Goal: Use online tool/utility: Utilize a website feature to perform a specific function

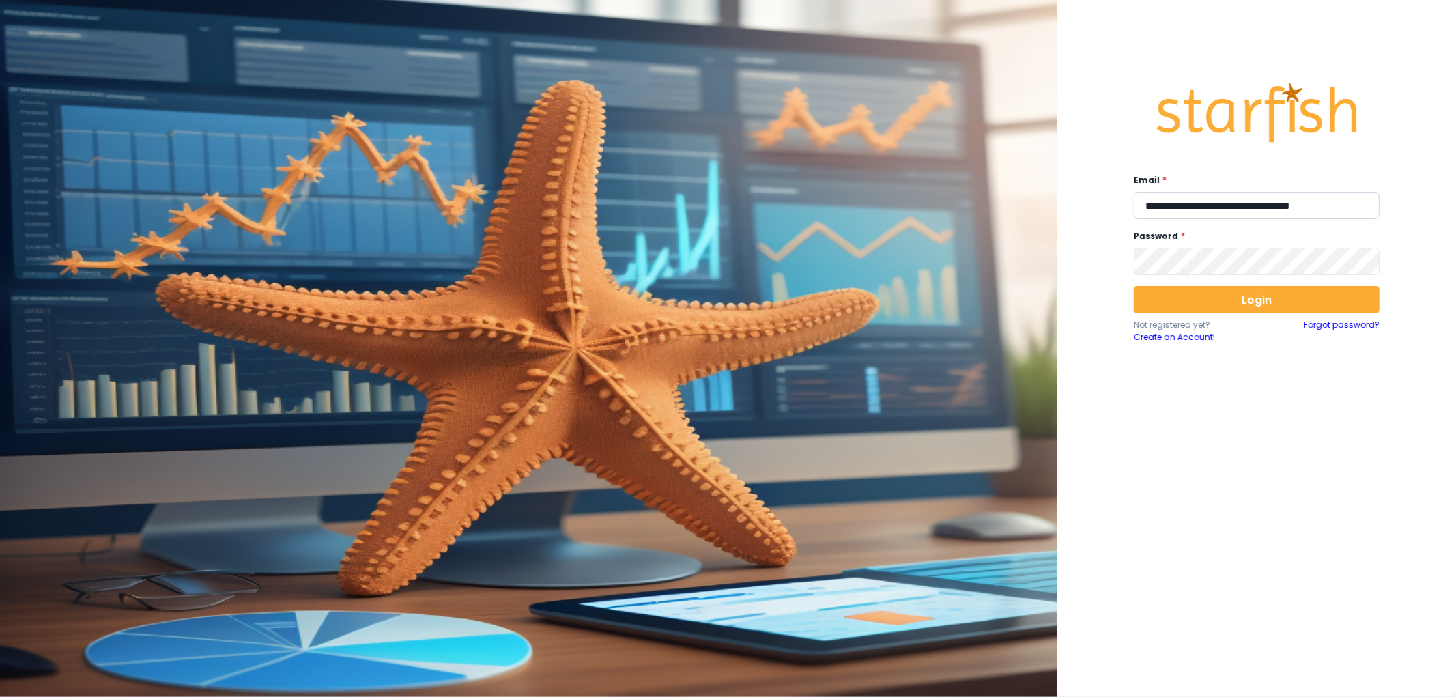
click at [1208, 196] on input "**********" at bounding box center [1257, 205] width 246 height 27
type input "**********"
click at [1270, 302] on button "Login" at bounding box center [1257, 299] width 246 height 27
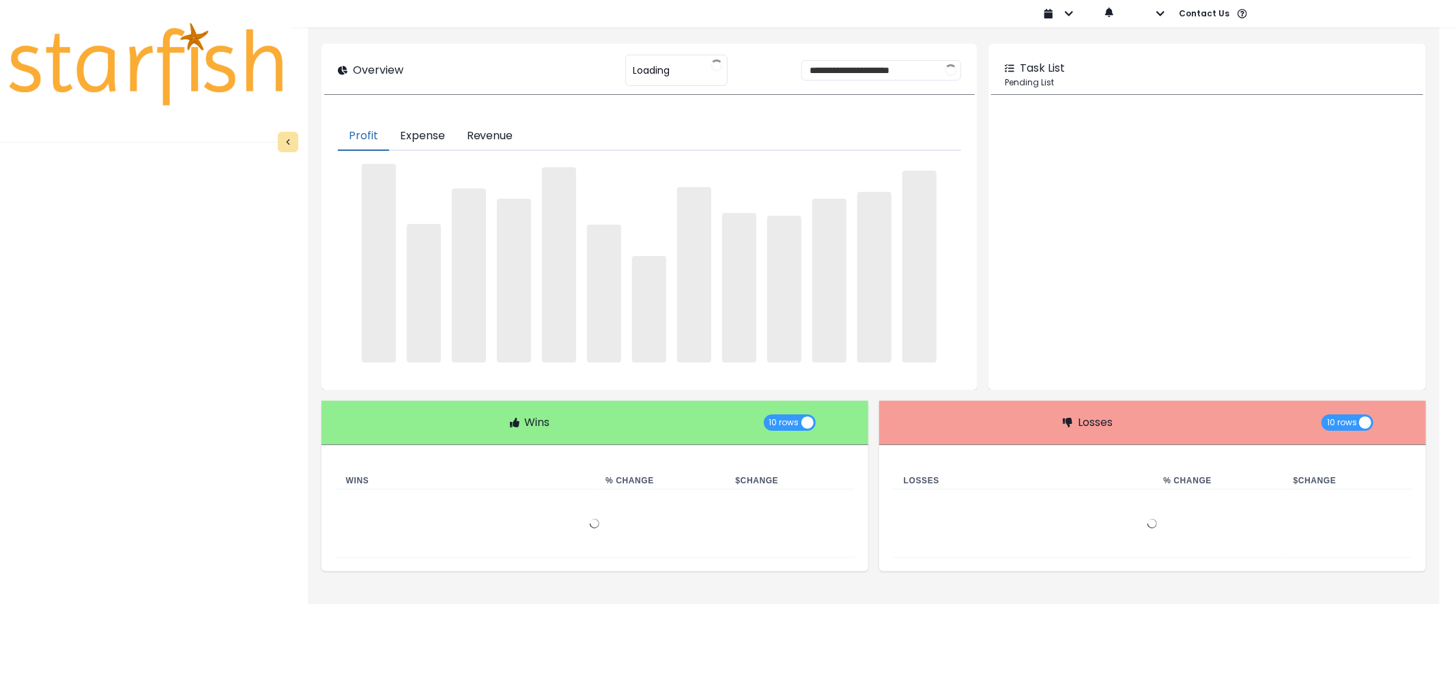
type input "********"
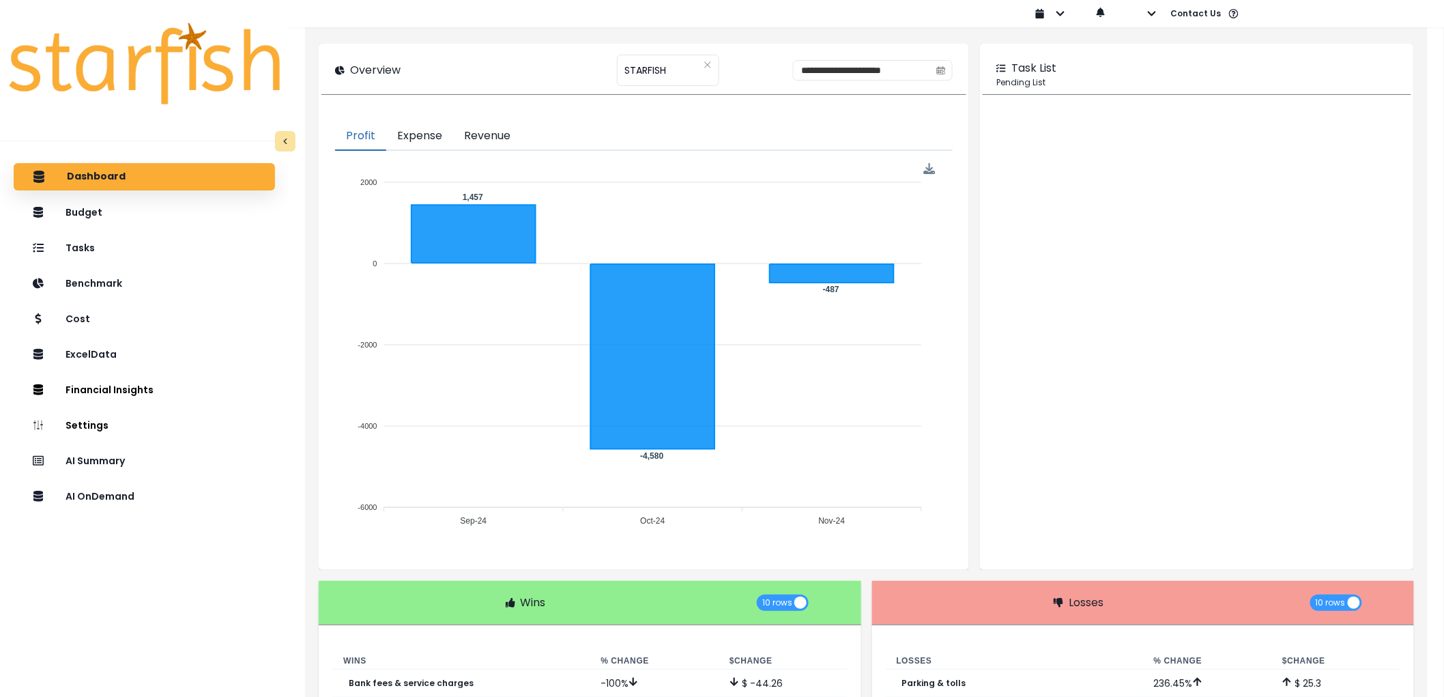
click at [145, 514] on div "Dashboard Budget Tasks Benchmark Cost ExcelData Financial Insights Location Ana…" at bounding box center [144, 457] width 289 height 594
click at [154, 500] on div "AI OnDemand" at bounding box center [145, 496] width 240 height 29
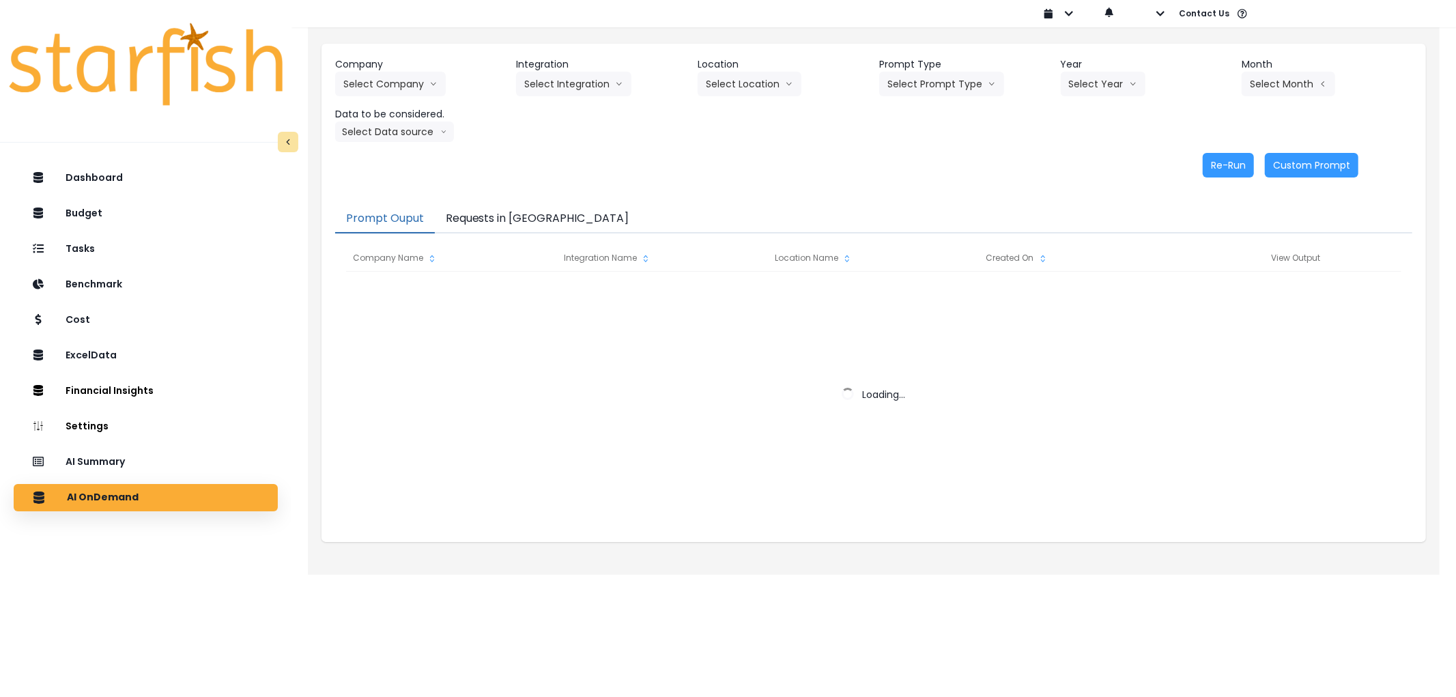
click at [530, 210] on button "Requests in [GEOGRAPHIC_DATA]" at bounding box center [537, 219] width 205 height 29
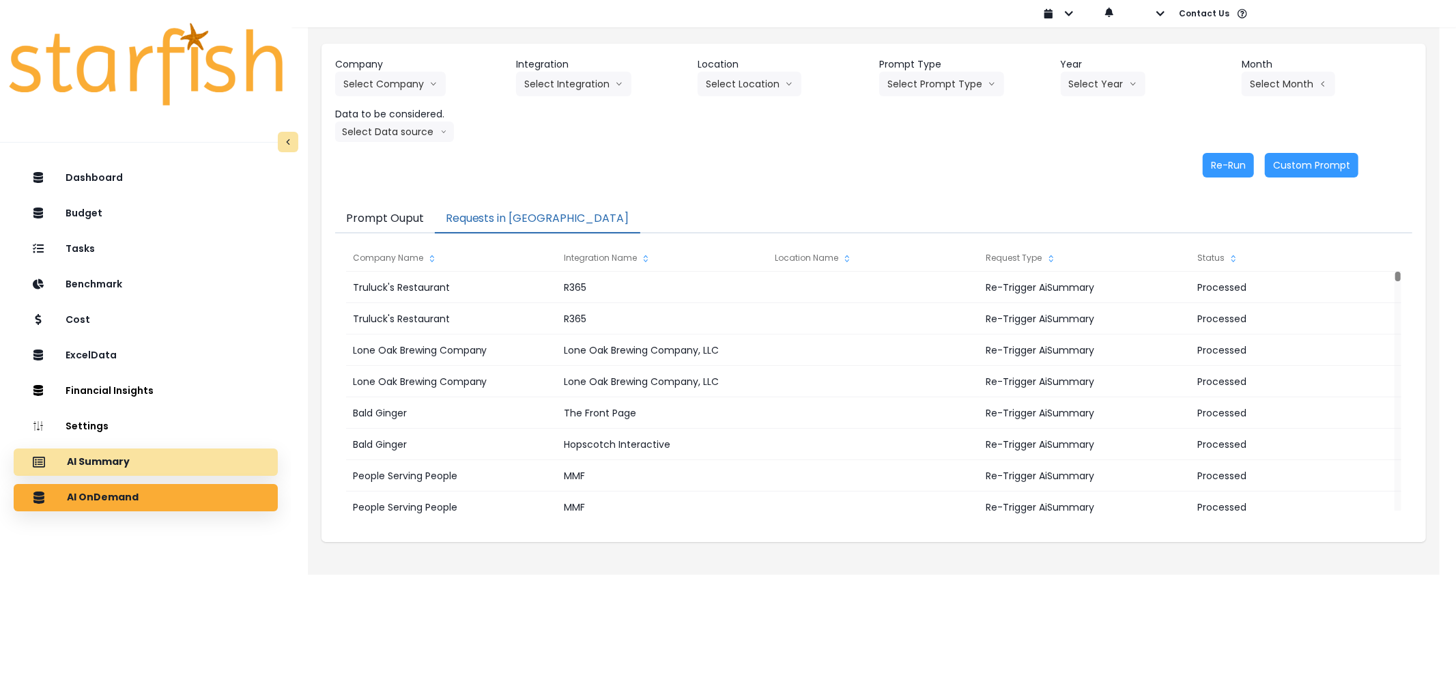
click at [173, 461] on div "AI Summary" at bounding box center [146, 462] width 242 height 29
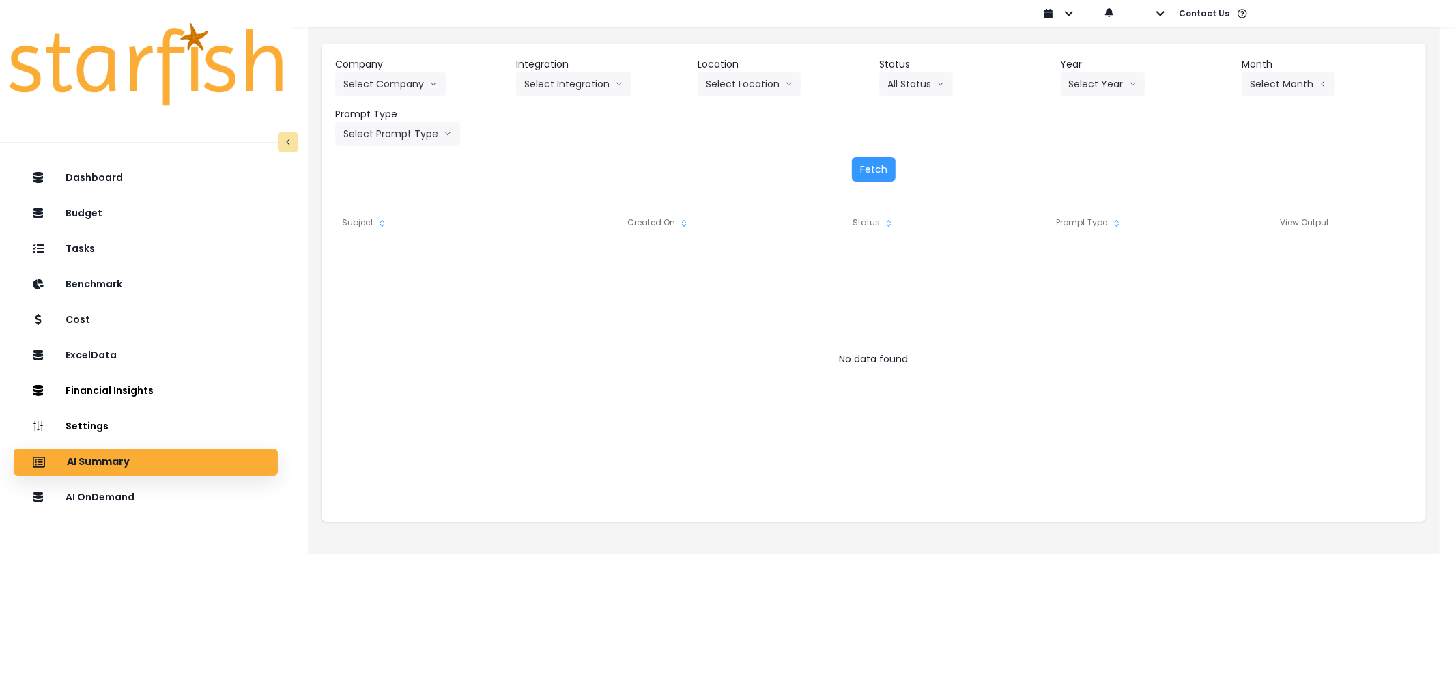
drag, startPoint x: 184, startPoint y: 489, endPoint x: 317, endPoint y: 147, distance: 366.1
click at [184, 487] on div "AI OnDemand" at bounding box center [146, 497] width 242 height 28
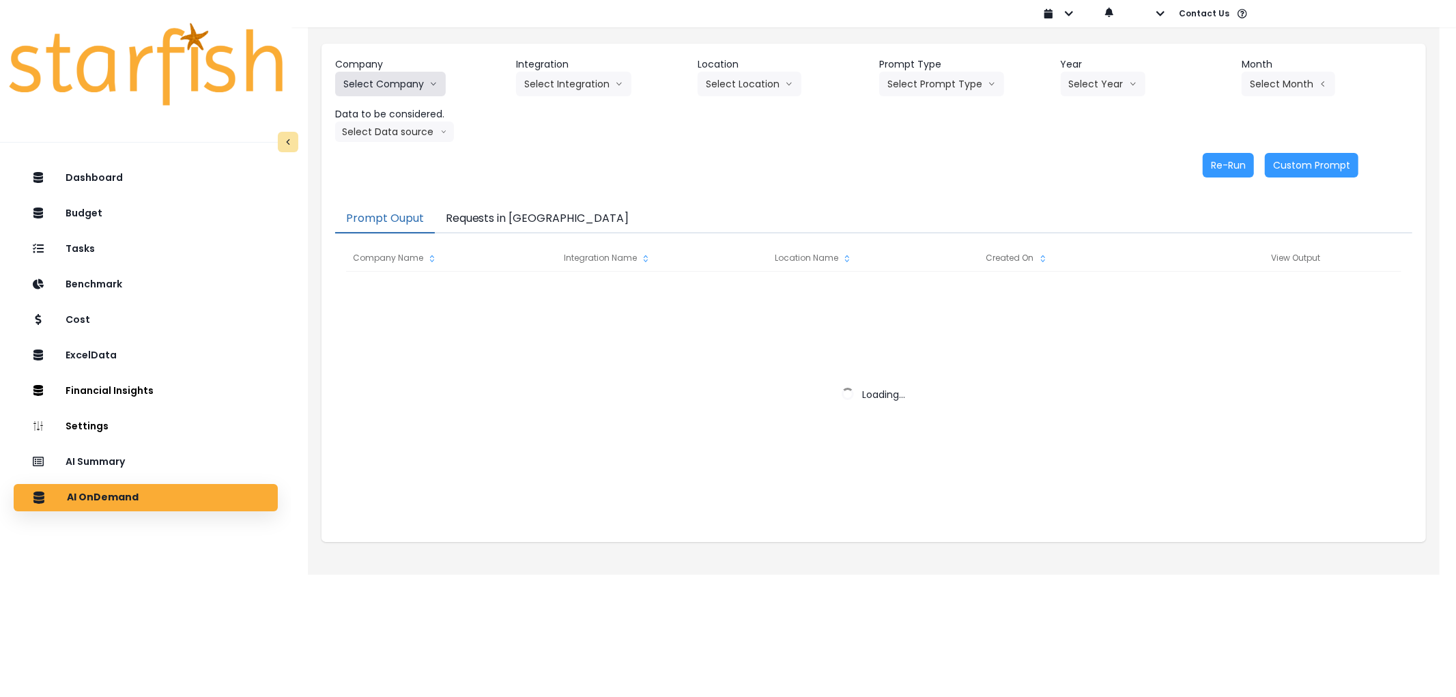
click at [395, 77] on button "Select Company" at bounding box center [390, 84] width 111 height 25
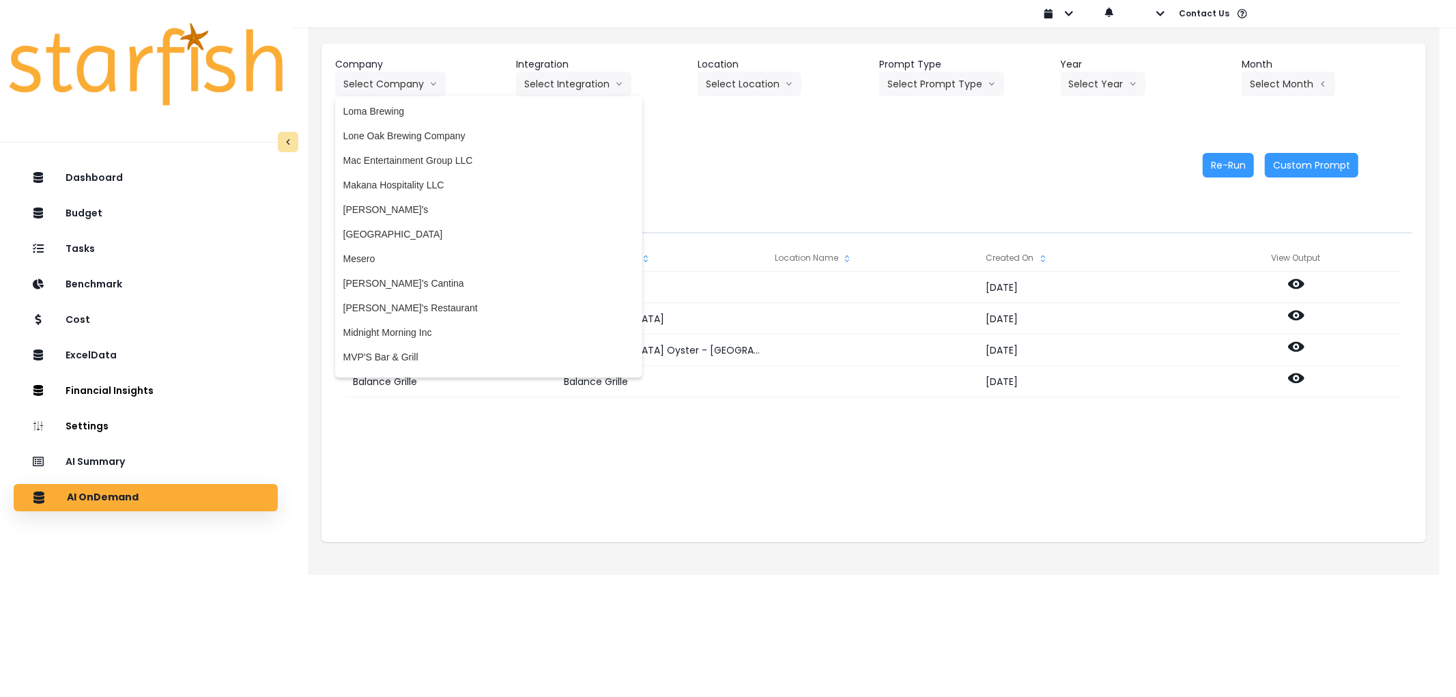
scroll to position [1940, 0]
click at [454, 180] on span "[PERSON_NAME]'s" at bounding box center [488, 187] width 291 height 14
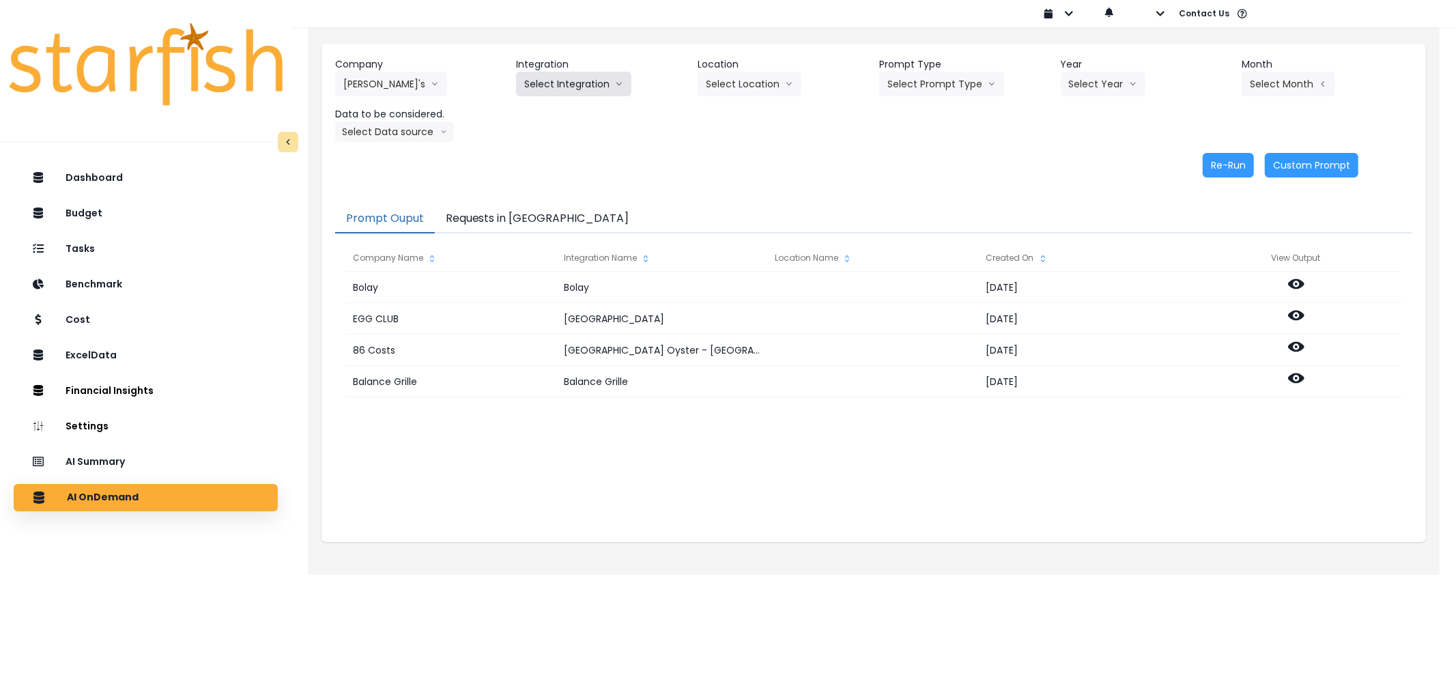
click at [572, 80] on button "Select Integration" at bounding box center [573, 84] width 115 height 25
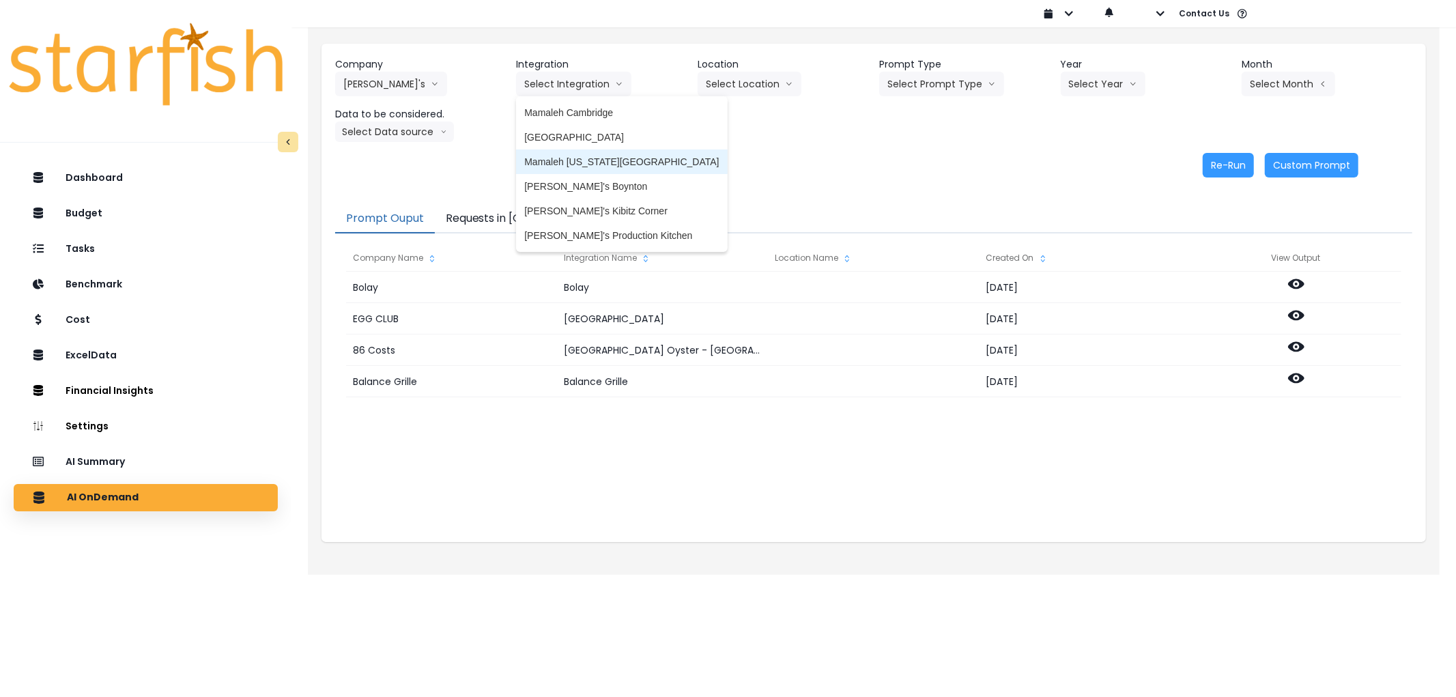
click at [594, 162] on span "Mamaleh [US_STATE][GEOGRAPHIC_DATA]" at bounding box center [621, 162] width 195 height 14
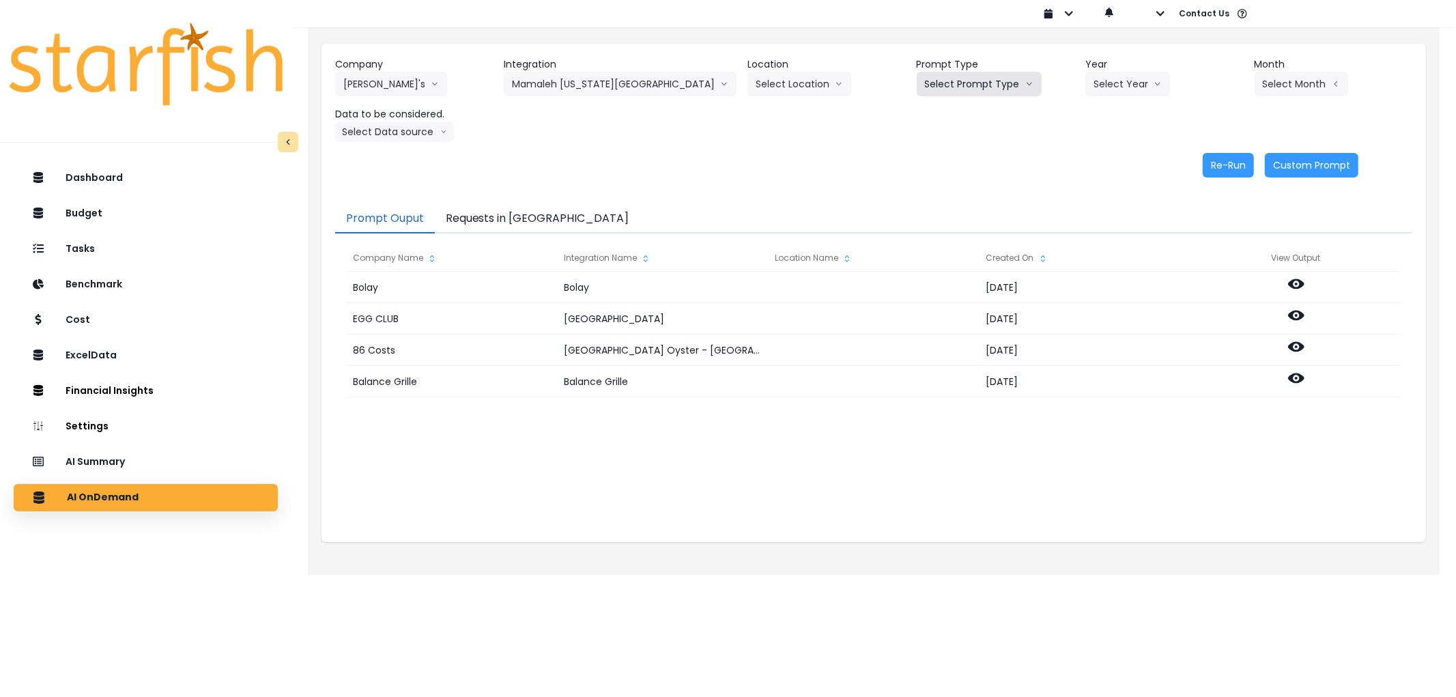
click at [917, 78] on button "Select Prompt Type" at bounding box center [979, 84] width 125 height 25
click at [917, 153] on li "Error Task" at bounding box center [964, 161] width 94 height 25
click at [1095, 91] on button "Select Year" at bounding box center [1127, 84] width 85 height 25
click at [1093, 167] on span "2025" at bounding box center [1103, 162] width 21 height 14
drag, startPoint x: 1311, startPoint y: 78, endPoint x: 1246, endPoint y: 117, distance: 75.3
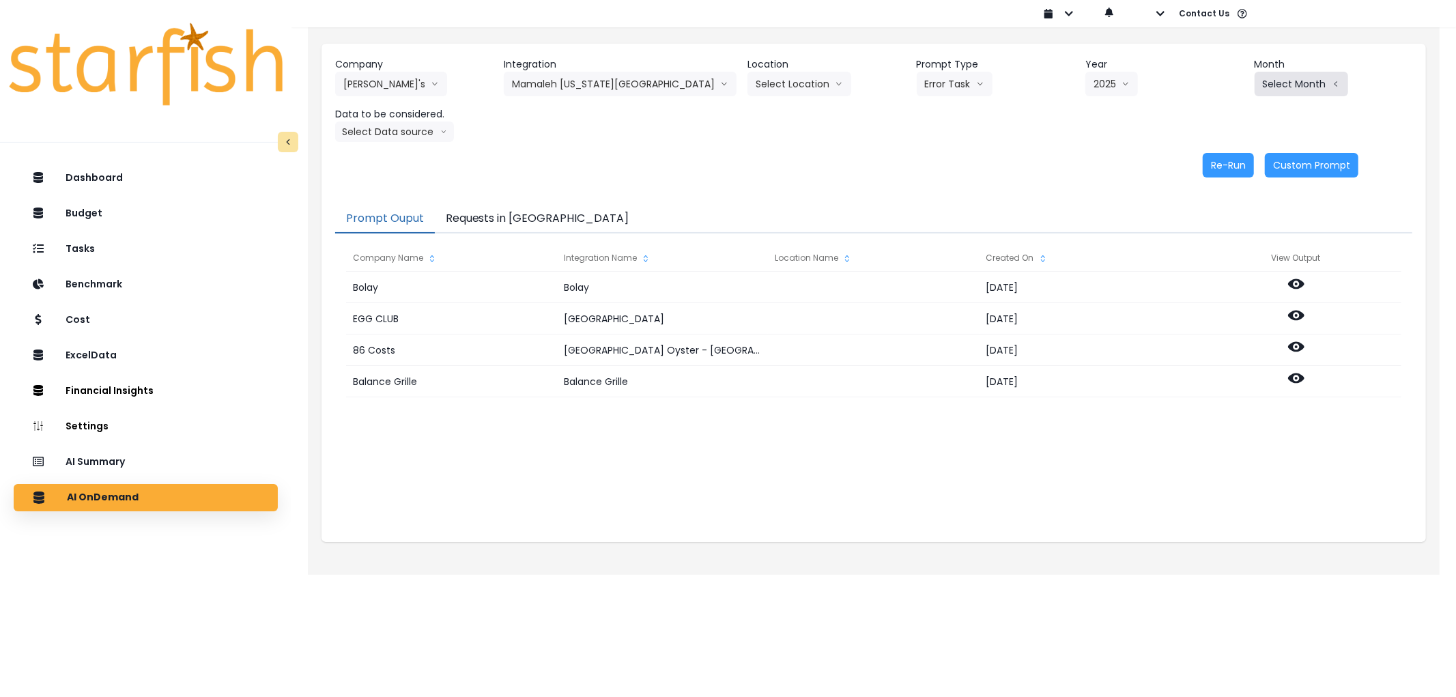
click at [1311, 79] on button "Select Month" at bounding box center [1301, 84] width 94 height 25
click at [1220, 260] on span "Aug" at bounding box center [1233, 260] width 27 height 14
click at [386, 140] on button "Select Data source" at bounding box center [394, 131] width 119 height 20
click at [383, 154] on span "Comparison overtime" at bounding box center [388, 159] width 91 height 14
click at [1245, 168] on button "Re-Run" at bounding box center [1228, 165] width 51 height 25
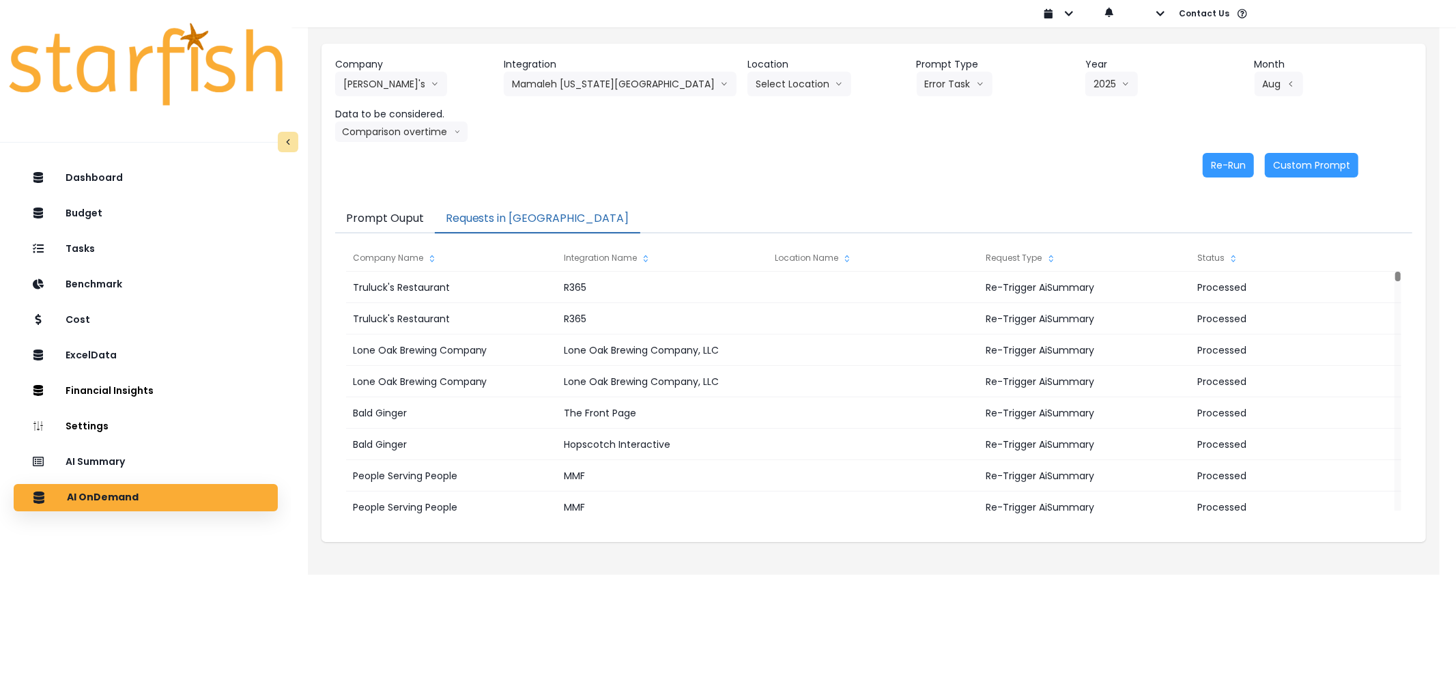
click at [458, 217] on button "Requests in [GEOGRAPHIC_DATA]" at bounding box center [537, 219] width 205 height 29
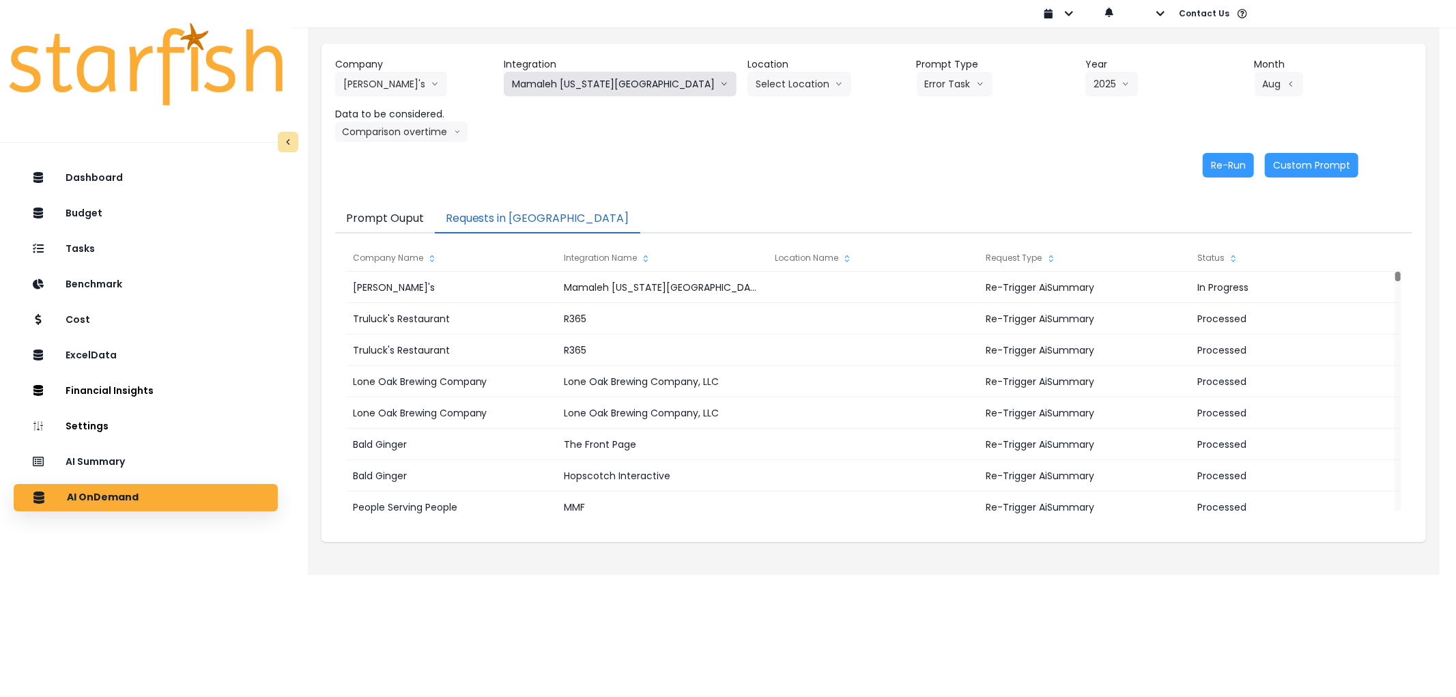
click at [548, 85] on button "Mamaleh [US_STATE][GEOGRAPHIC_DATA]" at bounding box center [620, 84] width 233 height 25
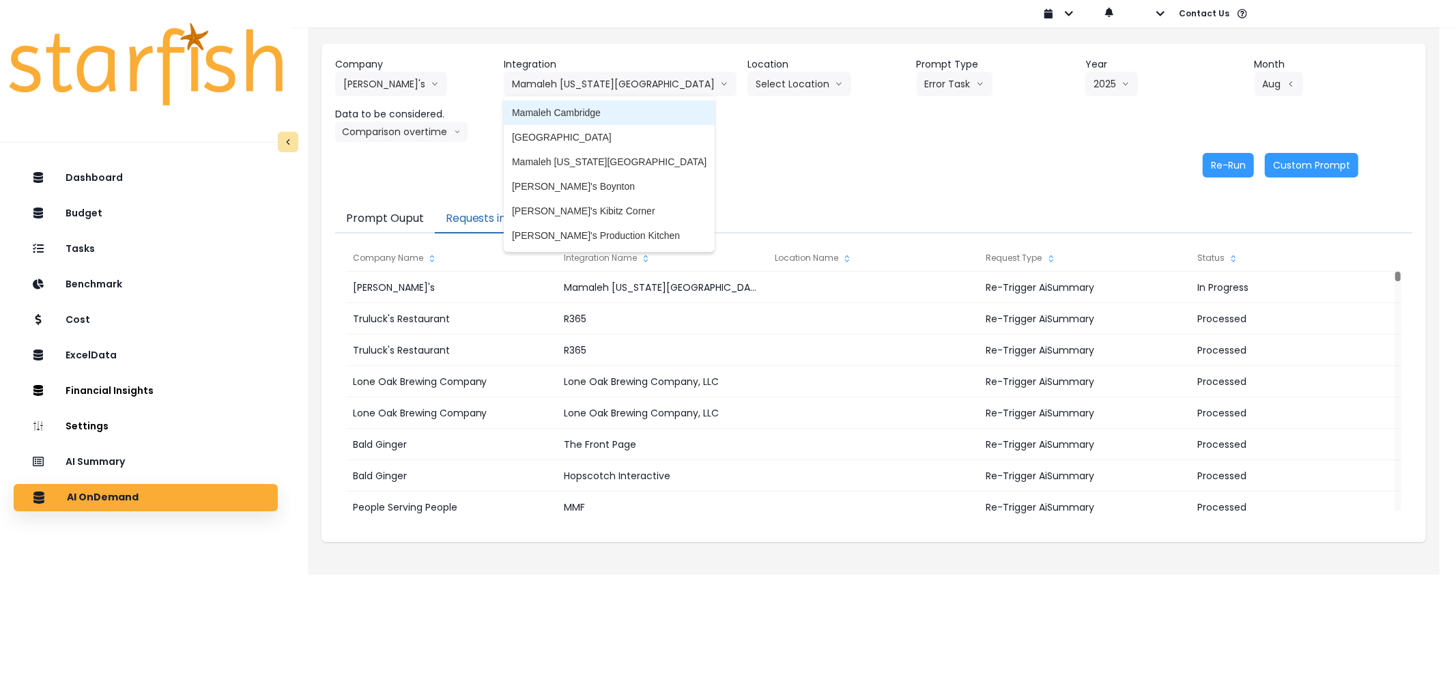
click at [588, 111] on span "Mamaleh Cambridge" at bounding box center [609, 113] width 195 height 14
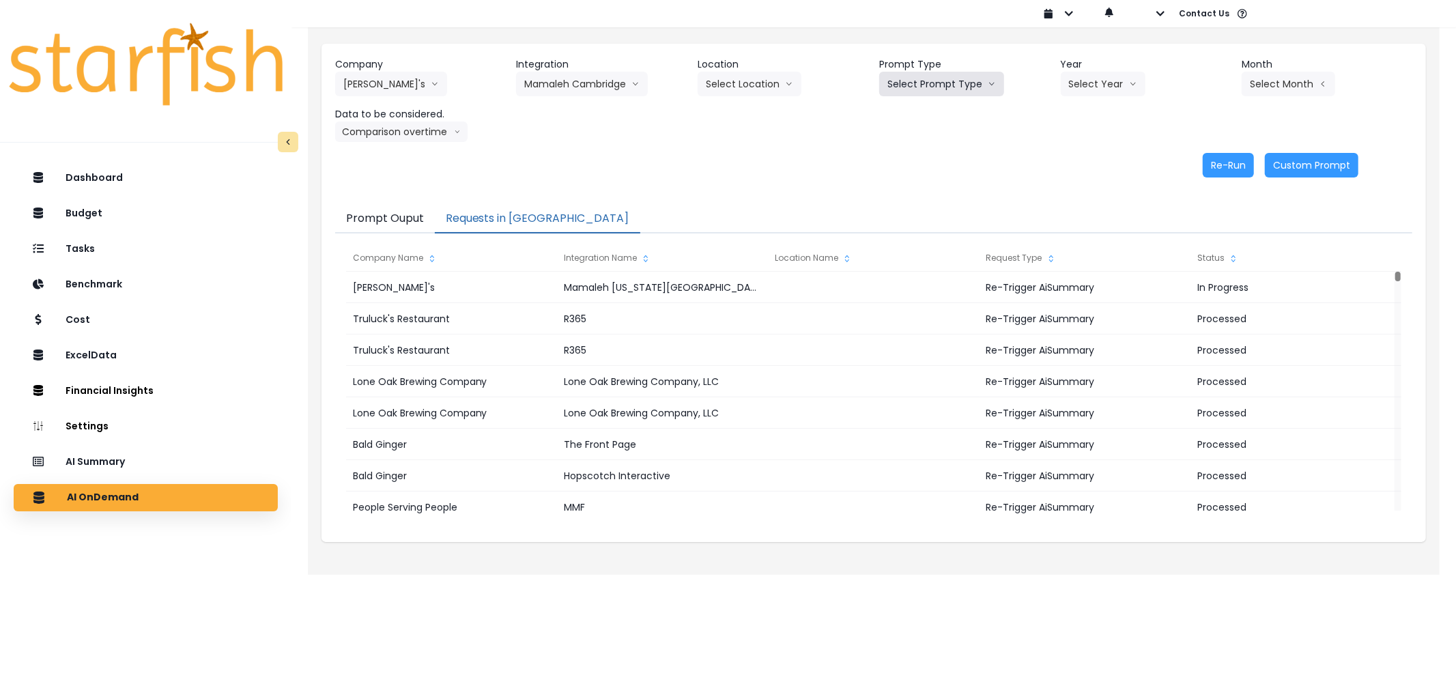
drag, startPoint x: 934, startPoint y: 84, endPoint x: 930, endPoint y: 94, distance: 11.0
click at [934, 83] on button "Select Prompt Type" at bounding box center [941, 84] width 125 height 25
click at [917, 157] on span "Error Task" at bounding box center [925, 162] width 77 height 14
click at [1108, 89] on button "Select Year" at bounding box center [1103, 84] width 85 height 25
click at [1087, 160] on span "2025" at bounding box center [1079, 162] width 21 height 14
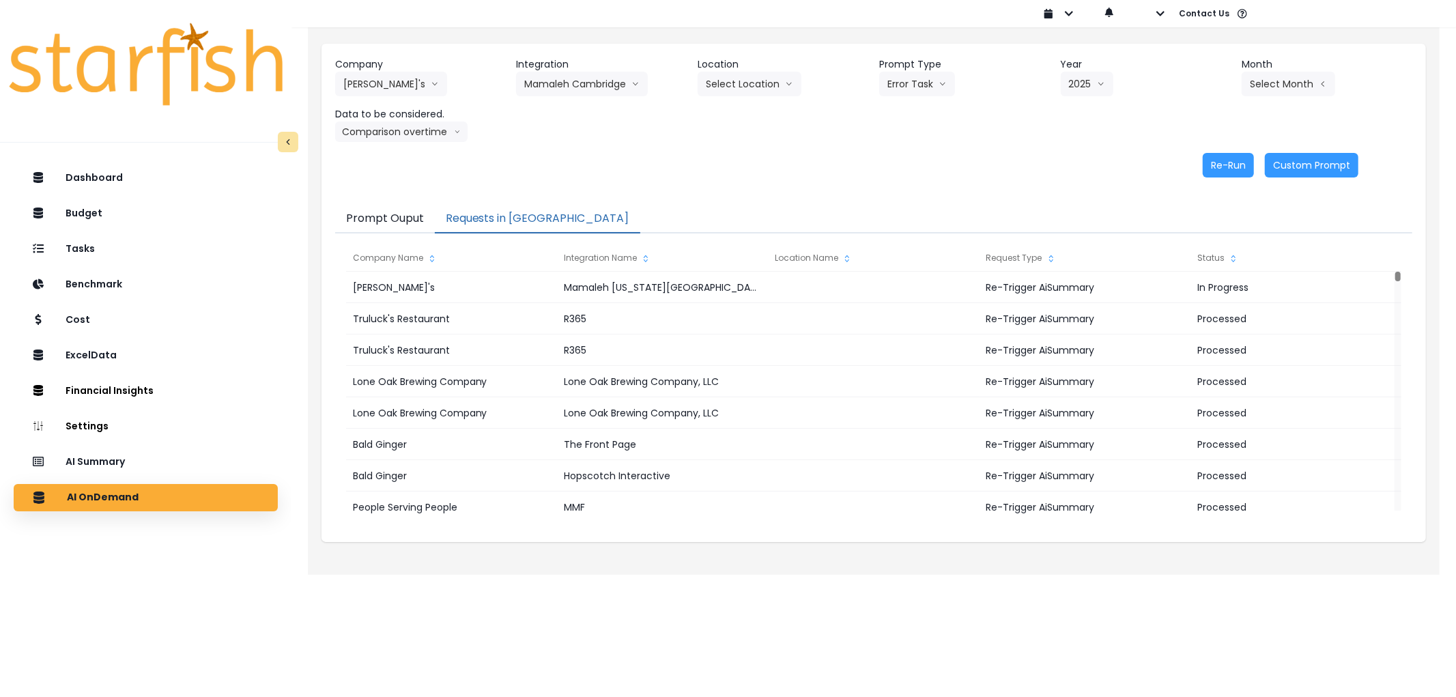
click at [1341, 74] on div "Select Month Jan Feb March April May June July Aug Sept Oct Nov Dec" at bounding box center [1310, 84] width 137 height 25
click at [1302, 83] on button "Select Month" at bounding box center [1289, 84] width 94 height 25
click at [1211, 257] on span "Aug" at bounding box center [1220, 260] width 27 height 14
click at [1217, 162] on button "Re-Run" at bounding box center [1228, 165] width 51 height 25
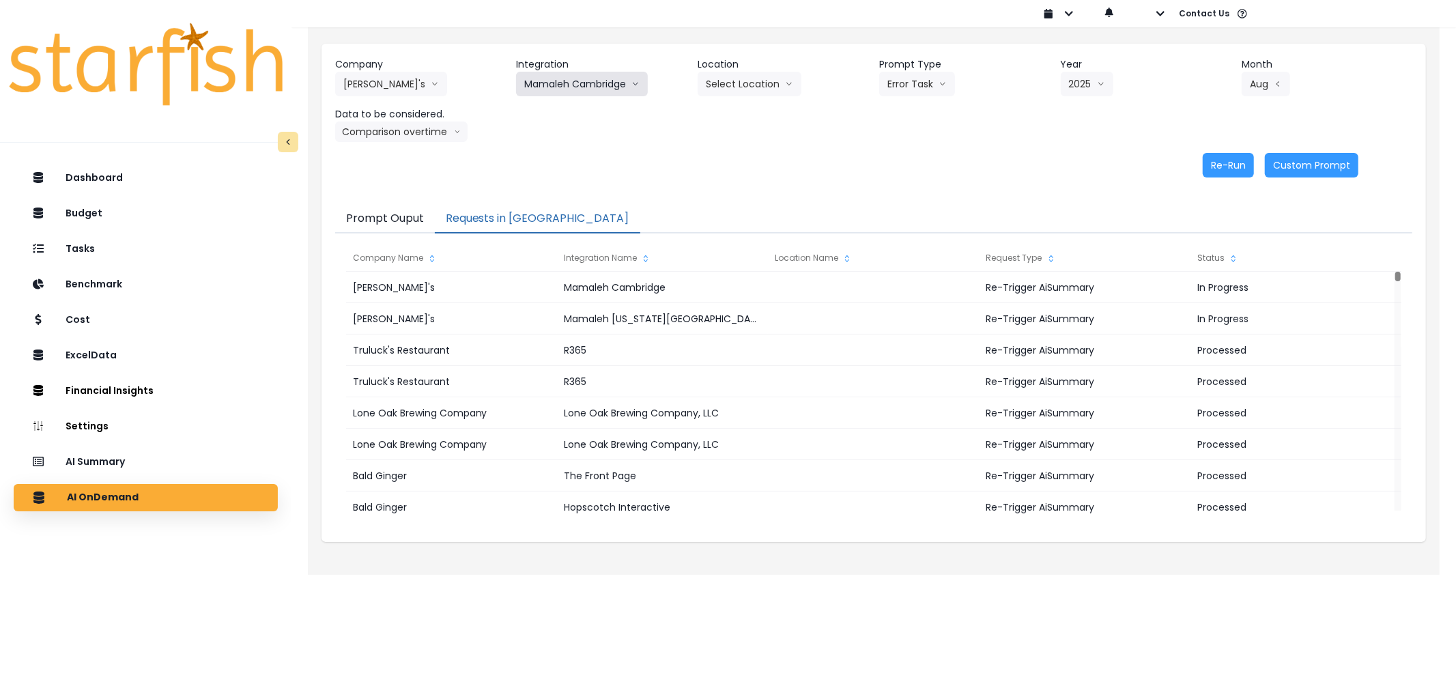
click at [596, 79] on button "Mamaleh Cambridge" at bounding box center [582, 84] width 132 height 25
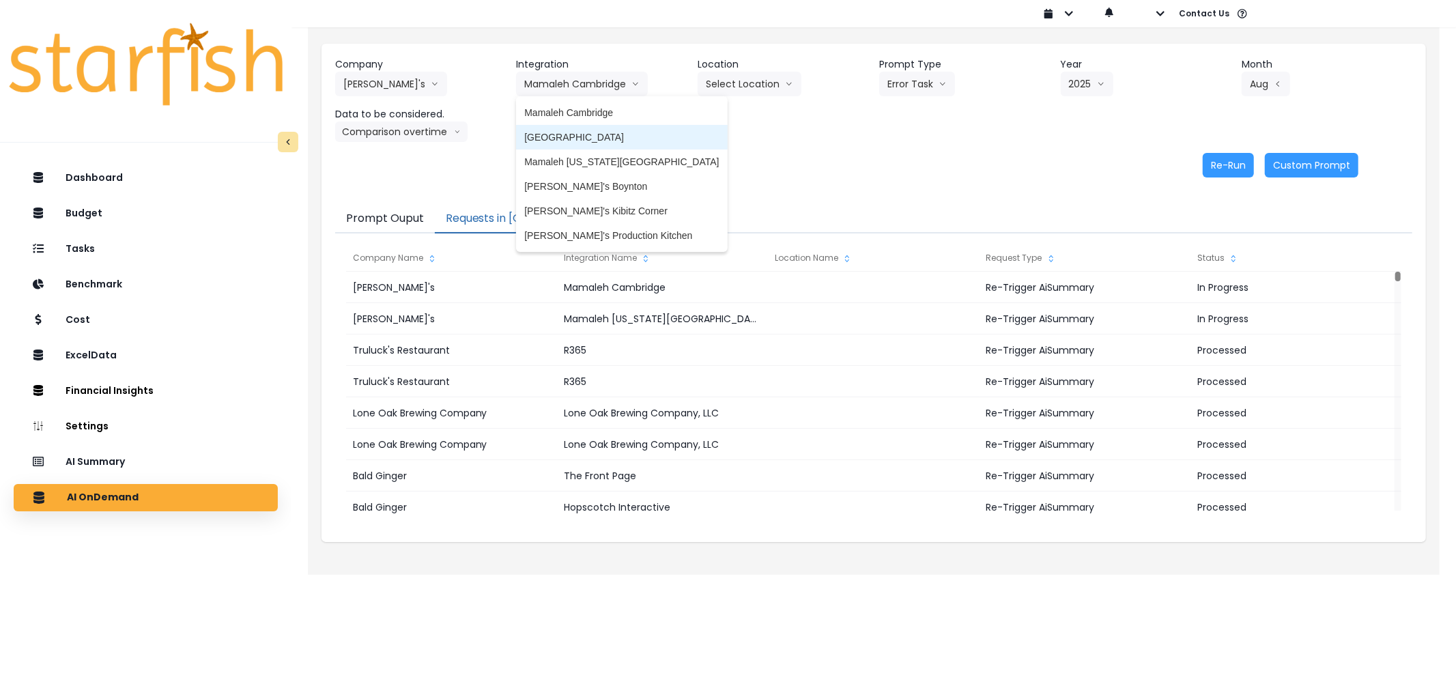
click at [597, 140] on span "[GEOGRAPHIC_DATA]" at bounding box center [621, 137] width 195 height 14
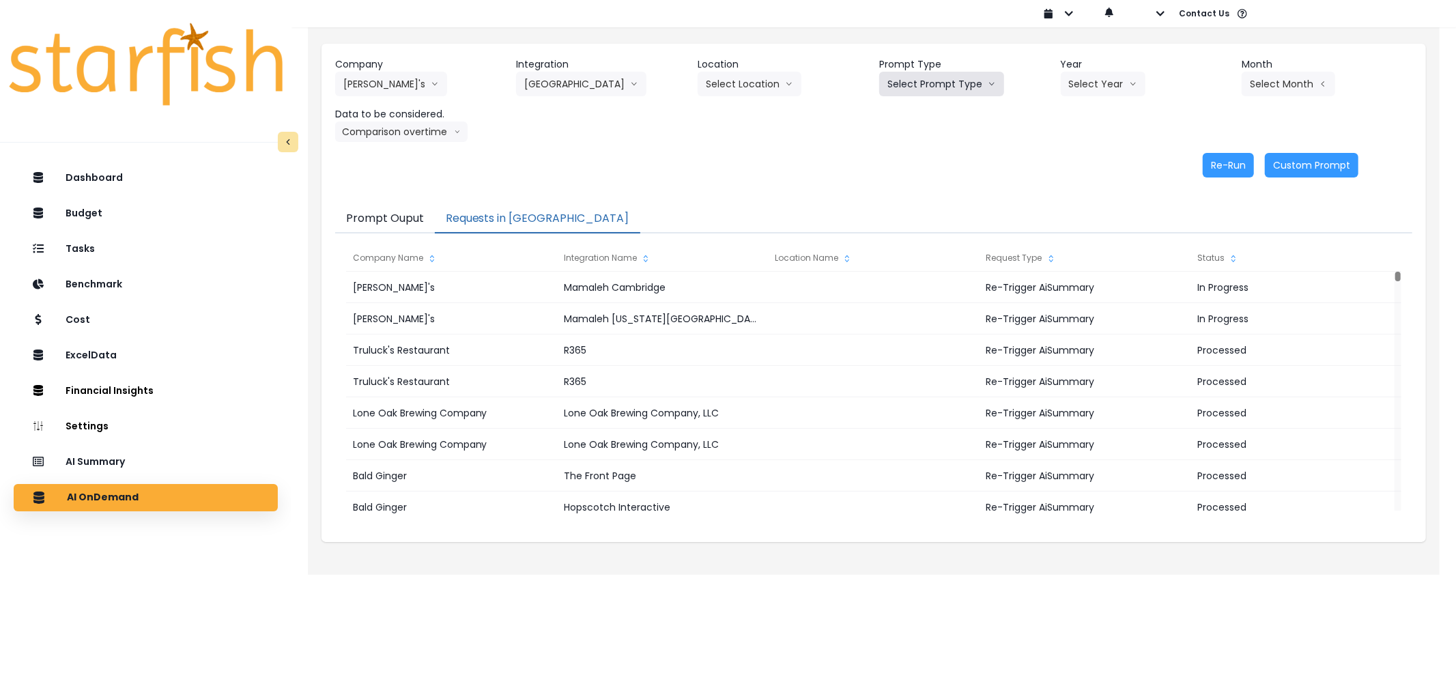
click at [930, 87] on button "Select Prompt Type" at bounding box center [941, 84] width 125 height 25
click at [908, 158] on span "Error Task" at bounding box center [925, 162] width 77 height 14
click at [1070, 94] on button "Select Year" at bounding box center [1103, 84] width 85 height 25
click at [1067, 162] on li "2025" at bounding box center [1080, 161] width 38 height 25
click at [1319, 90] on icon "arrow left line" at bounding box center [1323, 84] width 8 height 14
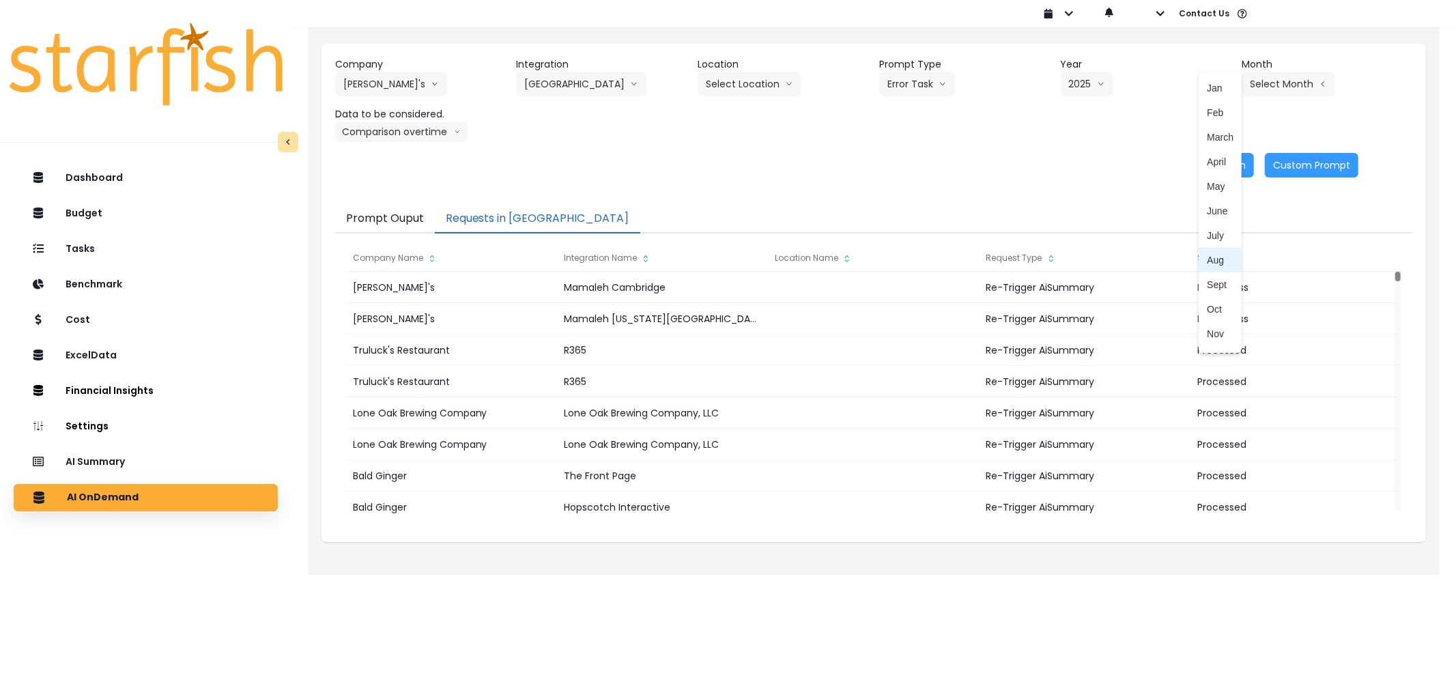
click at [1207, 263] on span "Aug" at bounding box center [1220, 260] width 27 height 14
click at [1199, 164] on div "Re-Run Custom Prompt" at bounding box center [846, 165] width 1023 height 25
click at [1209, 167] on button "Re-Run" at bounding box center [1228, 165] width 51 height 25
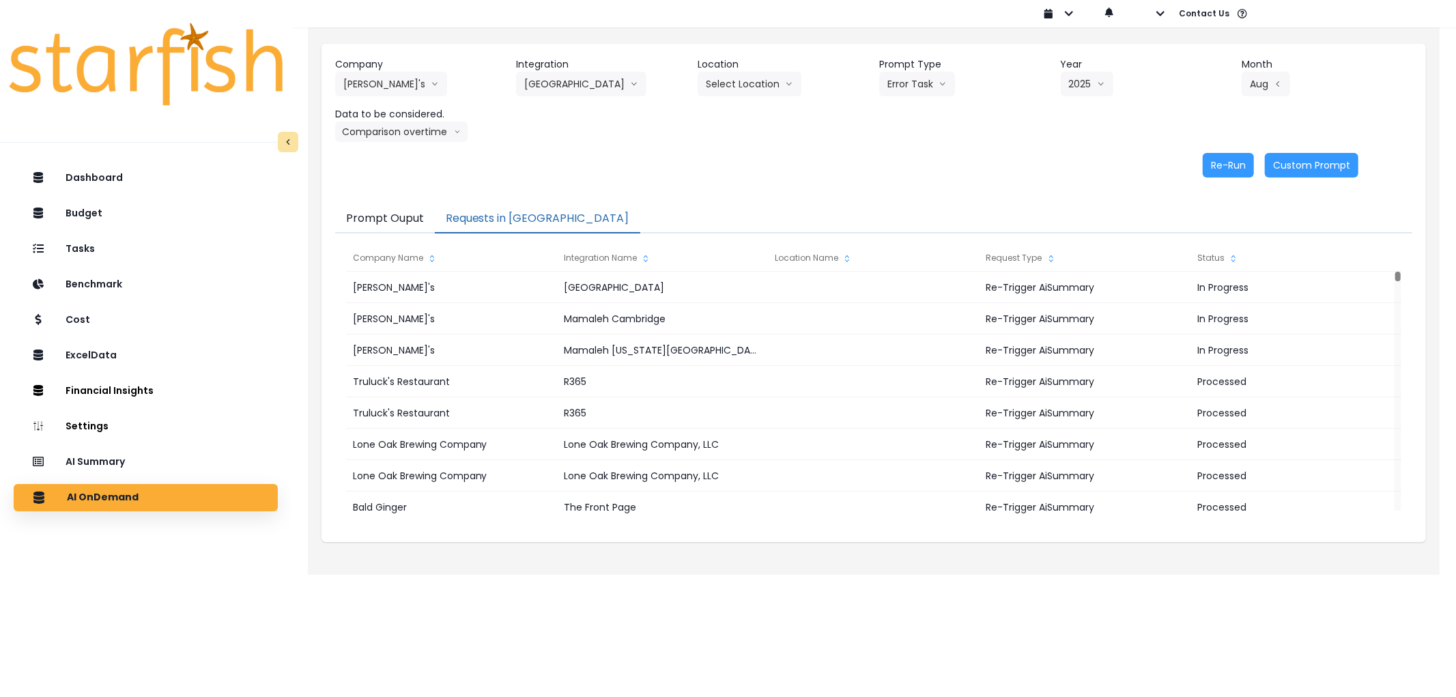
click at [587, 66] on header "Integration" at bounding box center [601, 64] width 171 height 14
click at [587, 76] on button "[GEOGRAPHIC_DATA]" at bounding box center [581, 84] width 130 height 25
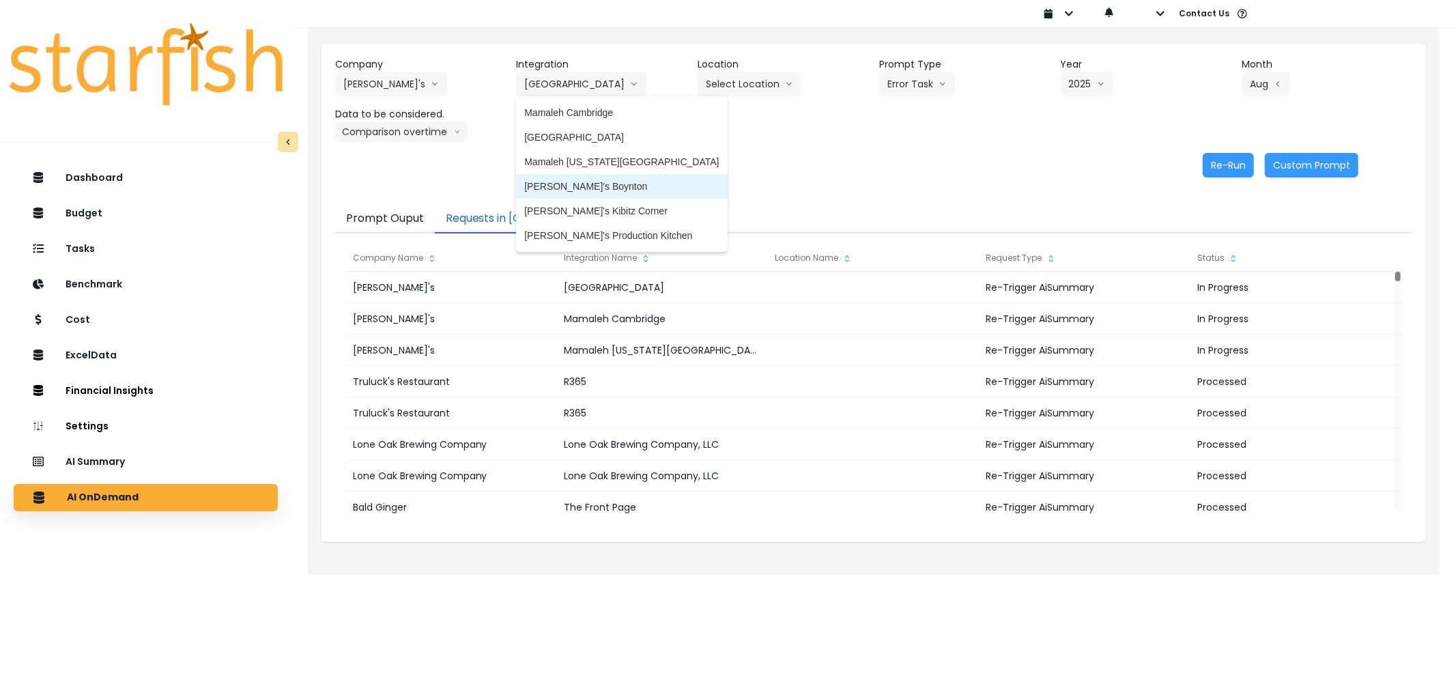
click at [584, 180] on span "[PERSON_NAME]'s Boynton" at bounding box center [621, 187] width 195 height 14
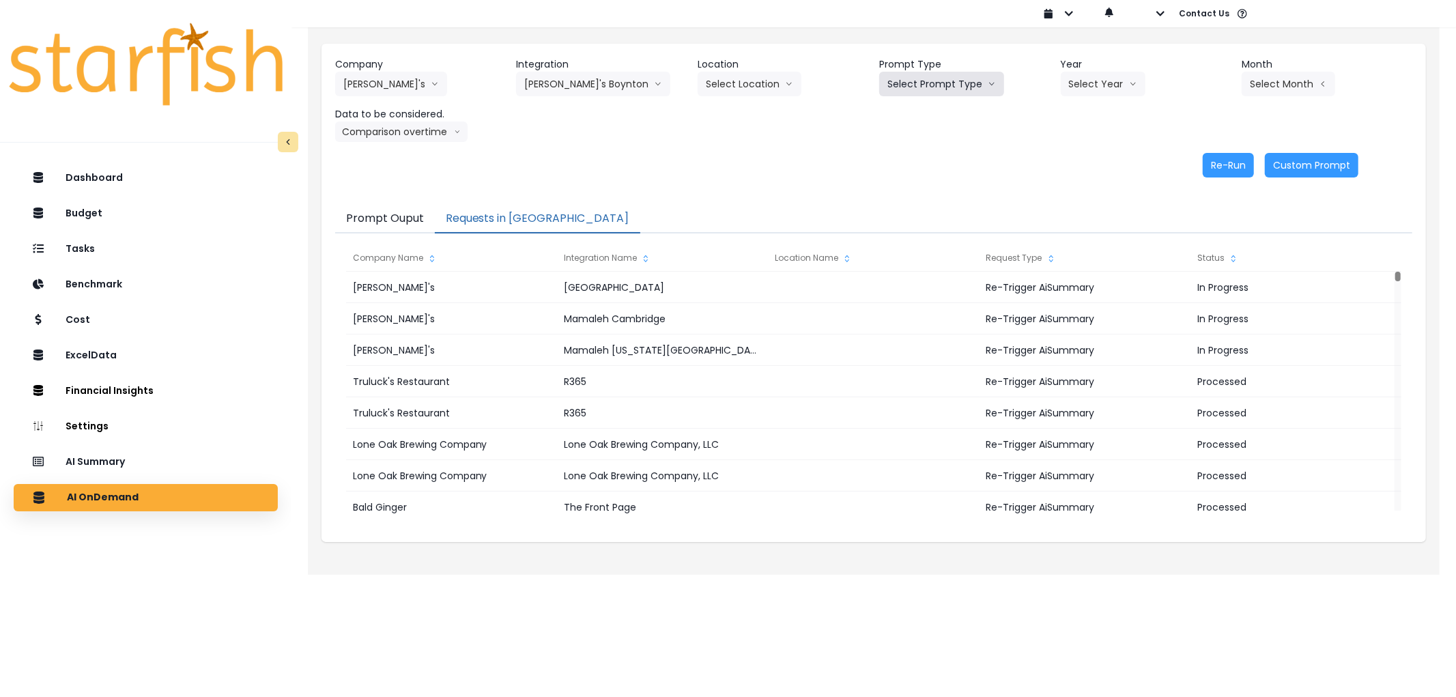
click at [967, 90] on button "Select Prompt Type" at bounding box center [941, 84] width 125 height 25
click at [921, 158] on span "Error Task" at bounding box center [925, 162] width 77 height 14
click at [1095, 90] on button "Select Year" at bounding box center [1103, 84] width 85 height 25
click at [1075, 156] on span "2025" at bounding box center [1079, 162] width 21 height 14
click at [1260, 89] on button "Select Month" at bounding box center [1289, 84] width 94 height 25
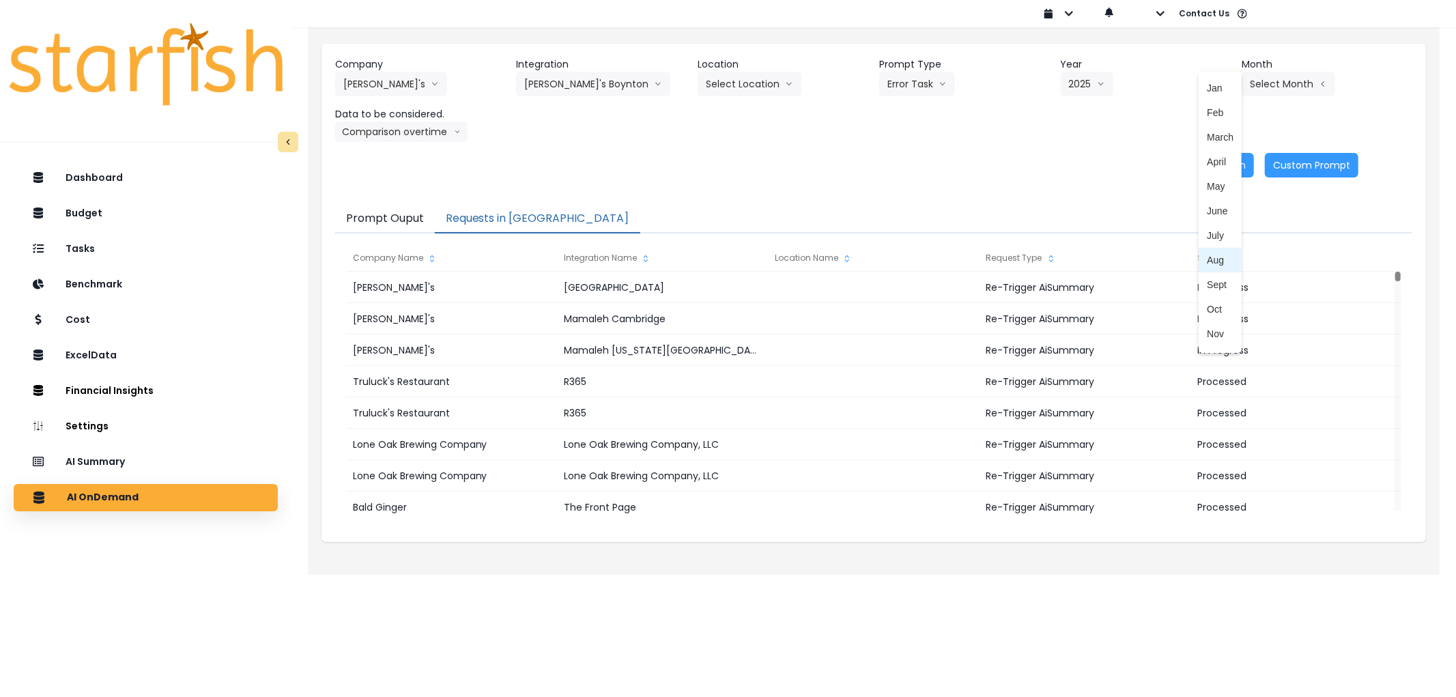
click at [1207, 257] on span "Aug" at bounding box center [1220, 260] width 27 height 14
click at [1231, 168] on button "Re-Run" at bounding box center [1228, 165] width 51 height 25
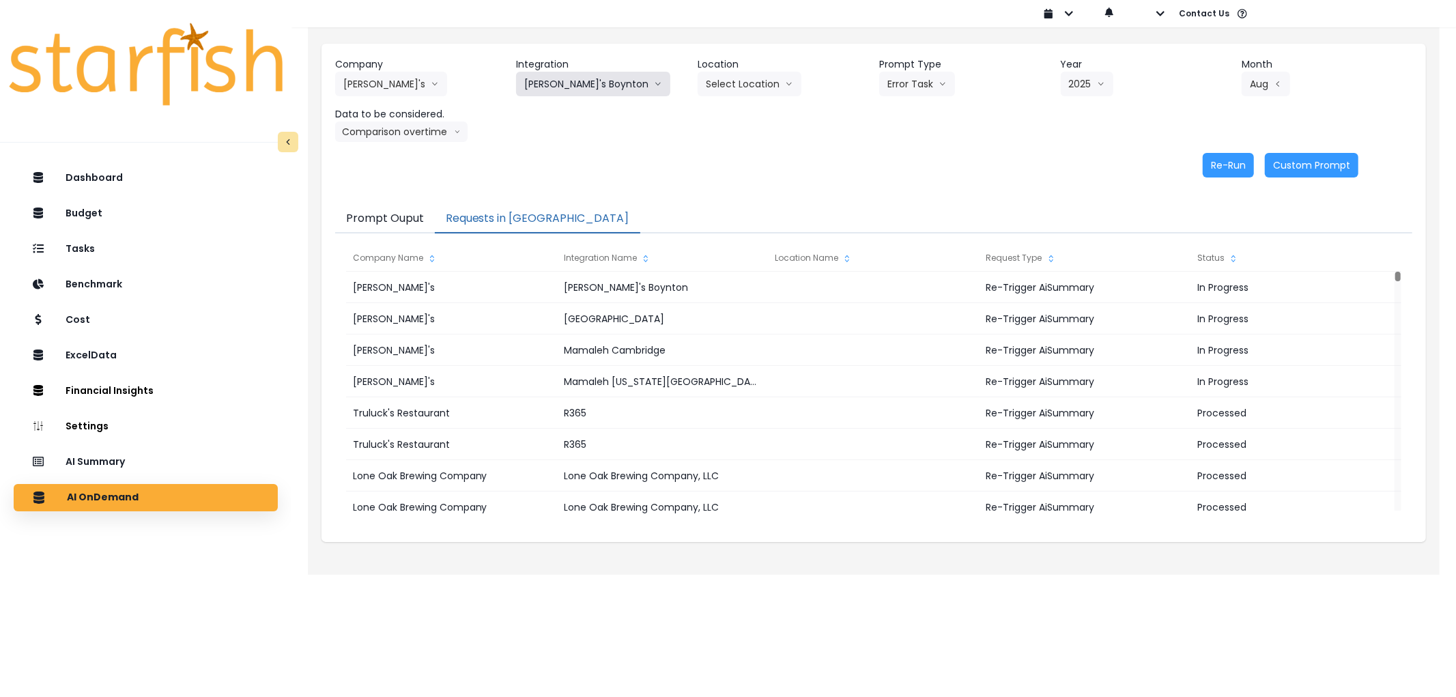
click at [596, 86] on button "[PERSON_NAME]'s Boynton" at bounding box center [593, 84] width 154 height 25
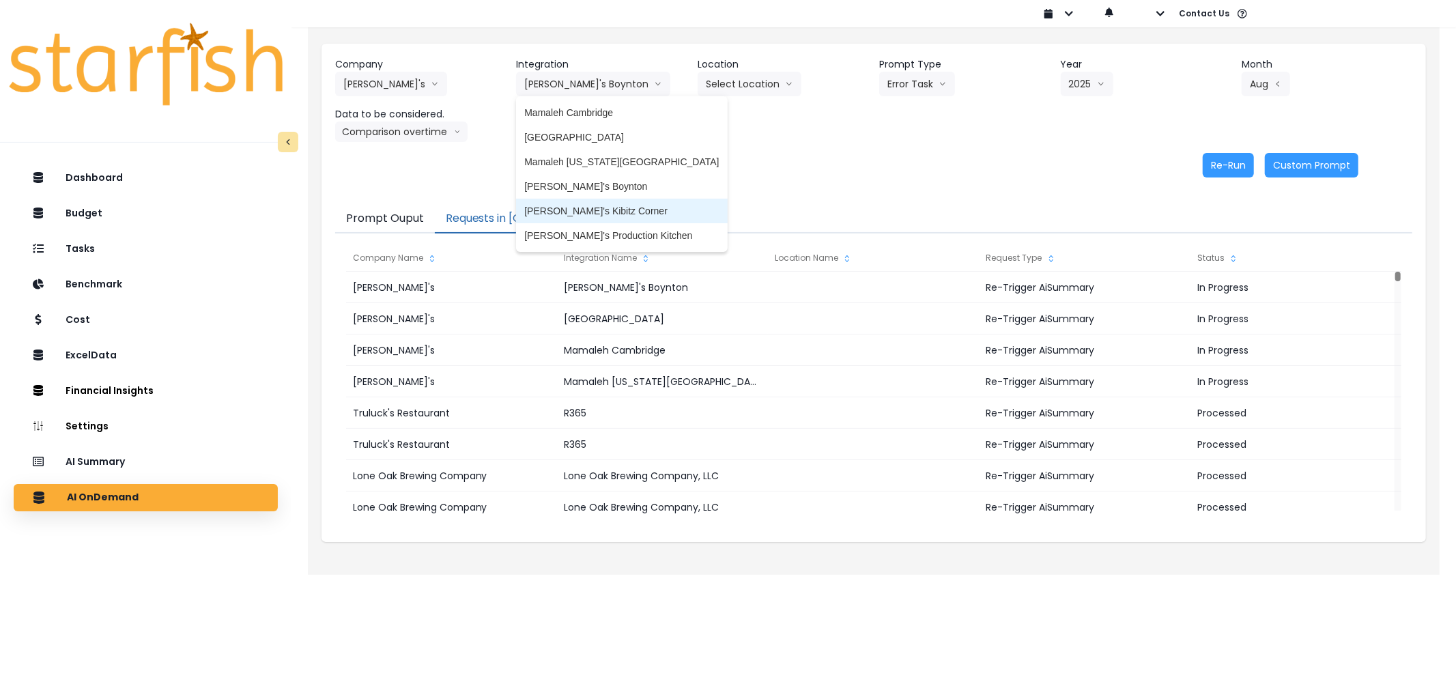
click at [590, 222] on li "[PERSON_NAME]'s Kibitz Corner" at bounding box center [621, 211] width 211 height 25
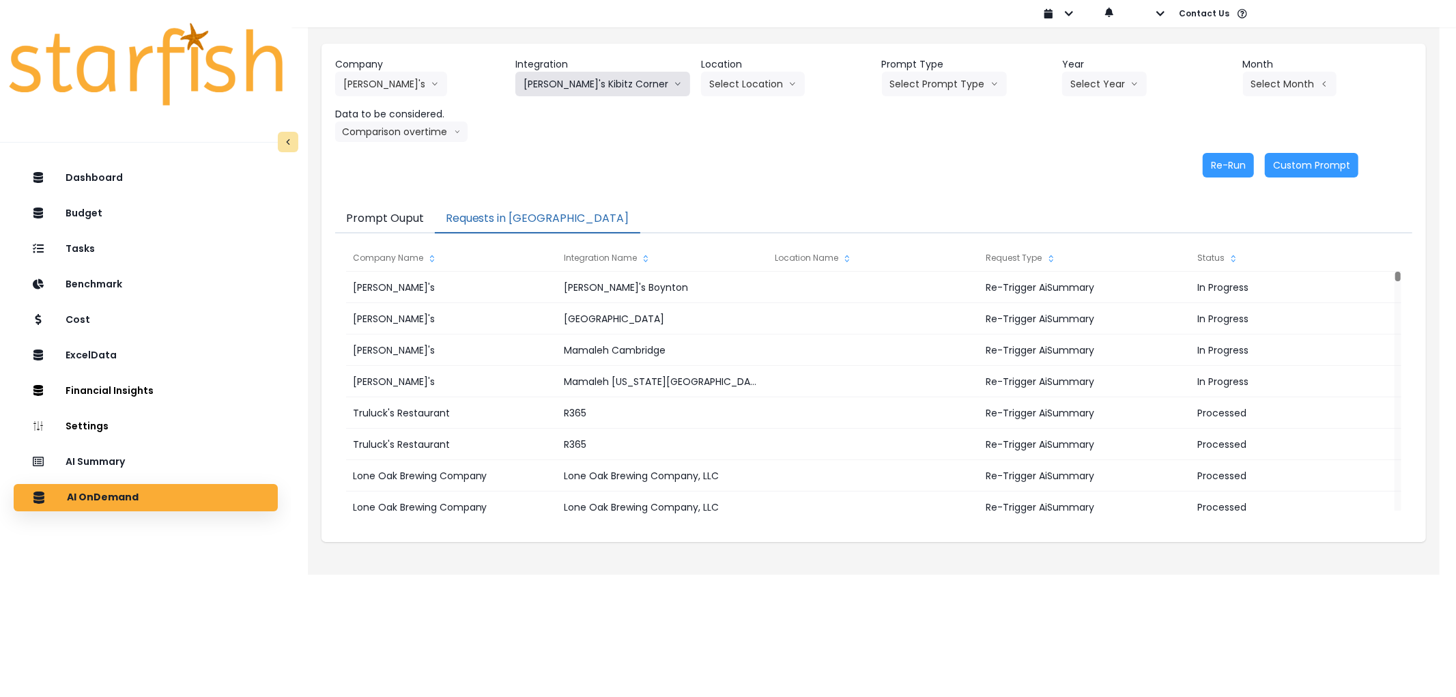
click at [605, 87] on button "[PERSON_NAME]'s Kibitz Corner" at bounding box center [602, 84] width 175 height 25
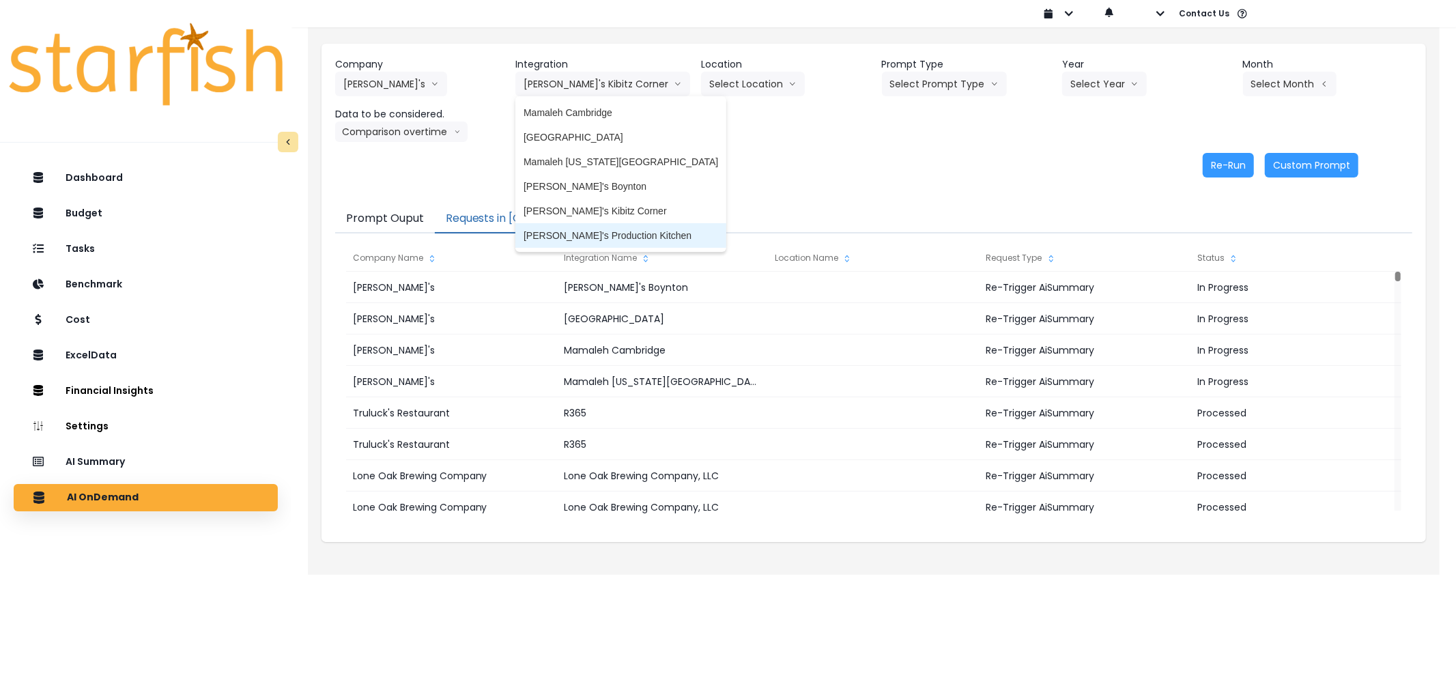
click at [605, 227] on li "[PERSON_NAME]'s Production Kitchen" at bounding box center [620, 235] width 211 height 25
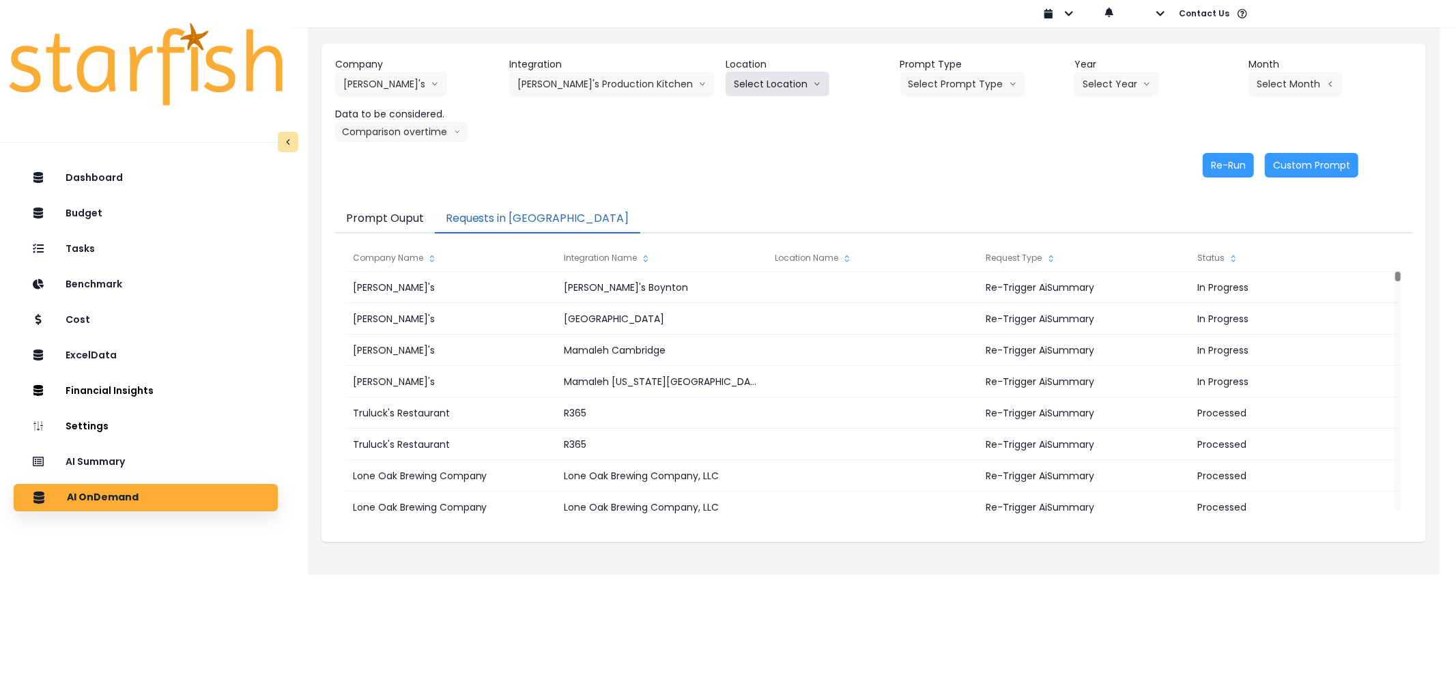
click at [758, 76] on button "Select Location" at bounding box center [778, 84] width 104 height 25
click at [974, 96] on button "Select Prompt Type" at bounding box center [962, 84] width 125 height 25
click at [937, 161] on span "Error Task" at bounding box center [946, 162] width 77 height 14
click at [1104, 91] on button "Select Year" at bounding box center [1116, 84] width 85 height 25
click at [1089, 162] on span "2025" at bounding box center [1092, 162] width 21 height 14
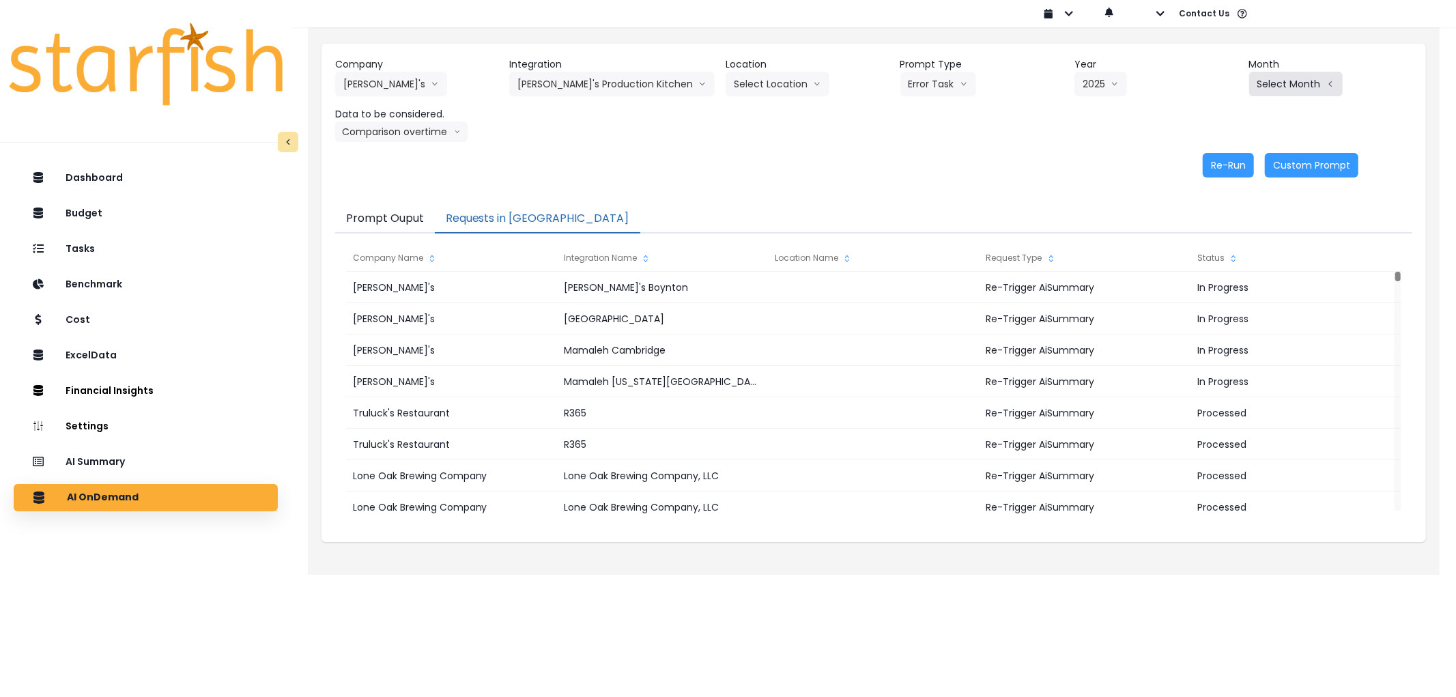
click at [1292, 91] on button "Select Month" at bounding box center [1296, 84] width 94 height 25
click at [1214, 258] on span "Aug" at bounding box center [1227, 260] width 27 height 14
click at [1227, 166] on button "Re-Run" at bounding box center [1228, 165] width 51 height 25
click at [370, 85] on button "[PERSON_NAME]'s" at bounding box center [391, 84] width 112 height 25
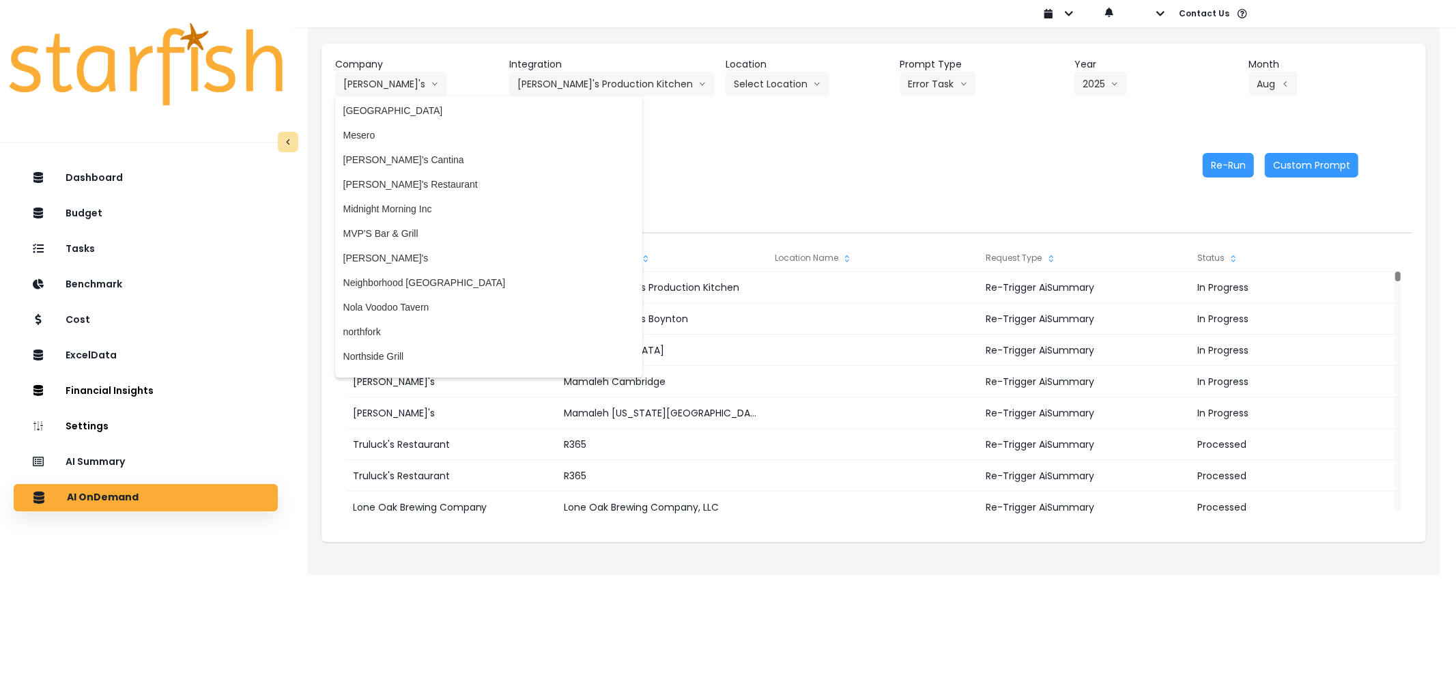
scroll to position [2119, 0]
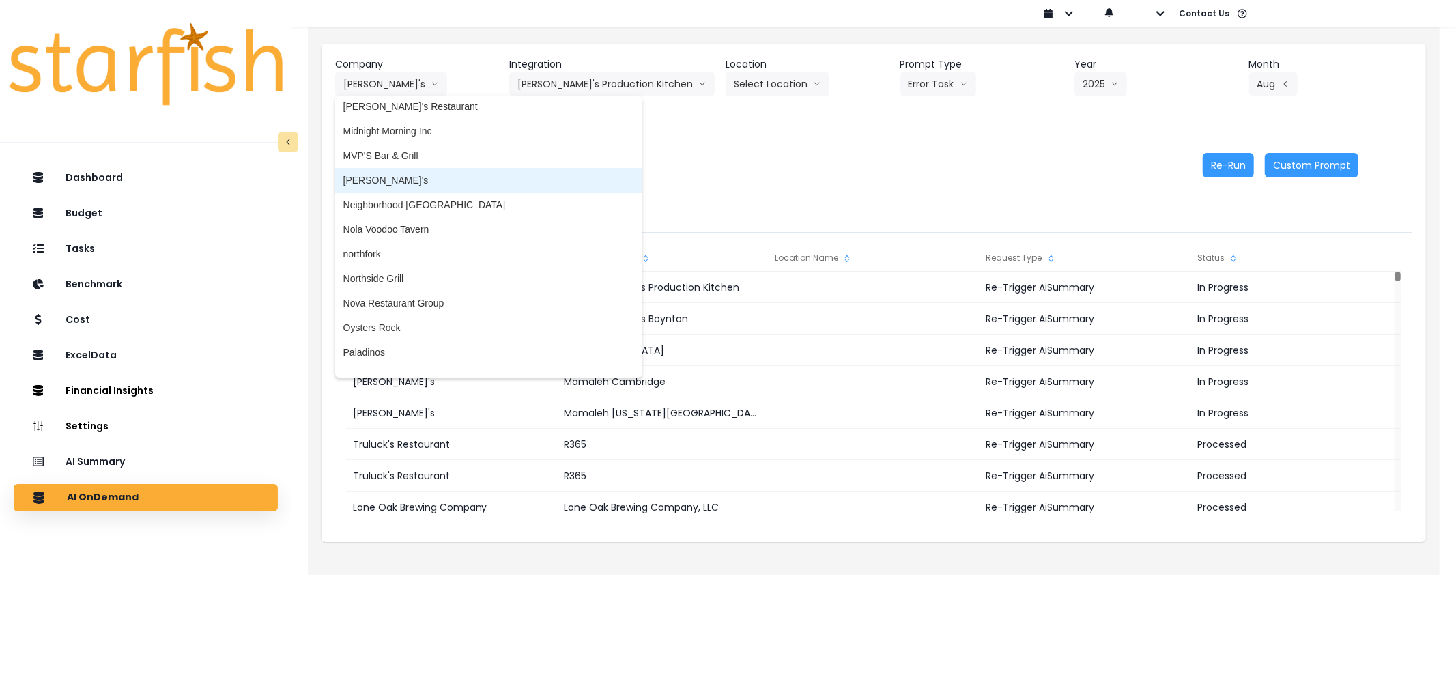
click at [390, 169] on li "[PERSON_NAME]'s" at bounding box center [488, 180] width 307 height 25
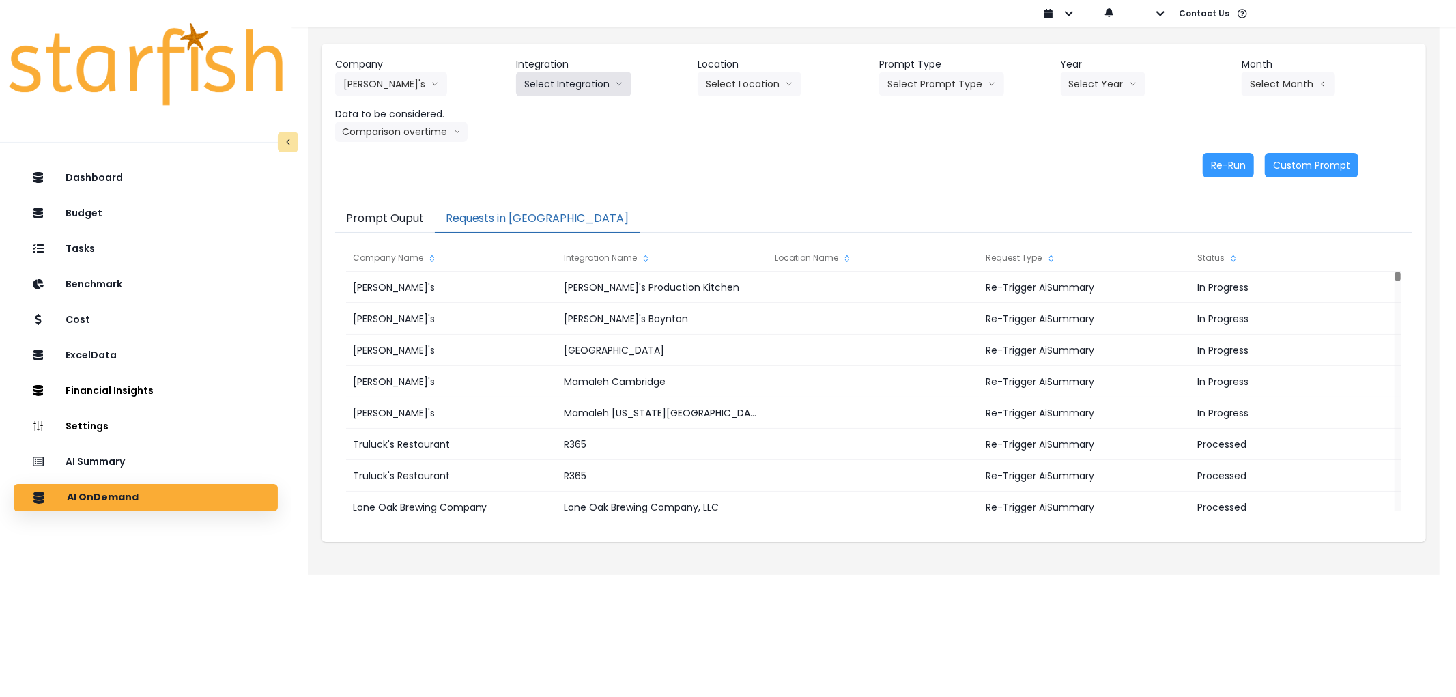
click at [536, 94] on button "Select Integration" at bounding box center [573, 84] width 115 height 25
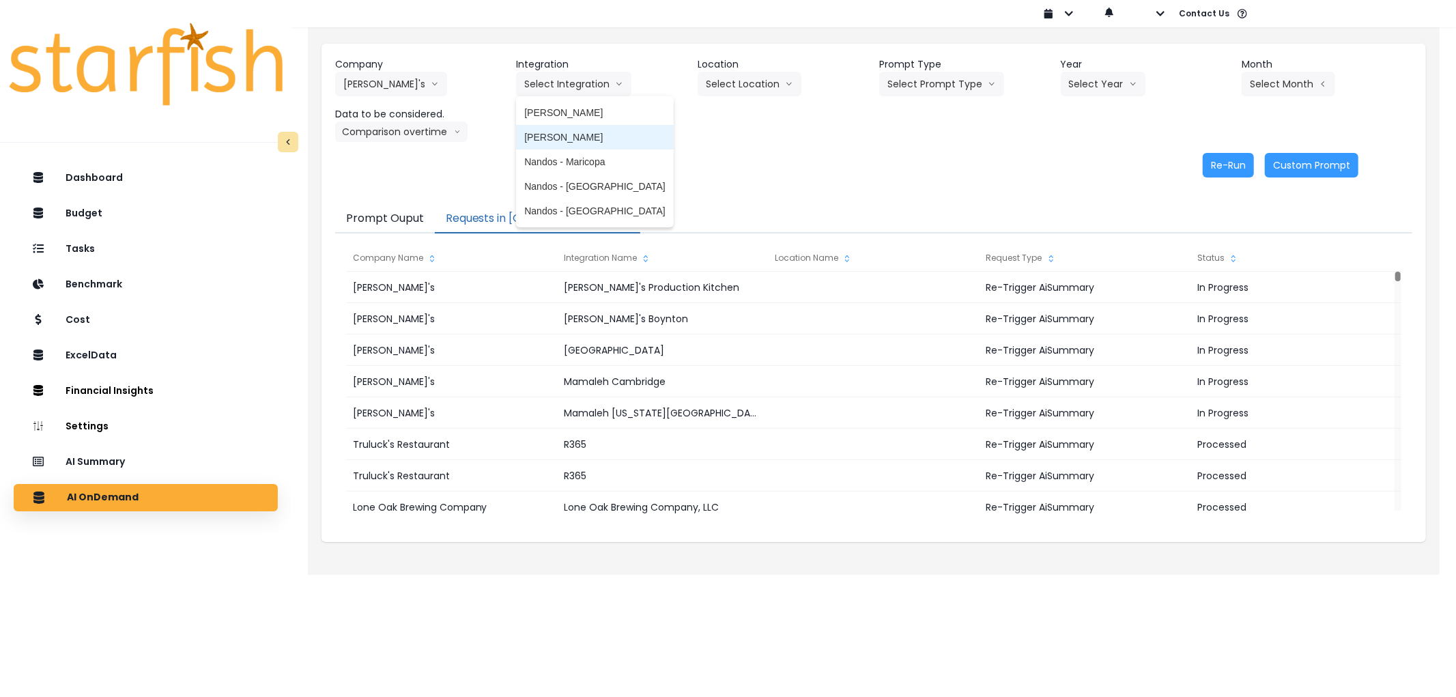
click at [582, 127] on li "[PERSON_NAME]" at bounding box center [594, 137] width 157 height 25
click at [856, 91] on div "Location Select Location All Locations" at bounding box center [783, 76] width 171 height 39
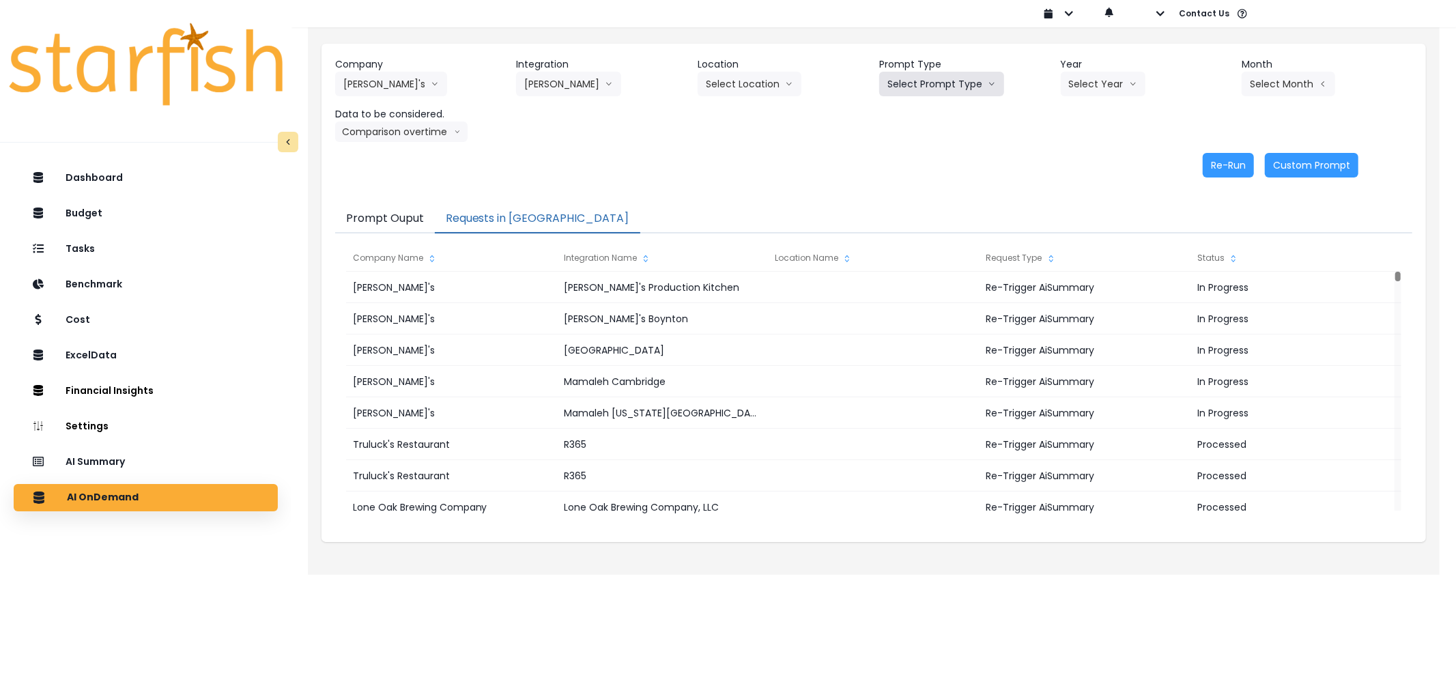
click at [889, 92] on button "Select Prompt Type" at bounding box center [941, 84] width 125 height 25
click at [910, 155] on span "Error Task" at bounding box center [925, 162] width 77 height 14
click at [1129, 85] on icon "arrow down line" at bounding box center [1133, 84] width 8 height 14
click at [1078, 171] on li "2025" at bounding box center [1080, 161] width 38 height 25
click at [1274, 83] on button "Select Month" at bounding box center [1289, 84] width 94 height 25
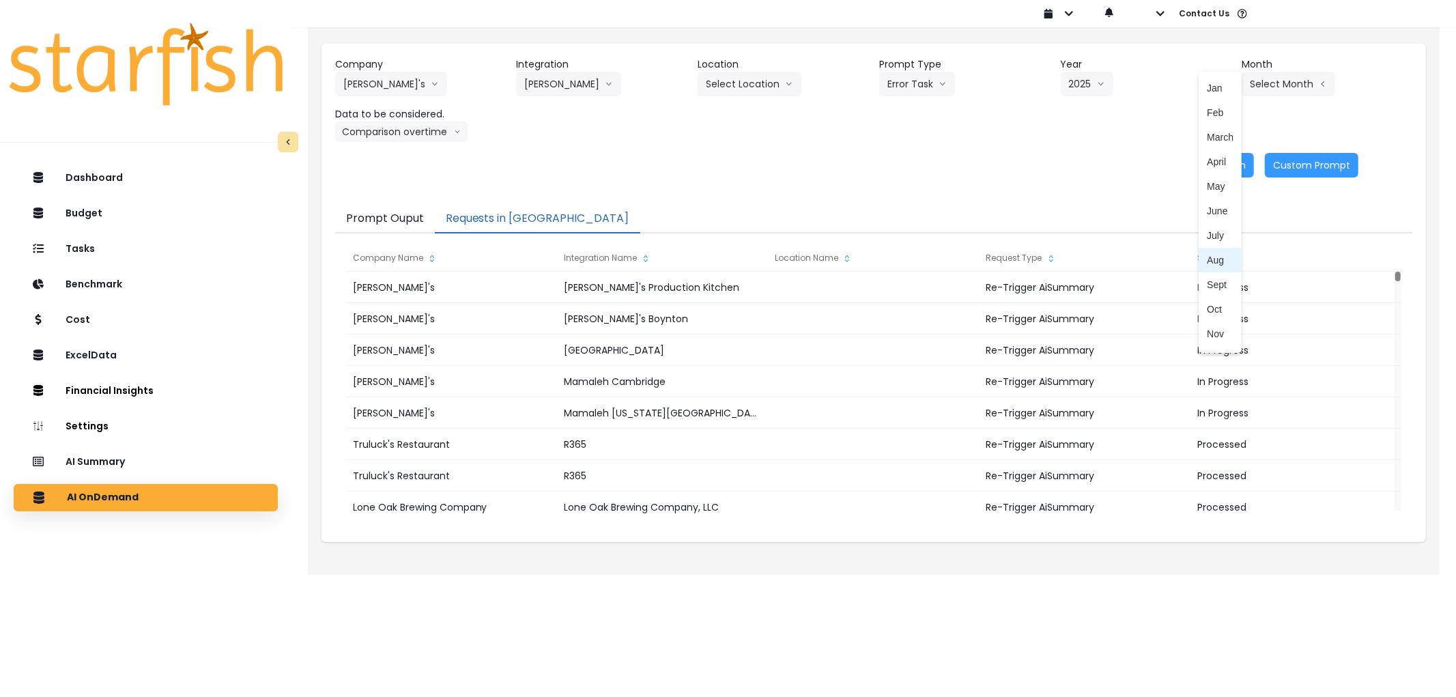
click at [1207, 263] on span "Aug" at bounding box center [1220, 260] width 27 height 14
click at [1224, 167] on button "Re-Run" at bounding box center [1228, 165] width 51 height 25
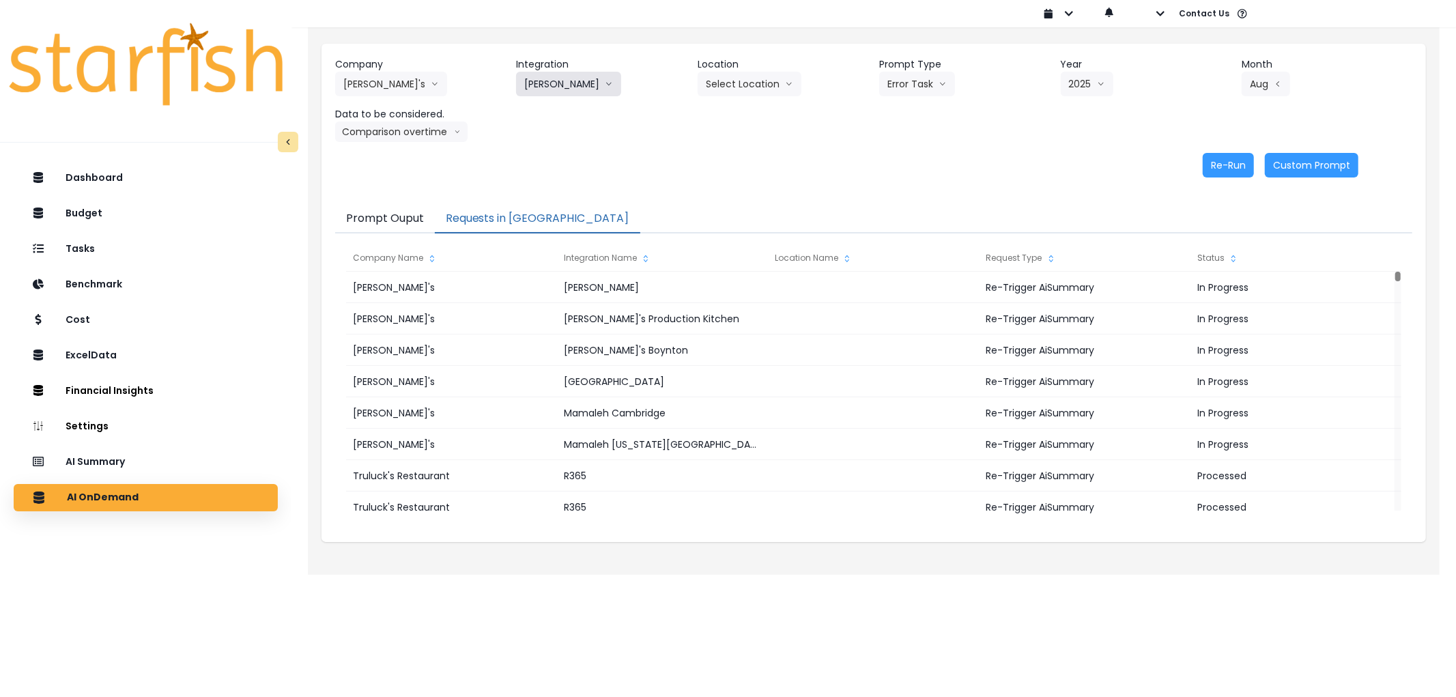
click at [569, 78] on button "[PERSON_NAME]" at bounding box center [568, 84] width 105 height 25
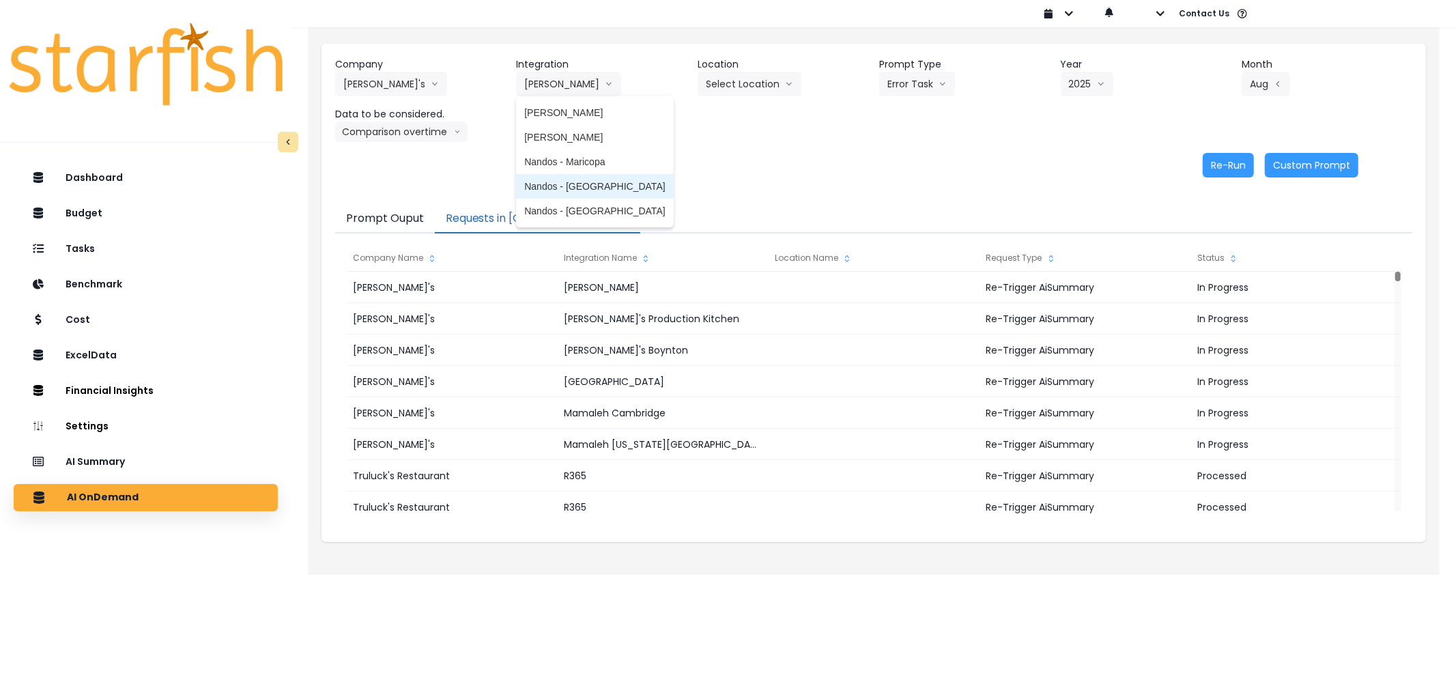
click at [592, 186] on span "Nandos - [GEOGRAPHIC_DATA]" at bounding box center [594, 187] width 141 height 14
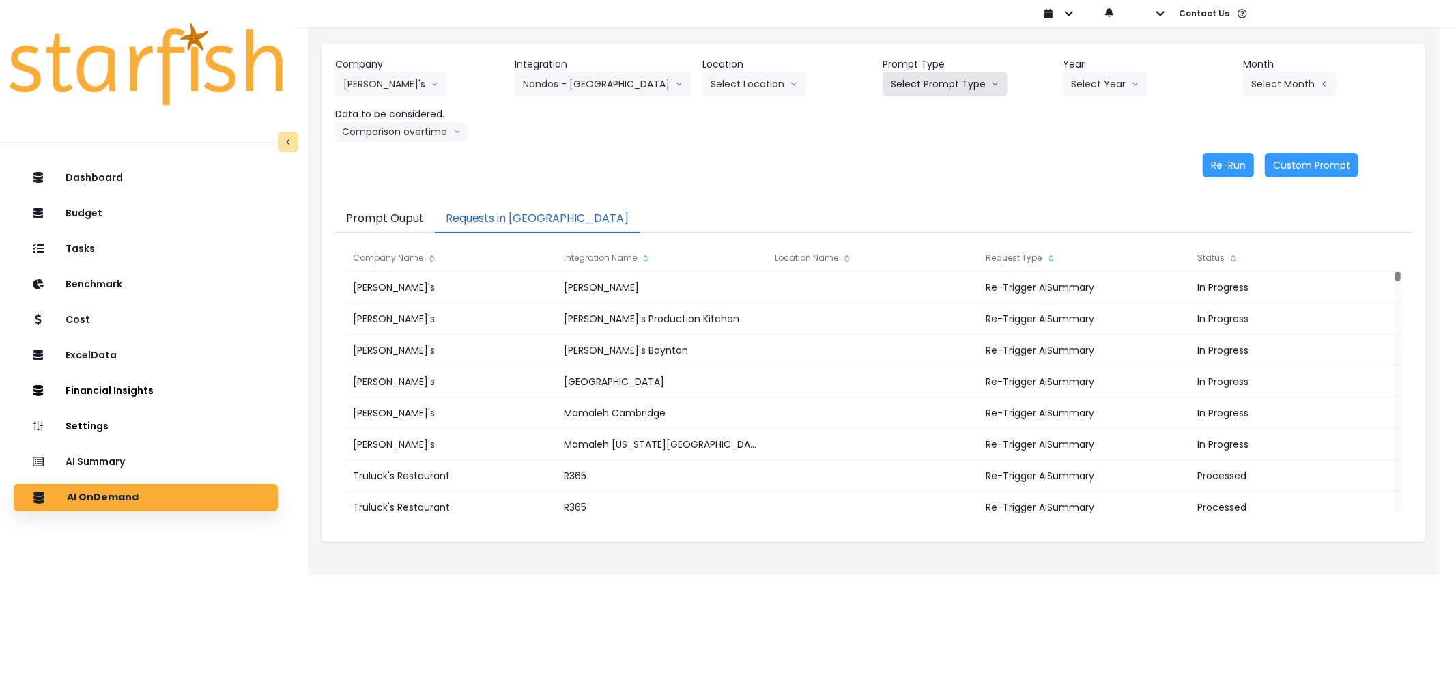
click at [973, 76] on button "Select Prompt Type" at bounding box center [945, 84] width 125 height 25
click at [930, 157] on span "Error Task" at bounding box center [929, 162] width 77 height 14
click at [1110, 85] on button "Select Year" at bounding box center [1105, 84] width 85 height 25
click at [1084, 165] on span "2025" at bounding box center [1081, 162] width 21 height 14
click at [1297, 91] on button "Select Month" at bounding box center [1290, 84] width 94 height 25
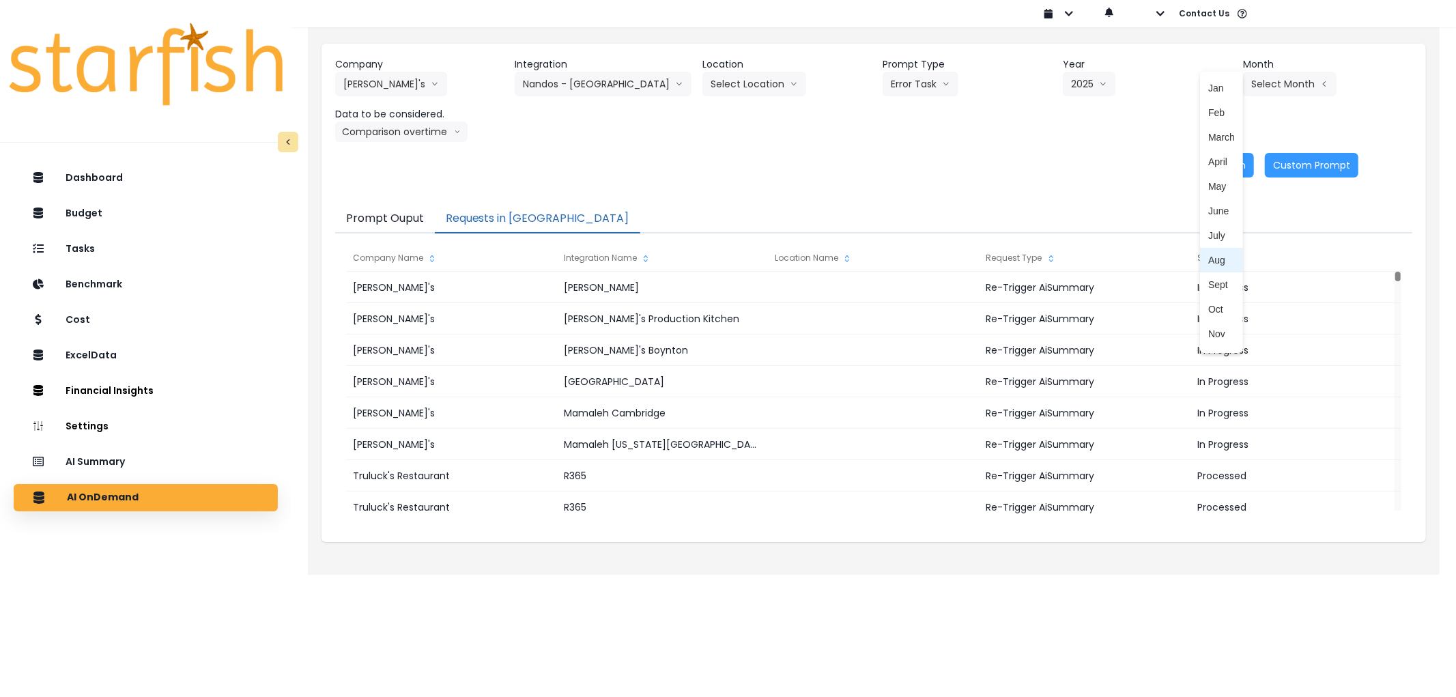
click at [1208, 261] on span "Aug" at bounding box center [1221, 260] width 27 height 14
click at [1229, 167] on button "Re-Run" at bounding box center [1228, 165] width 51 height 25
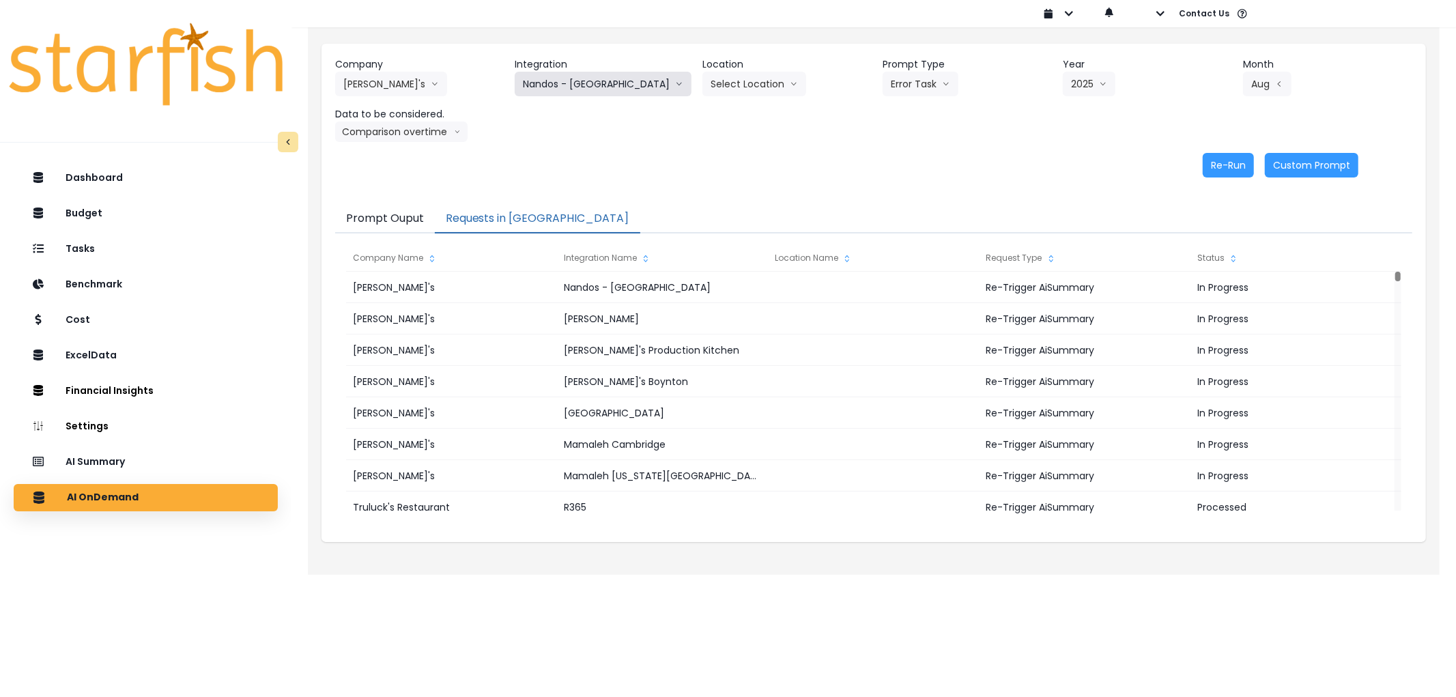
click at [595, 85] on button "Nandos - [GEOGRAPHIC_DATA]" at bounding box center [603, 84] width 177 height 25
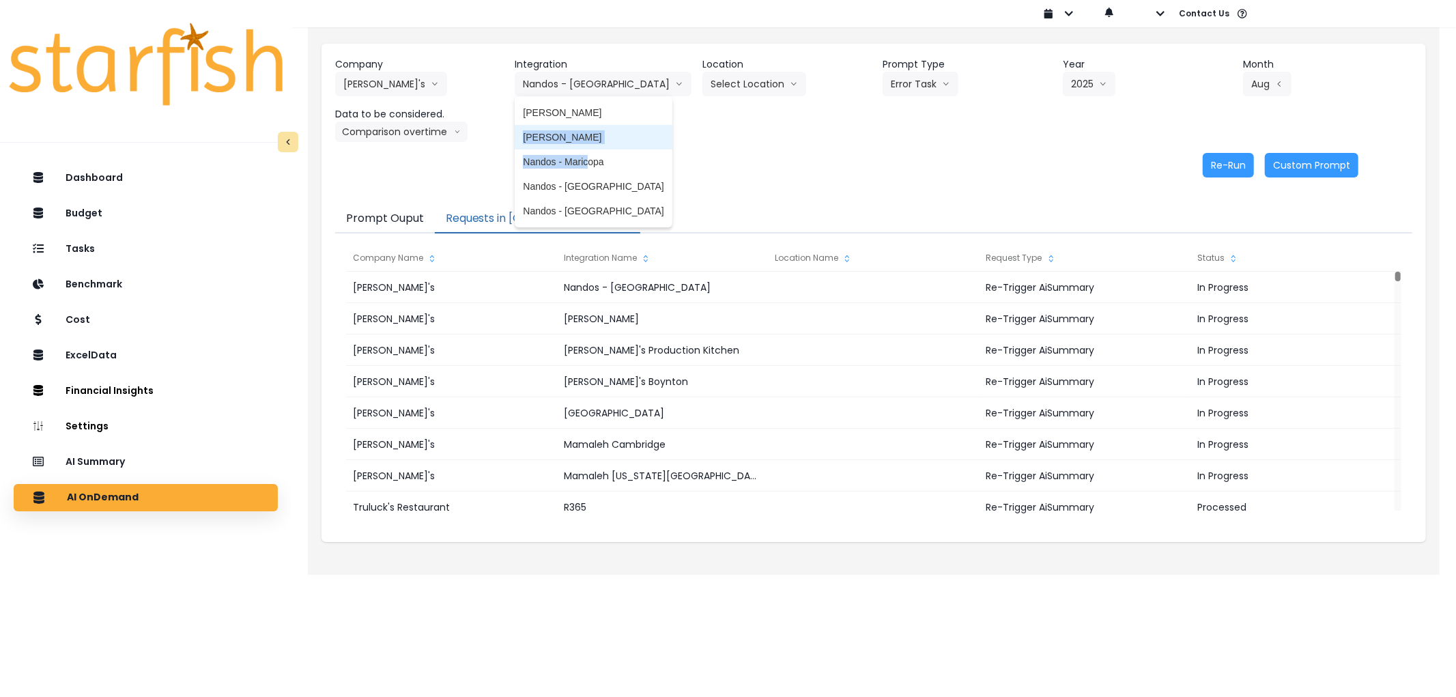
drag, startPoint x: 590, startPoint y: 154, endPoint x: 590, endPoint y: 124, distance: 30.7
click at [590, 124] on div "Nandos - [PERSON_NAME] Nandos - [PERSON_NAME] Nandos - Maricopa [GEOGRAPHIC_DAT…" at bounding box center [593, 161] width 157 height 123
click at [587, 113] on span "[PERSON_NAME]" at bounding box center [593, 113] width 141 height 14
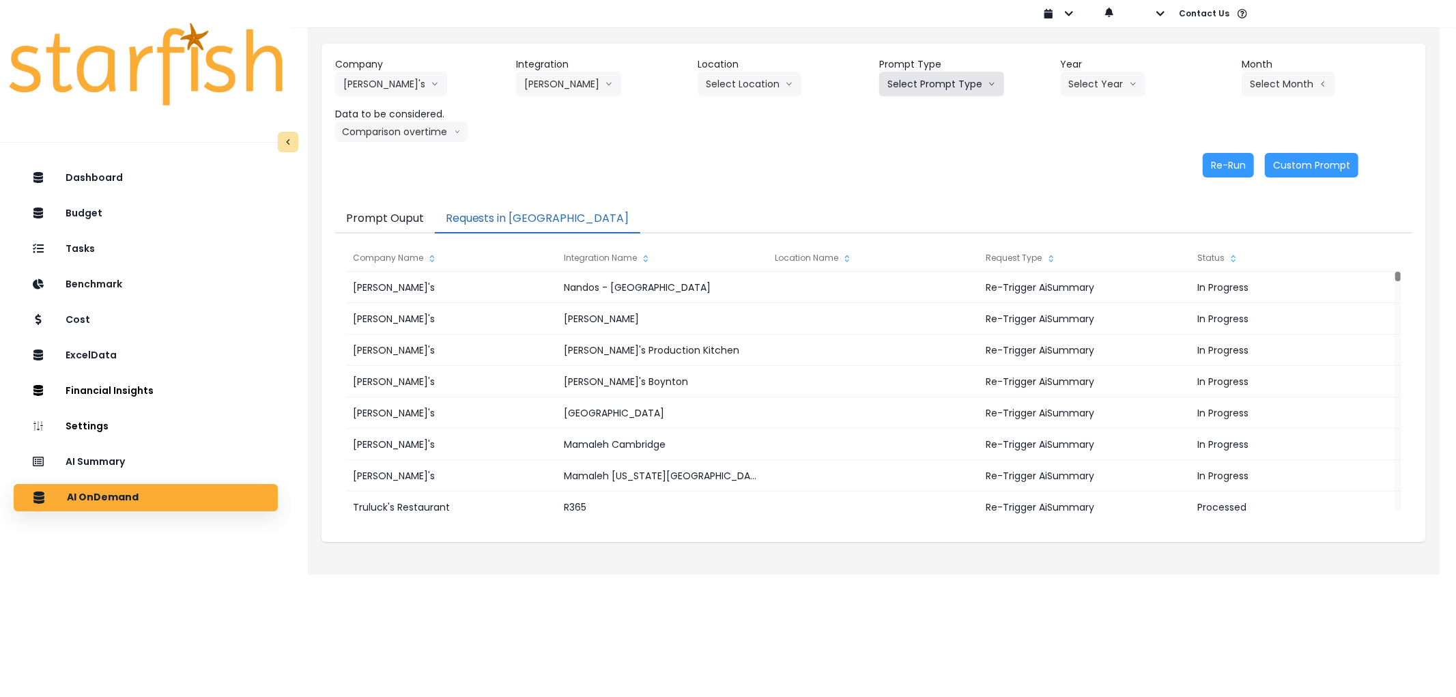
click at [922, 84] on button "Select Prompt Type" at bounding box center [941, 84] width 125 height 25
click at [917, 158] on span "Error Task" at bounding box center [925, 162] width 77 height 14
drag, startPoint x: 1067, startPoint y: 96, endPoint x: 1108, endPoint y: 92, distance: 40.5
click at [1069, 96] on div "Company Nando's 86 Costs Asti Bagel Cafe Balance Grille Bald Ginger Bar Busines…" at bounding box center [873, 99] width 1077 height 85
click at [1108, 92] on button "Select Year" at bounding box center [1103, 84] width 85 height 25
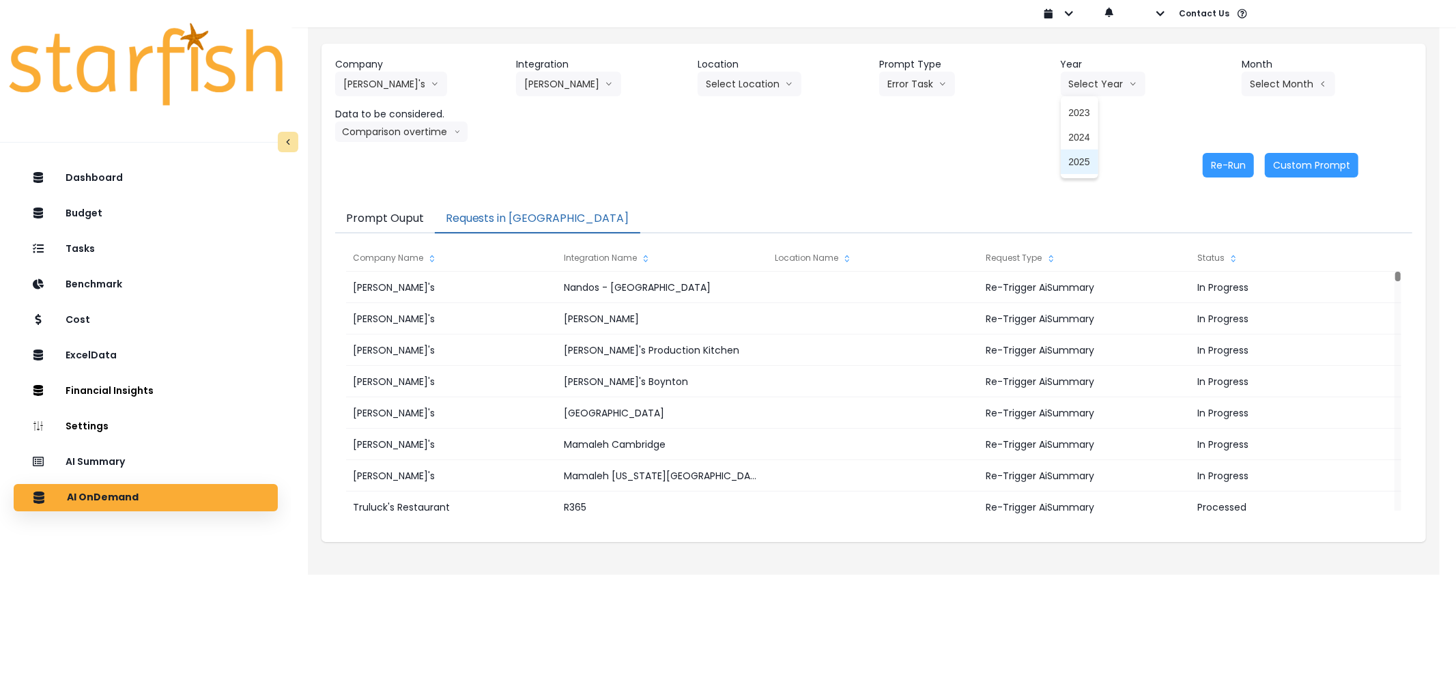
drag, startPoint x: 1075, startPoint y: 154, endPoint x: 1268, endPoint y: 81, distance: 206.7
click at [1076, 155] on span "2025" at bounding box center [1079, 162] width 21 height 14
click at [1276, 81] on button "Select Month" at bounding box center [1289, 84] width 94 height 25
click at [1209, 265] on span "Aug" at bounding box center [1220, 260] width 27 height 14
click at [1231, 162] on button "Re-Run" at bounding box center [1228, 165] width 51 height 25
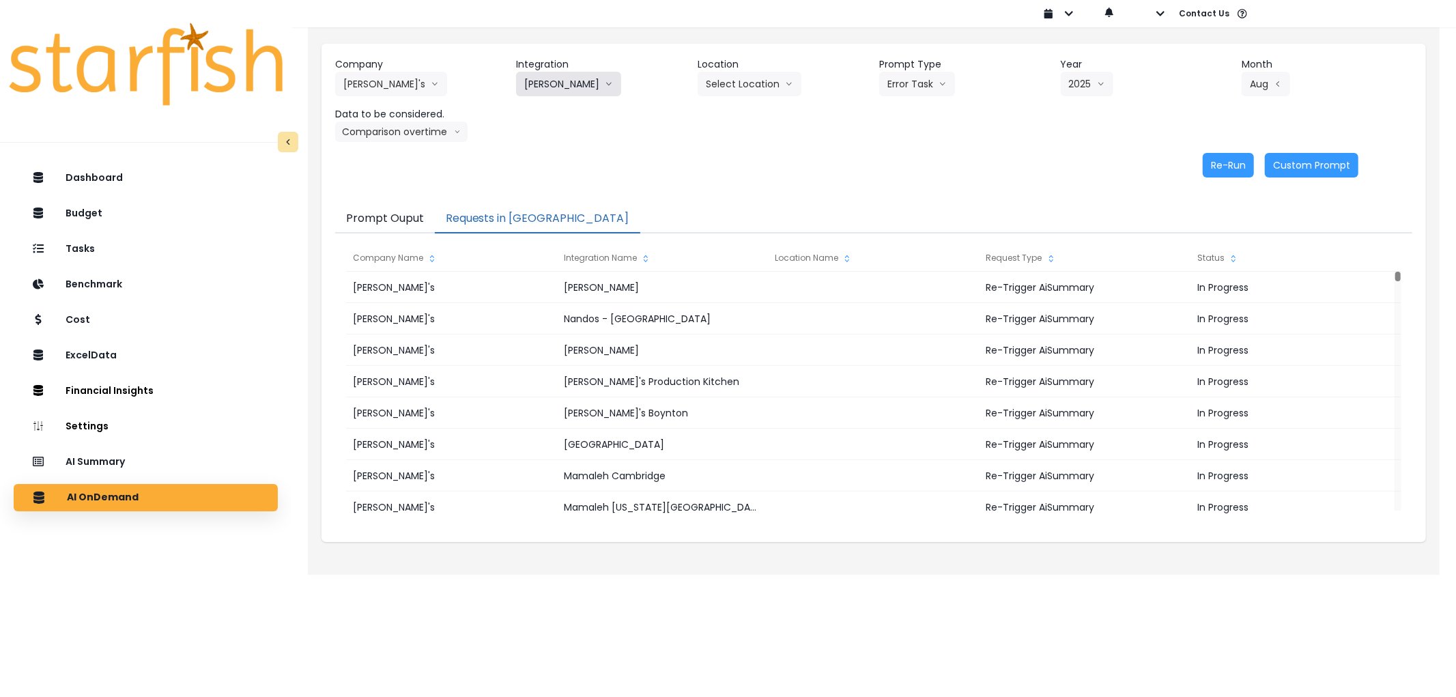
click at [565, 79] on button "[PERSON_NAME]" at bounding box center [568, 84] width 105 height 25
click at [579, 209] on span "Nandos - [GEOGRAPHIC_DATA]" at bounding box center [594, 211] width 141 height 14
click at [913, 92] on button "Select Prompt Type" at bounding box center [945, 84] width 125 height 25
drag, startPoint x: 904, startPoint y: 158, endPoint x: 1090, endPoint y: 102, distance: 193.9
click at [906, 158] on span "Error Task" at bounding box center [929, 162] width 77 height 14
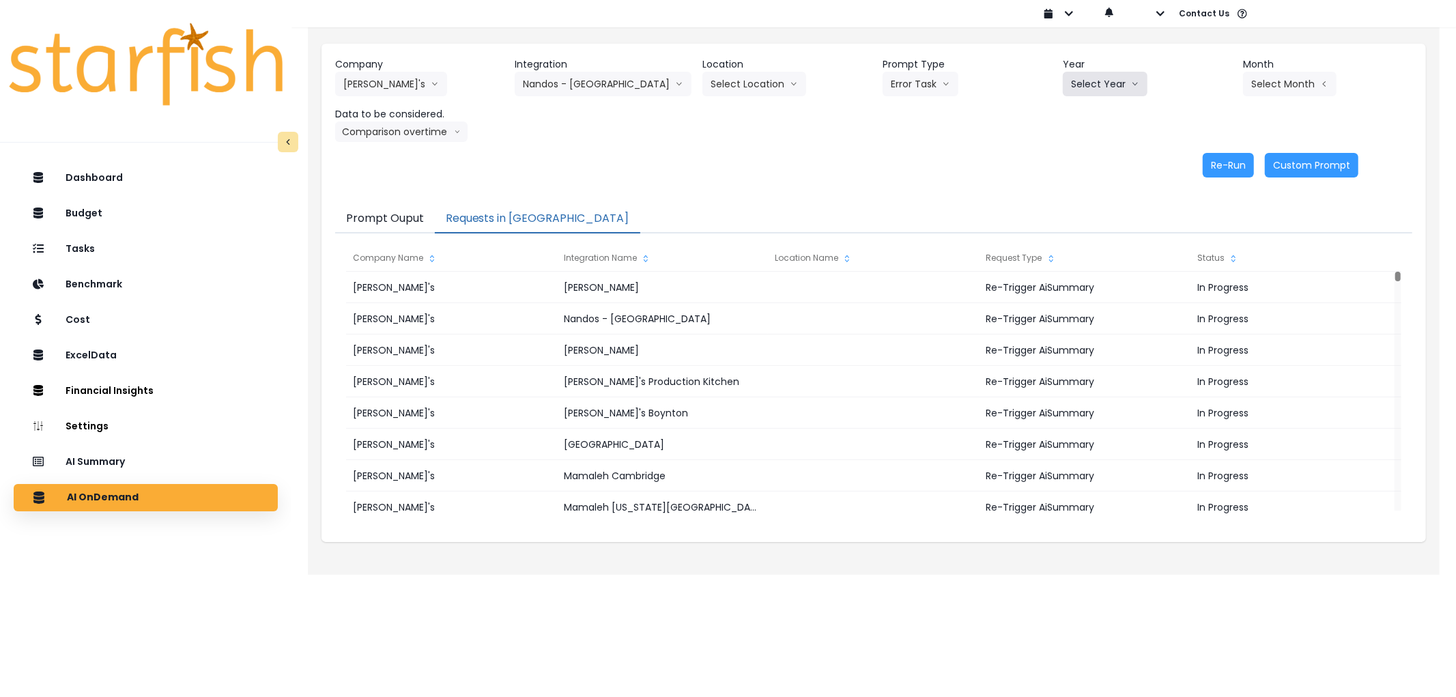
click at [1110, 92] on button "Select Year" at bounding box center [1105, 84] width 85 height 25
click at [1088, 169] on li "2025" at bounding box center [1082, 161] width 38 height 25
click at [1272, 79] on button "Select Month" at bounding box center [1290, 84] width 94 height 25
click at [1200, 250] on li "Aug" at bounding box center [1221, 260] width 43 height 25
click at [1218, 176] on button "Re-Run" at bounding box center [1228, 165] width 51 height 25
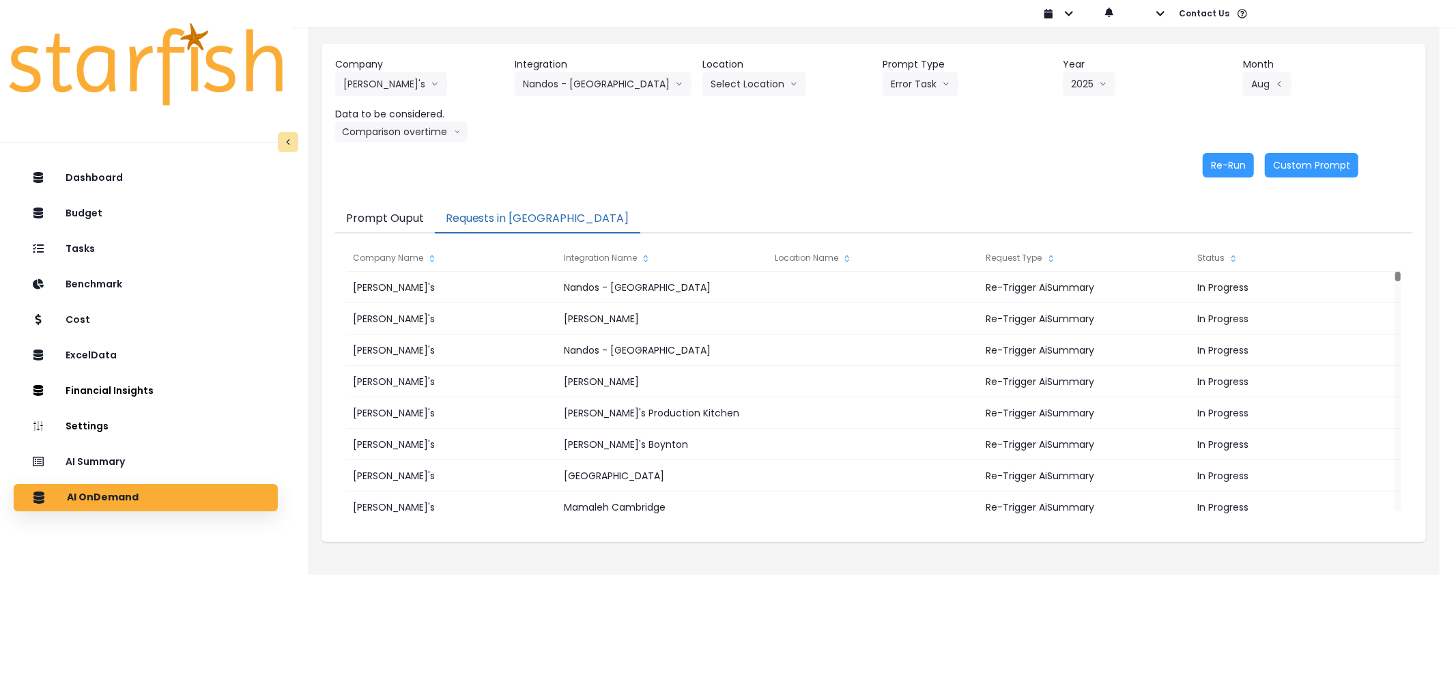
click at [625, 96] on div "Company Nando's 86 Costs Asti Bagel Cafe Balance Grille Bald Ginger Bar Busines…" at bounding box center [873, 99] width 1077 height 85
click at [623, 89] on button "Nandos - [GEOGRAPHIC_DATA]" at bounding box center [603, 84] width 177 height 25
click at [604, 164] on span "Nandos - Maricopa" at bounding box center [593, 162] width 141 height 14
click at [940, 87] on button "Select Prompt Type" at bounding box center [941, 84] width 125 height 25
drag, startPoint x: 929, startPoint y: 158, endPoint x: 1045, endPoint y: 89, distance: 134.6
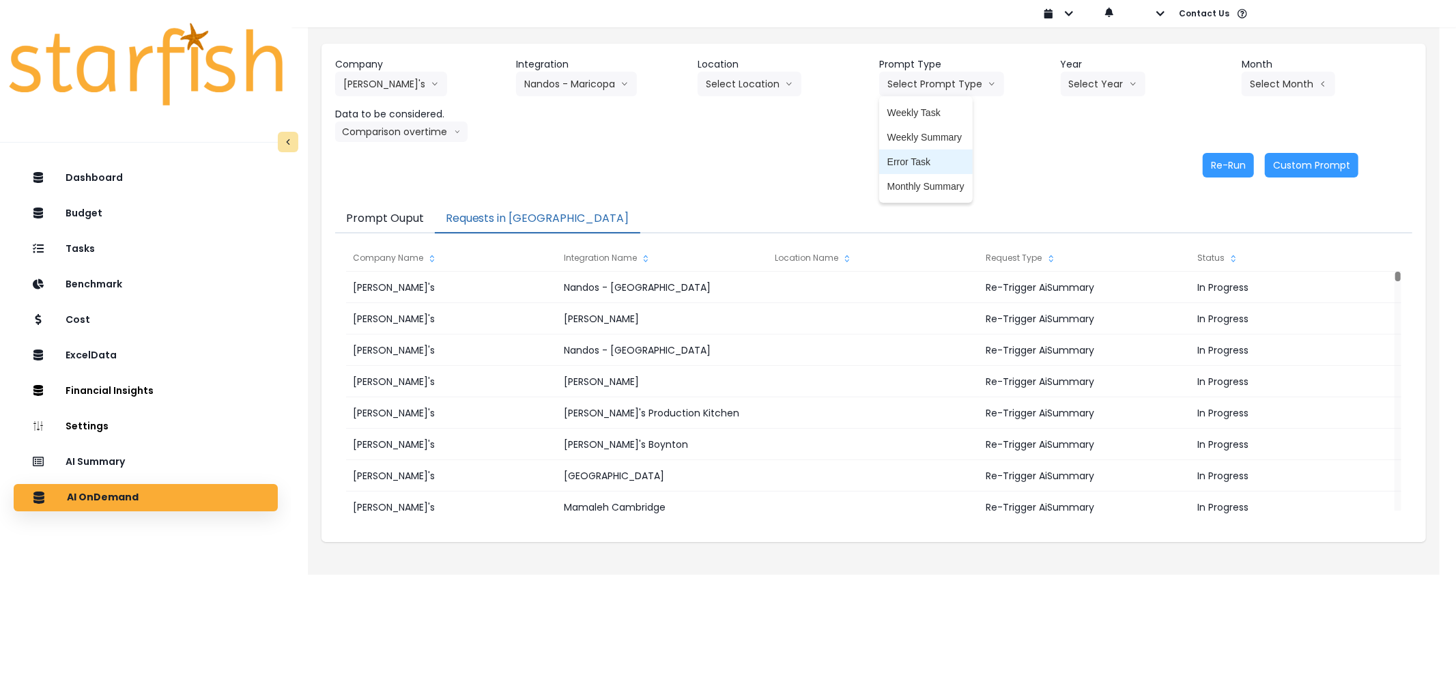
click at [932, 147] on div "Weekly Task Weekly Summary Error Task Monthly Summary" at bounding box center [926, 149] width 94 height 98
click at [1115, 78] on button "Select Year" at bounding box center [1103, 84] width 85 height 25
click at [918, 89] on button "Select Prompt Type" at bounding box center [941, 84] width 125 height 25
click at [930, 164] on span "Error Task" at bounding box center [925, 162] width 77 height 14
click at [1006, 149] on div "Company Nando's 86 Costs Asti Bagel Cafe Balance Grille Bald Ginger Bar Busines…" at bounding box center [873, 117] width 1104 height 147
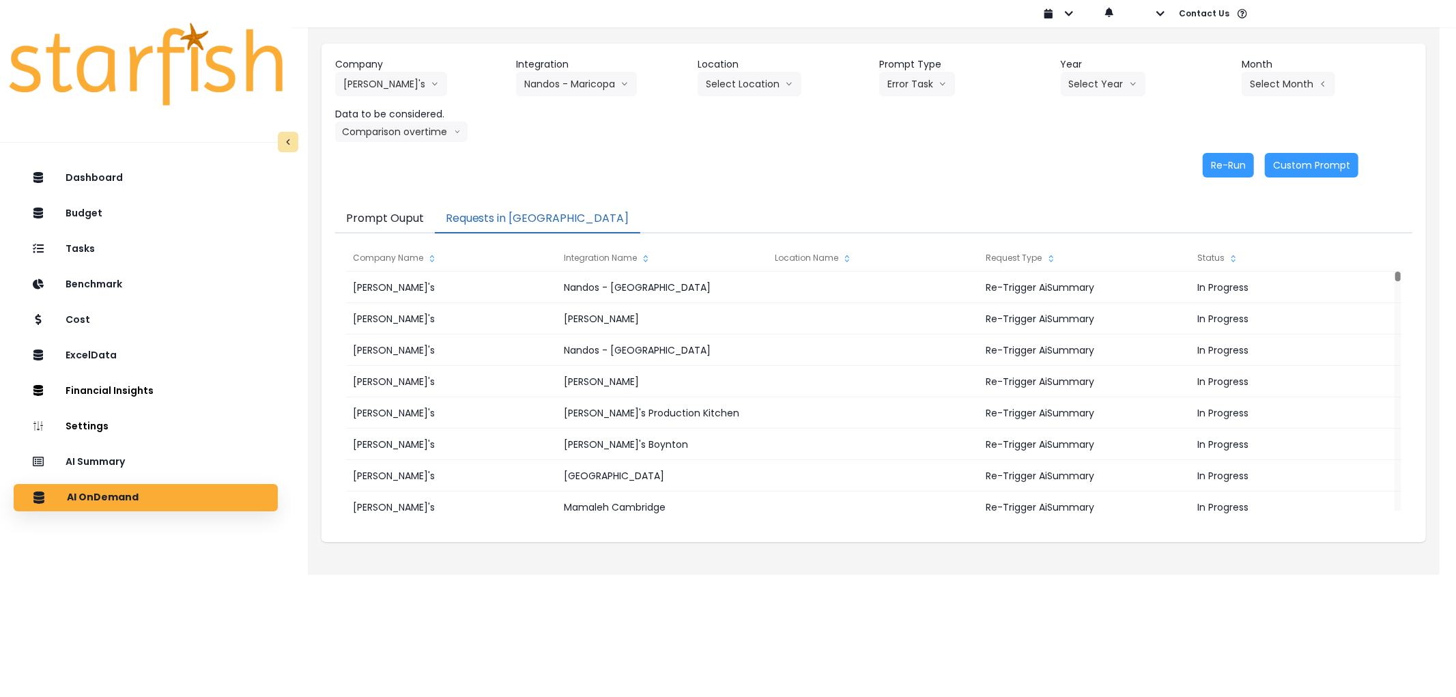
click at [1089, 97] on div "Company Nando's 86 Costs Asti Bagel Cafe Balance Grille Bald Ginger Bar Busines…" at bounding box center [873, 99] width 1077 height 85
click at [1093, 91] on button "Select Year" at bounding box center [1103, 84] width 85 height 25
drag, startPoint x: 1080, startPoint y: 159, endPoint x: 1216, endPoint y: 93, distance: 150.5
click at [1082, 155] on span "2025" at bounding box center [1079, 162] width 21 height 14
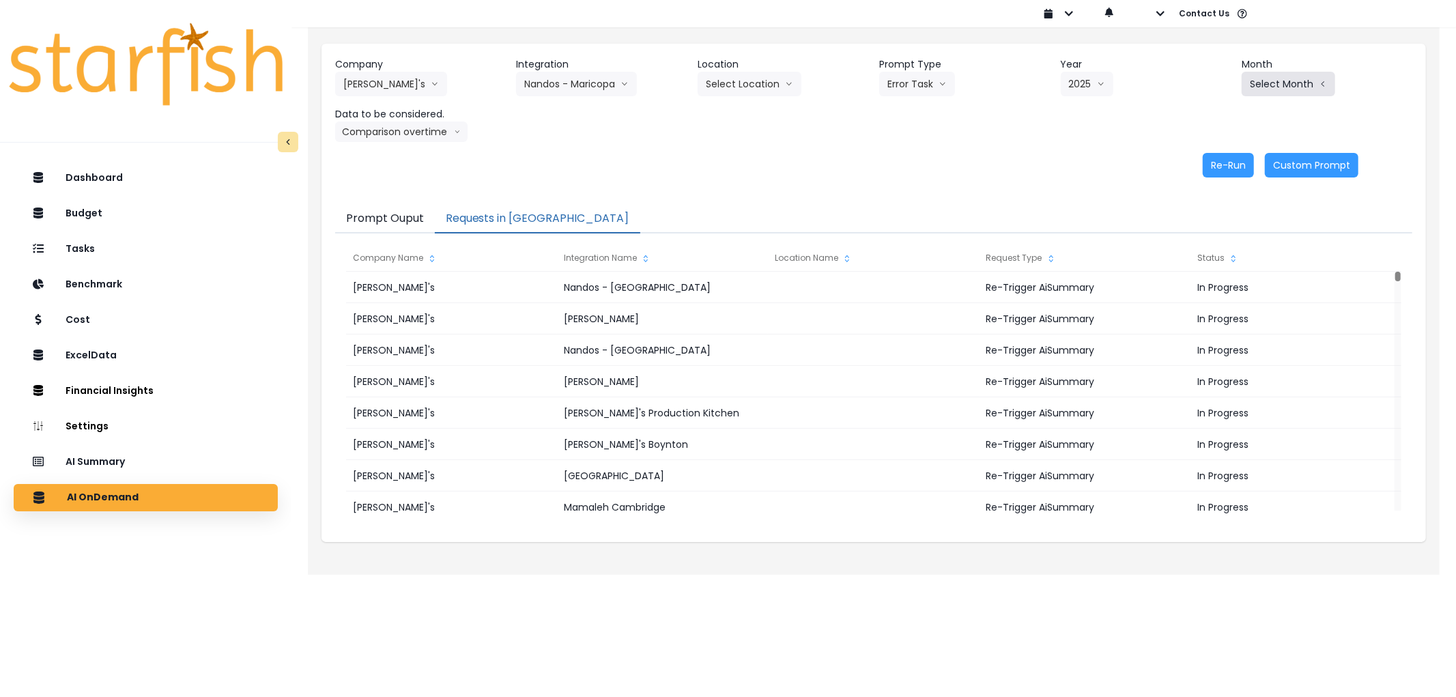
click at [1254, 84] on button "Select Month" at bounding box center [1289, 84] width 94 height 25
click at [1209, 260] on span "Aug" at bounding box center [1220, 260] width 27 height 14
click at [1242, 168] on button "Re-Run" at bounding box center [1228, 165] width 51 height 25
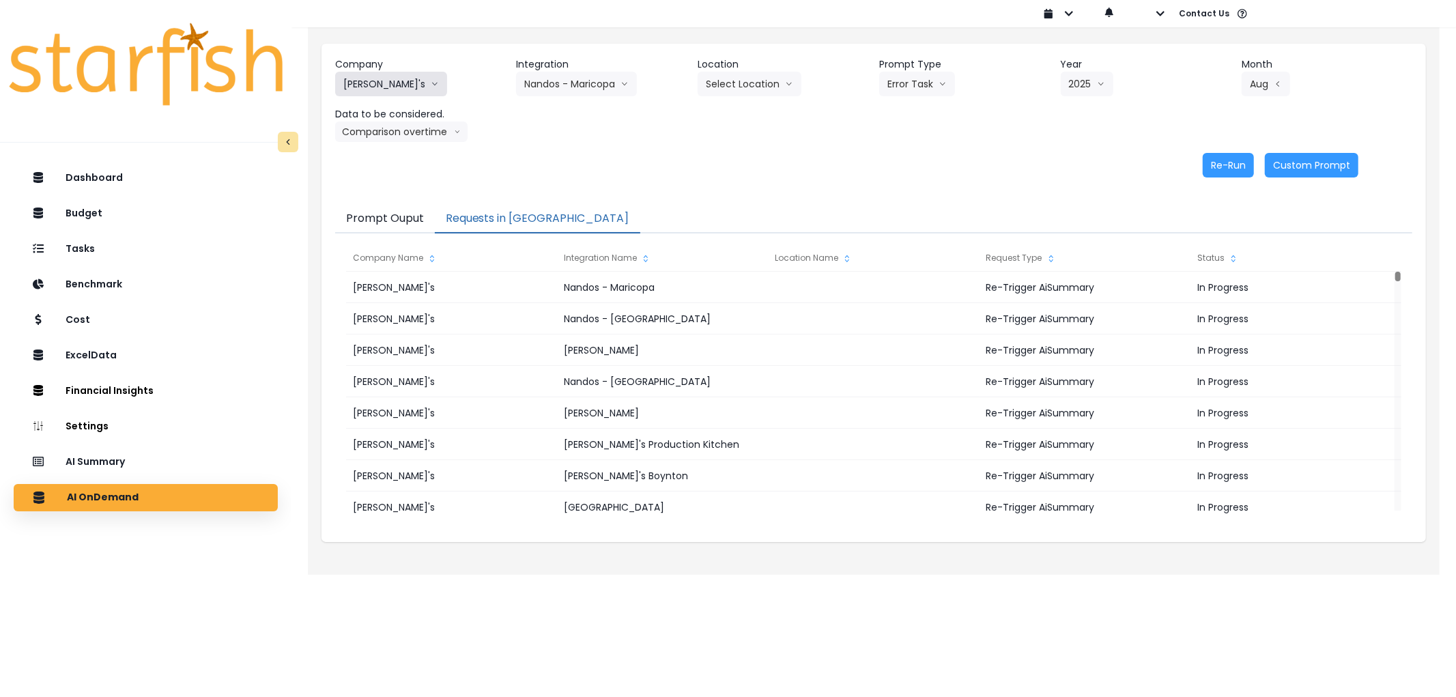
click at [359, 86] on button "[PERSON_NAME]'s" at bounding box center [391, 84] width 112 height 25
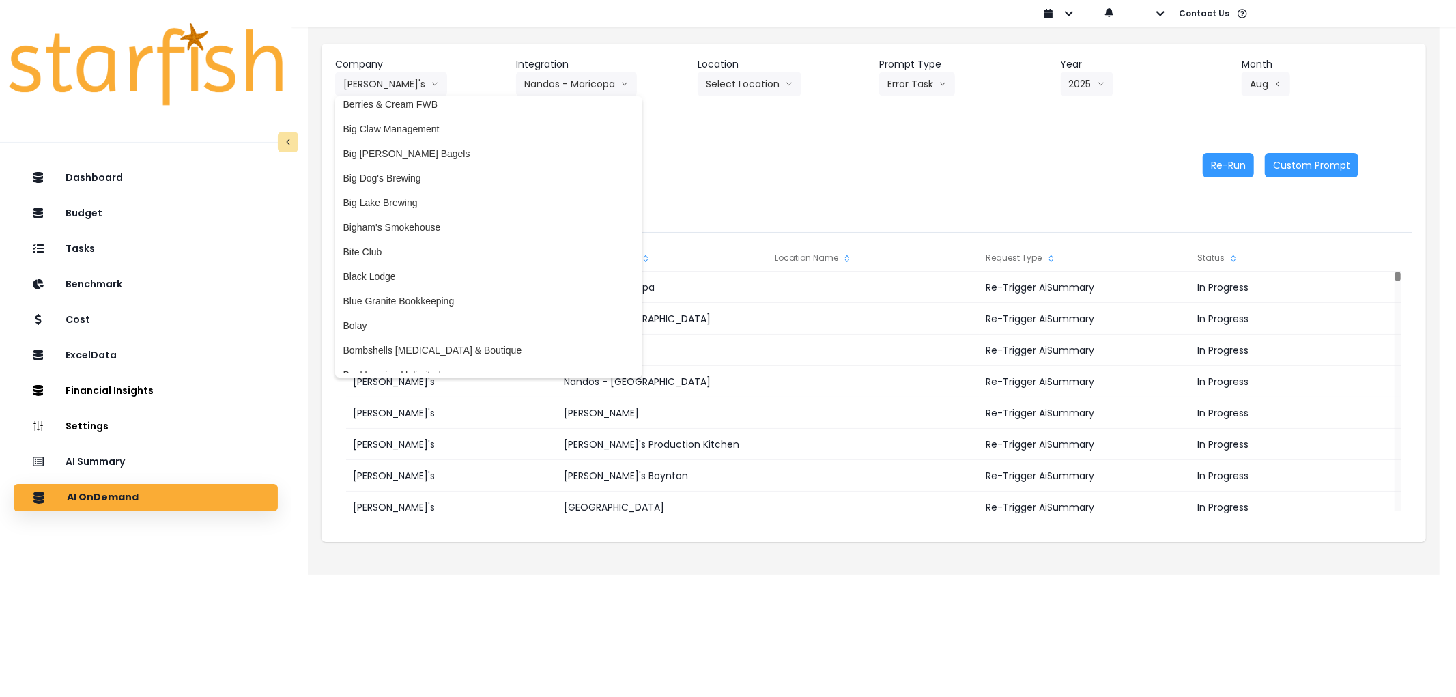
scroll to position [0, 0]
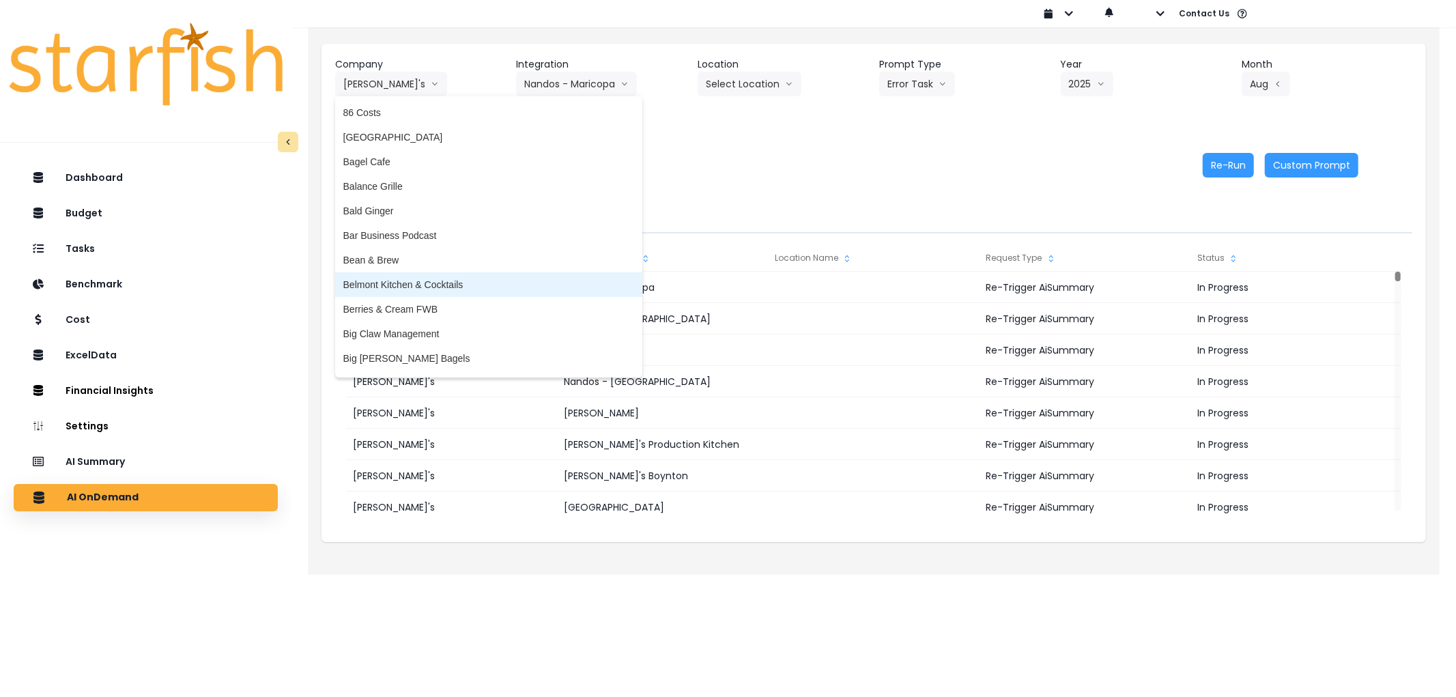
click at [431, 281] on span "Belmont Kitchen & Cocktails" at bounding box center [488, 285] width 291 height 14
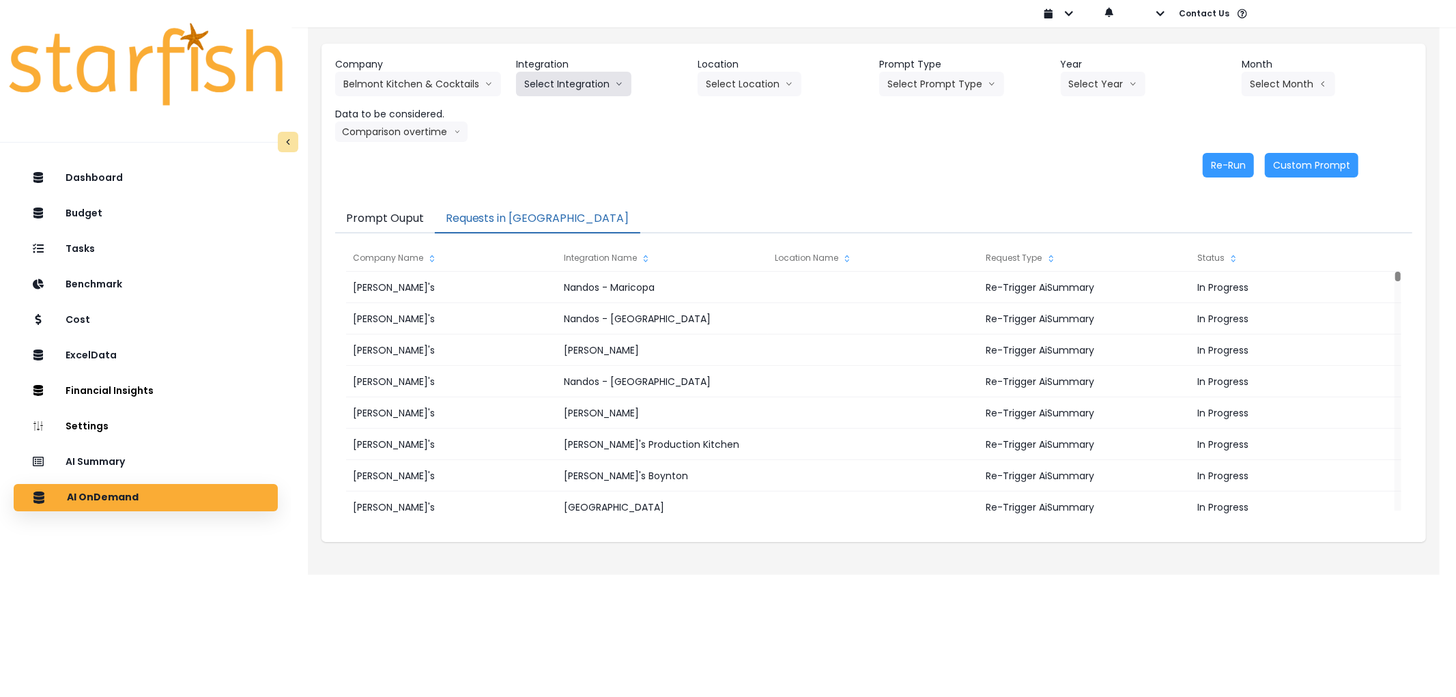
click at [579, 94] on button "Select Integration" at bounding box center [573, 84] width 115 height 25
click at [562, 108] on span "Quickbooks" at bounding box center [549, 113] width 50 height 14
click at [938, 86] on button "Select Prompt Type" at bounding box center [941, 84] width 125 height 25
click at [918, 156] on span "Error Task" at bounding box center [925, 162] width 77 height 14
click at [1093, 94] on button "Select Year" at bounding box center [1103, 84] width 85 height 25
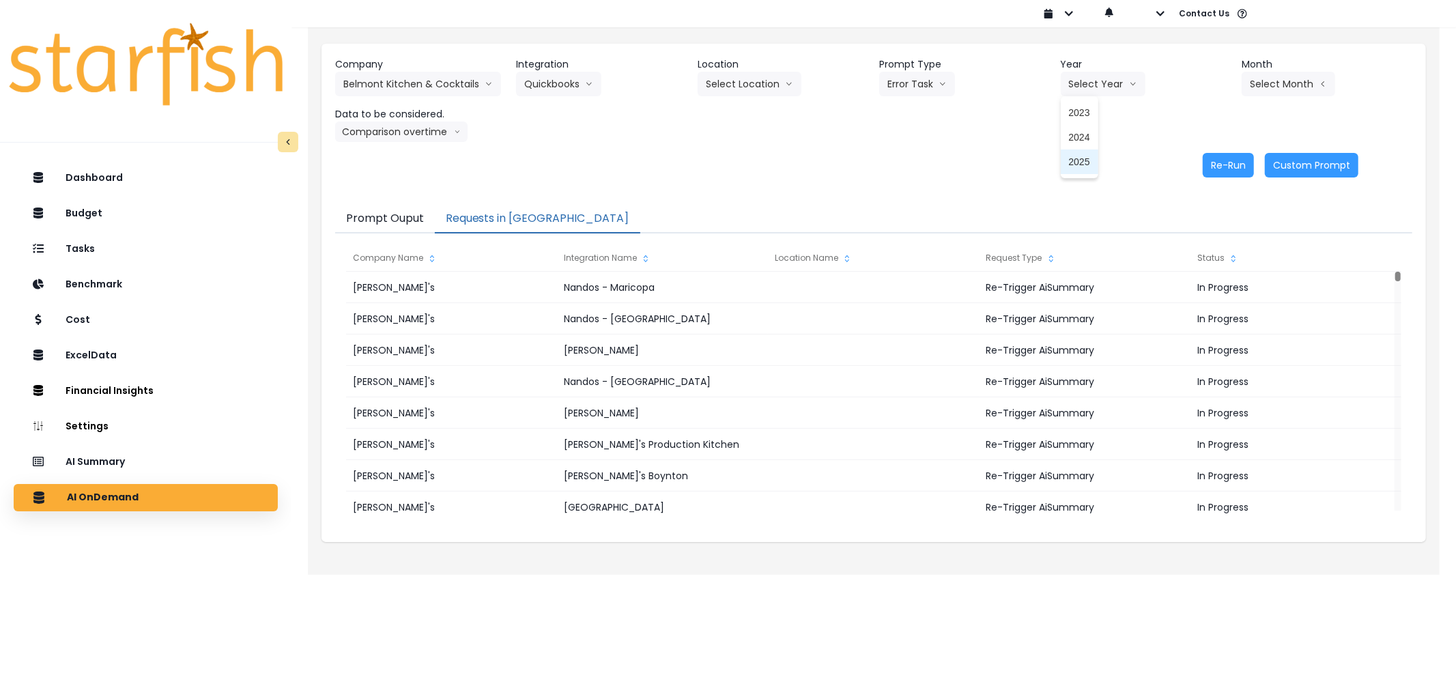
click at [1082, 169] on li "2025" at bounding box center [1080, 161] width 38 height 25
click at [1263, 91] on button "Select Month" at bounding box center [1289, 84] width 94 height 25
click at [1208, 259] on span "Aug" at bounding box center [1220, 260] width 27 height 14
click at [1244, 175] on button "Re-Run" at bounding box center [1228, 165] width 51 height 25
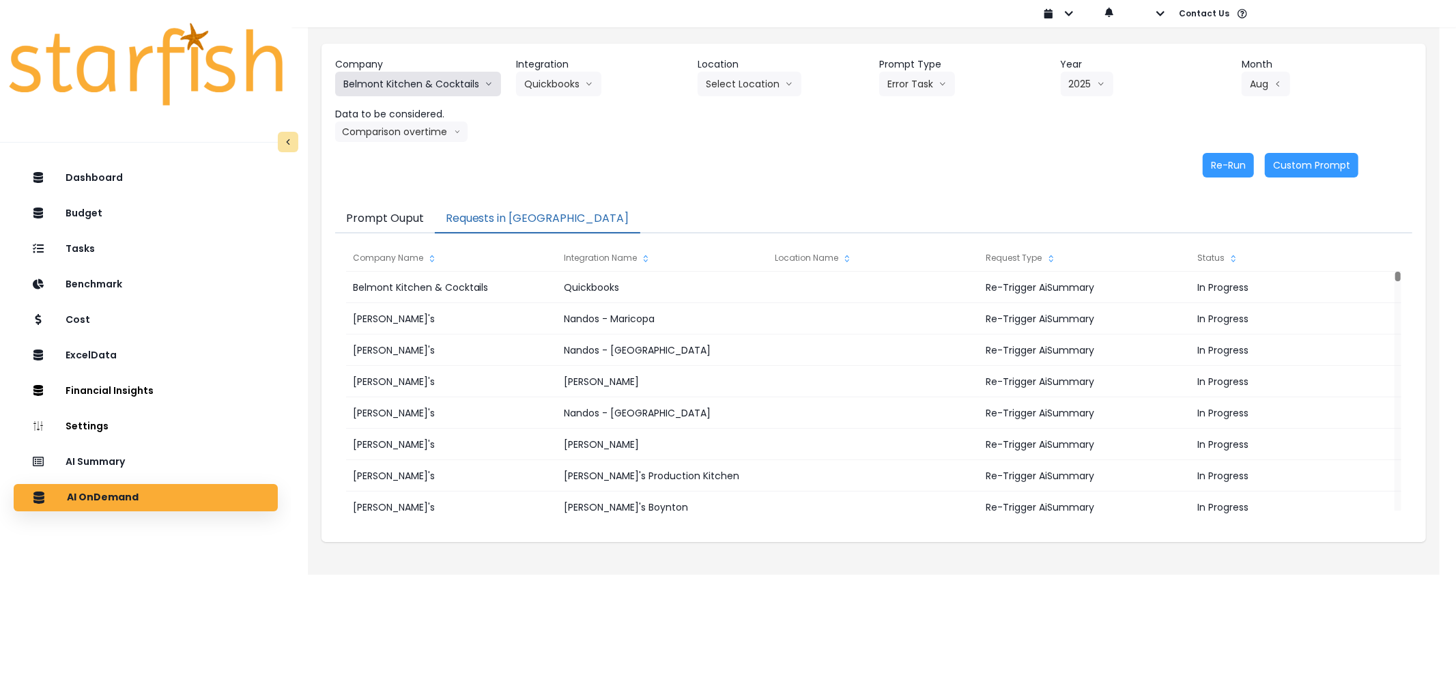
click at [375, 81] on button "Belmont Kitchen & Cocktails" at bounding box center [418, 84] width 166 height 25
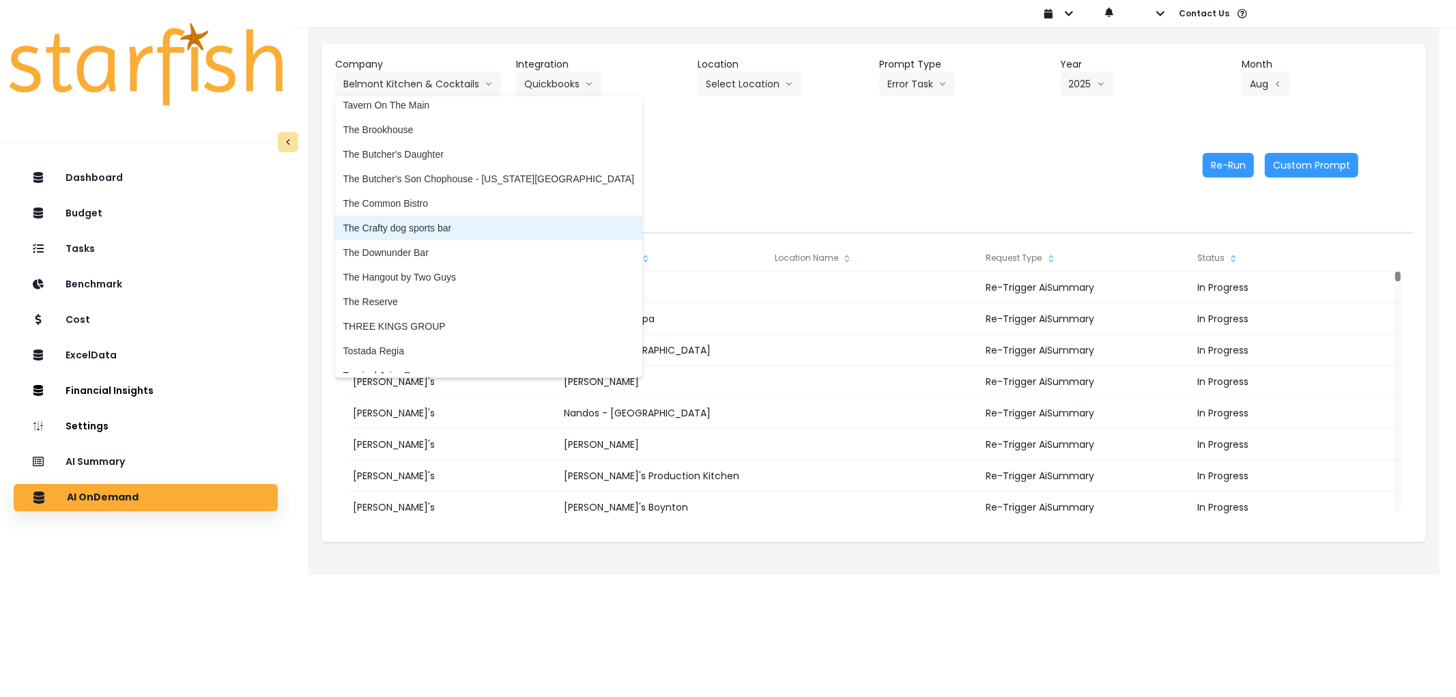
scroll to position [3110, 0]
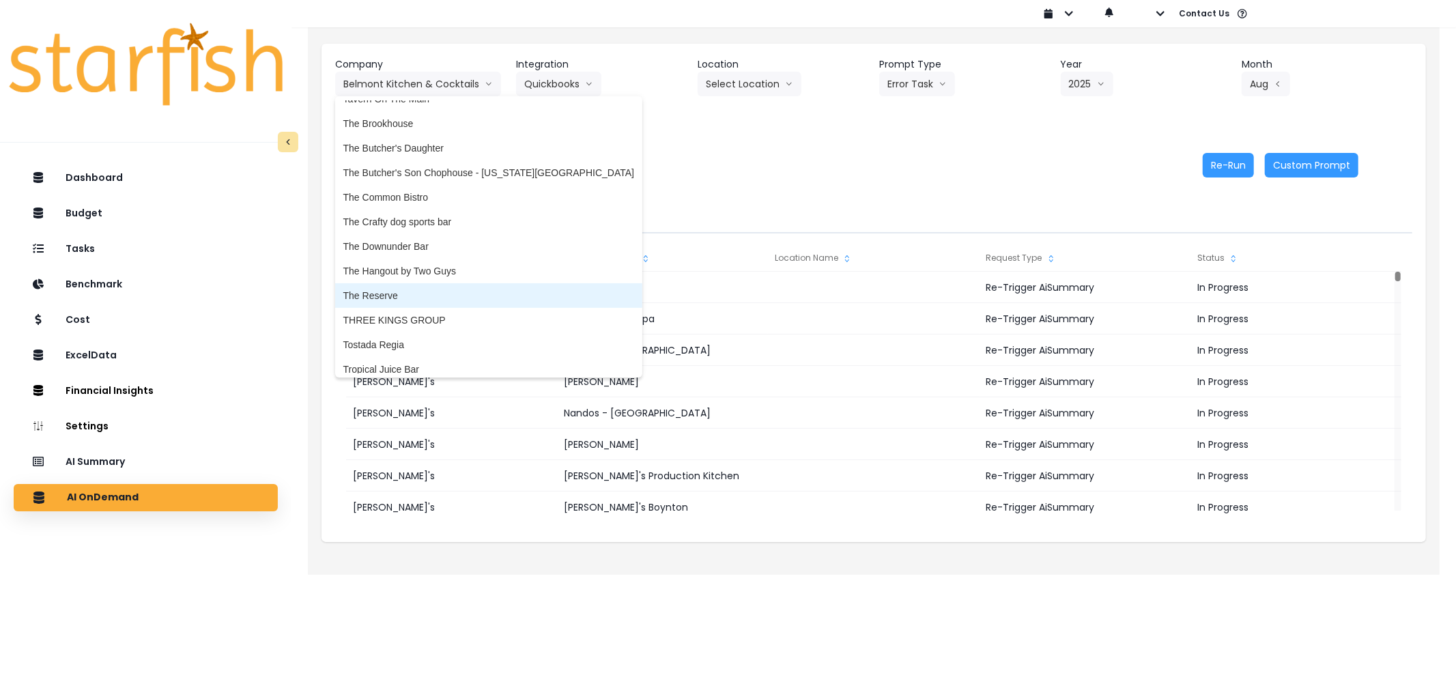
click at [452, 283] on li "The Reserve" at bounding box center [488, 295] width 307 height 25
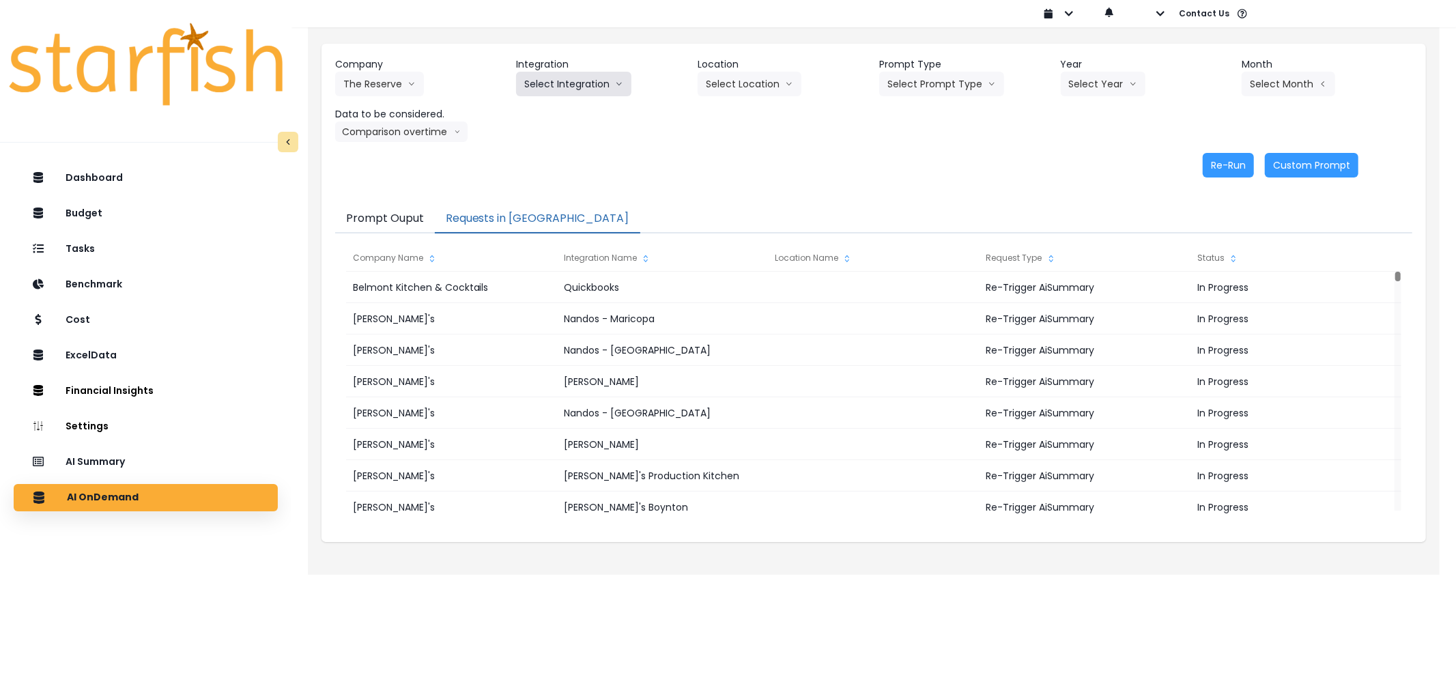
click at [571, 78] on button "Select Integration" at bounding box center [573, 84] width 115 height 25
click at [545, 113] on span "The Reserve" at bounding box center [551, 113] width 55 height 14
click at [943, 78] on button "Select Prompt Type" at bounding box center [941, 84] width 125 height 25
drag, startPoint x: 903, startPoint y: 155, endPoint x: 917, endPoint y: 145, distance: 17.1
click at [906, 152] on li "Error Task" at bounding box center [926, 161] width 94 height 25
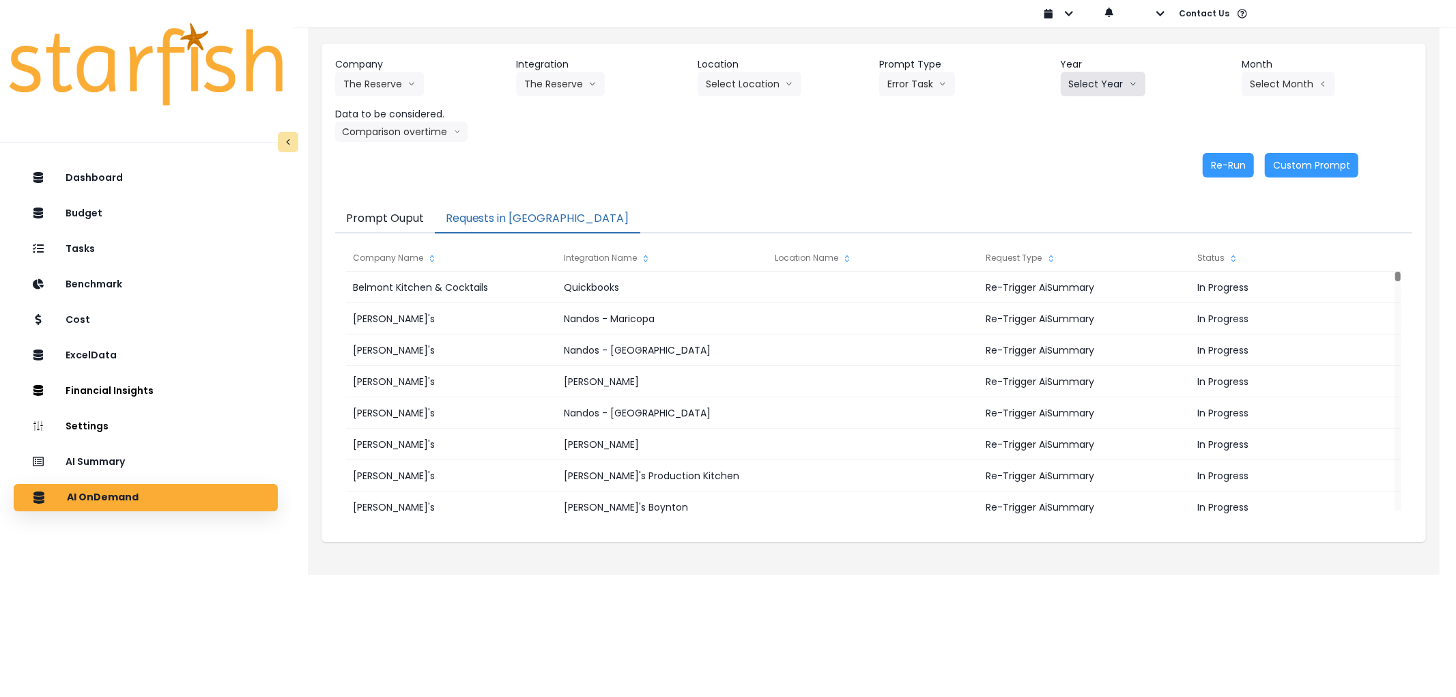
click at [1083, 89] on button "Select Year" at bounding box center [1103, 84] width 85 height 25
click at [1081, 164] on span "2025" at bounding box center [1079, 162] width 21 height 14
click at [1313, 79] on button "Select Month" at bounding box center [1289, 84] width 94 height 25
click at [1213, 261] on span "Aug" at bounding box center [1220, 260] width 27 height 14
click at [1216, 168] on button "Re-Run" at bounding box center [1228, 165] width 51 height 25
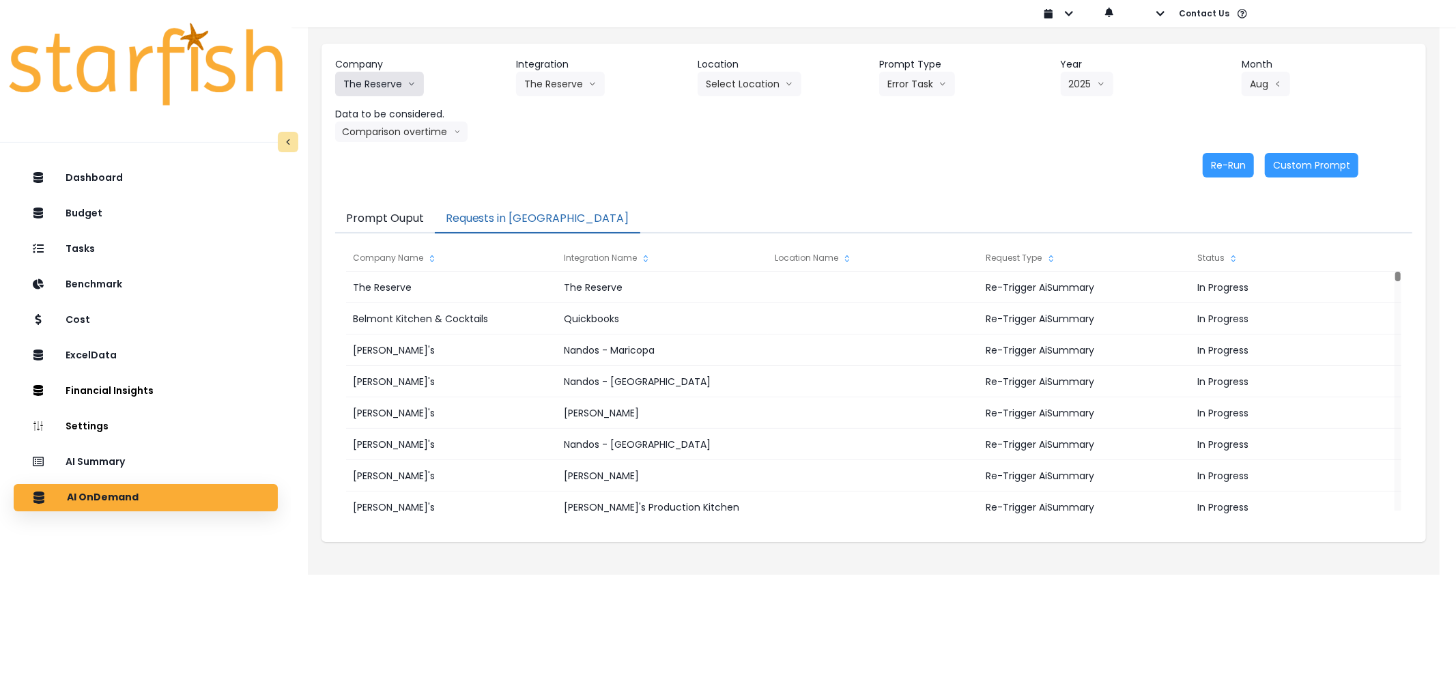
click at [387, 75] on button "The Reserve" at bounding box center [379, 84] width 89 height 25
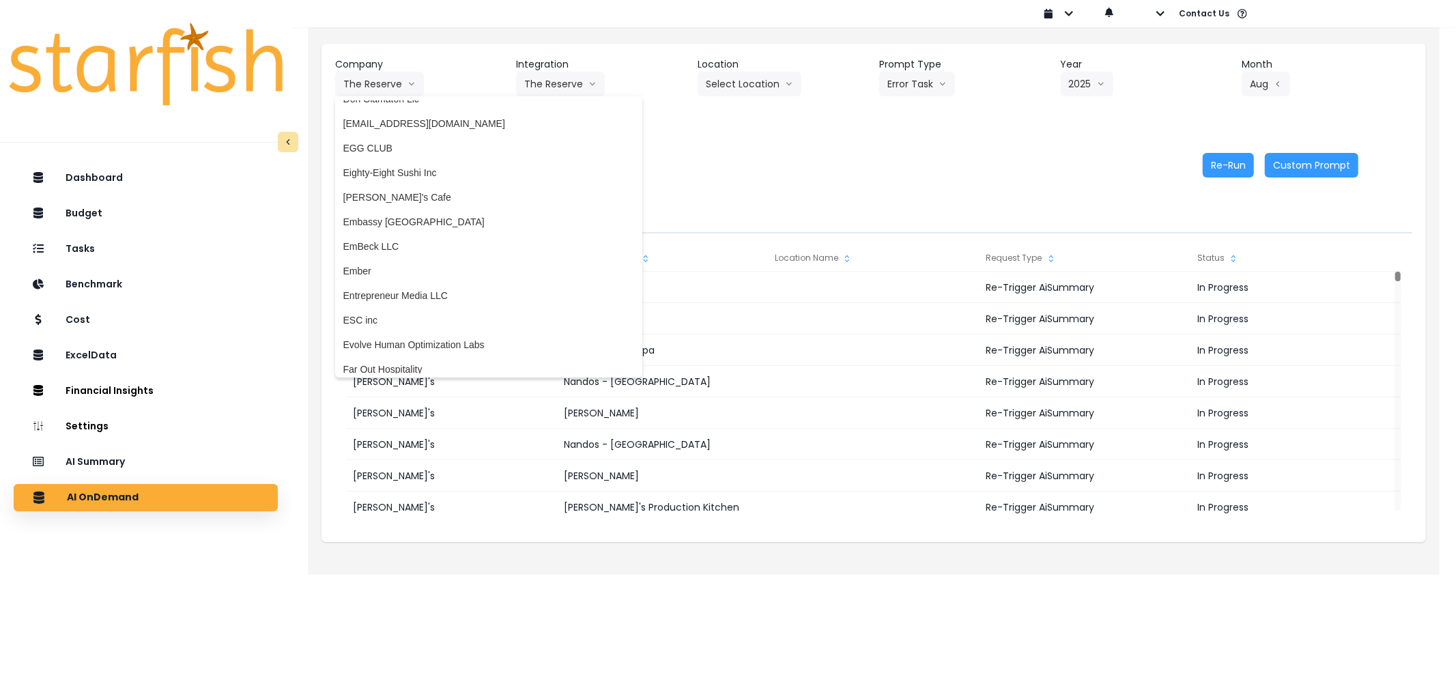
scroll to position [1025, 0]
click at [385, 164] on span "Eighty-Eight Sushi Inc" at bounding box center [488, 169] width 291 height 14
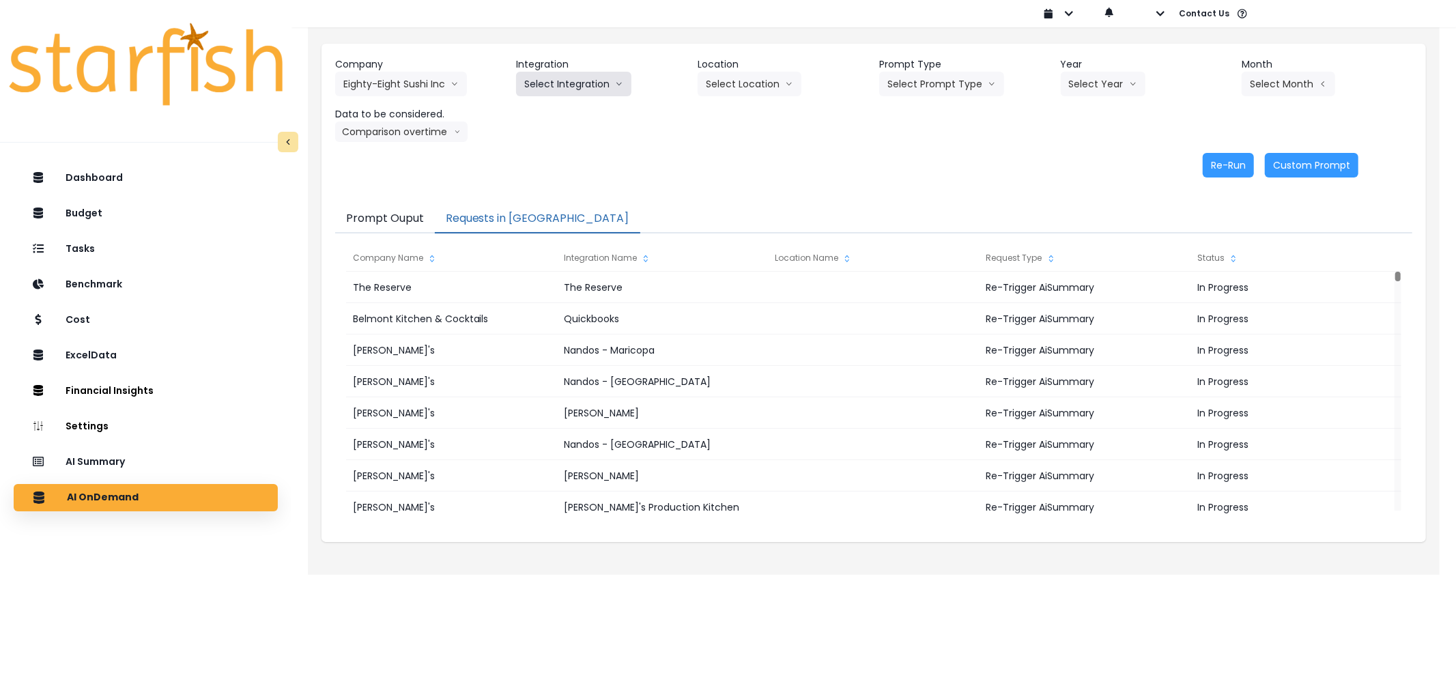
click at [557, 78] on button "Select Integration" at bounding box center [573, 84] width 115 height 25
click at [558, 101] on li "Quickbooks Online" at bounding box center [564, 112] width 97 height 25
click at [920, 78] on button "Select Prompt Type" at bounding box center [941, 84] width 125 height 25
drag, startPoint x: 912, startPoint y: 159, endPoint x: 1018, endPoint y: 113, distance: 115.3
click at [915, 157] on span "Error Task" at bounding box center [925, 162] width 77 height 14
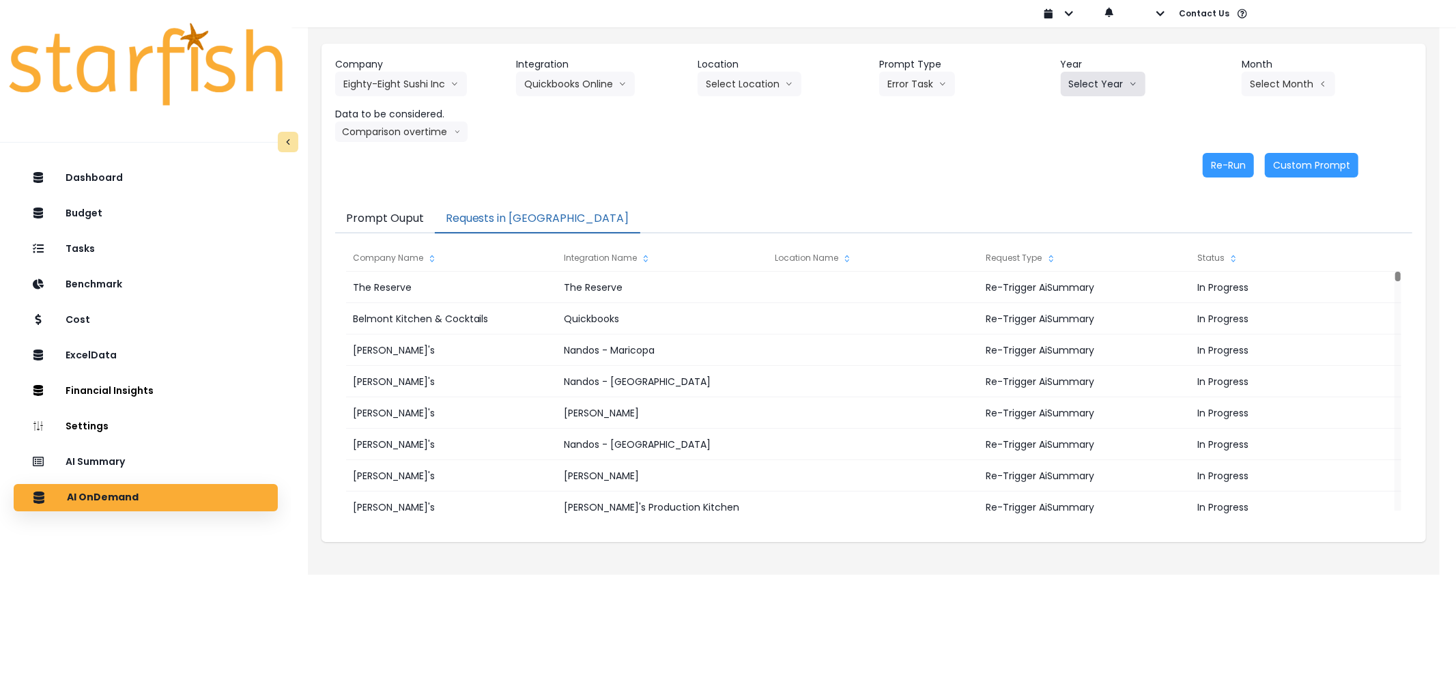
click at [1110, 85] on button "Select Year" at bounding box center [1103, 84] width 85 height 25
drag, startPoint x: 1077, startPoint y: 156, endPoint x: 1154, endPoint y: 121, distance: 84.6
click at [1080, 155] on span "2025" at bounding box center [1079, 162] width 21 height 14
click at [1270, 84] on button "Select Month" at bounding box center [1289, 84] width 94 height 25
click at [1211, 261] on span "Aug" at bounding box center [1220, 260] width 27 height 14
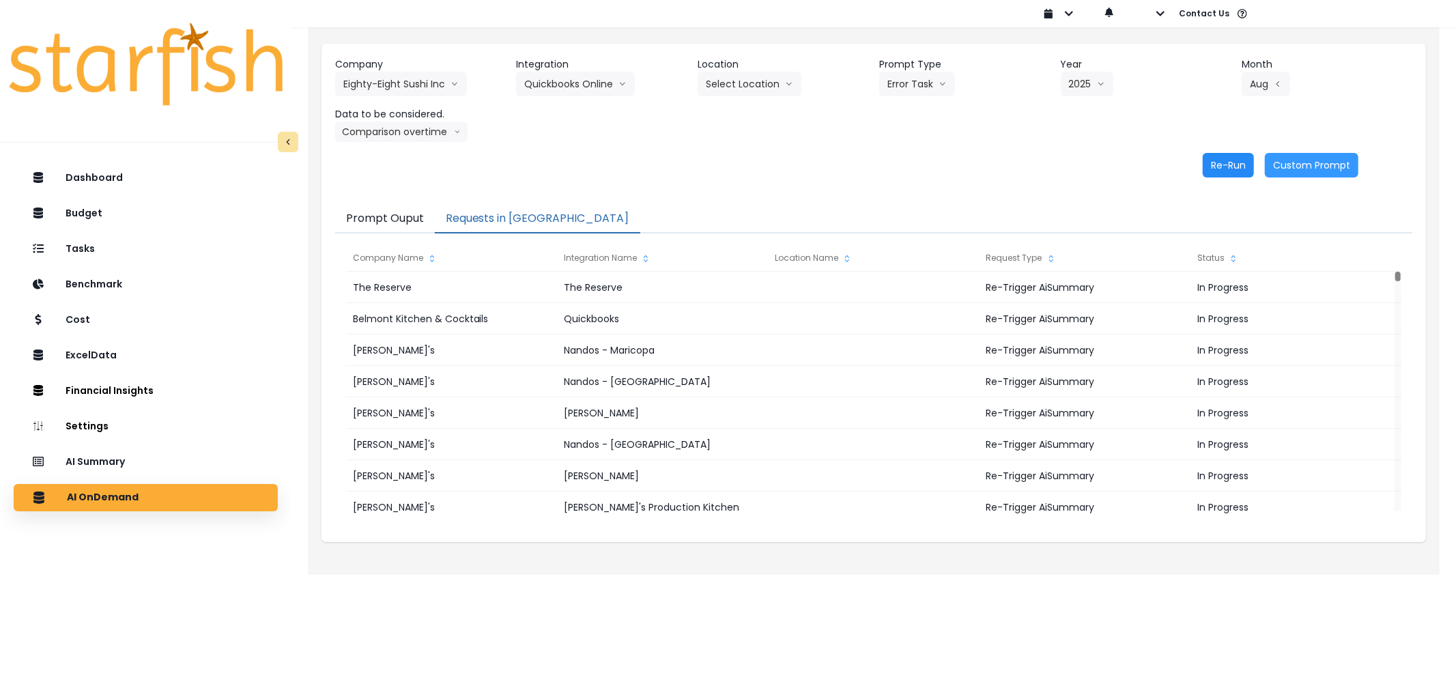
click at [1220, 167] on button "Re-Run" at bounding box center [1228, 165] width 51 height 25
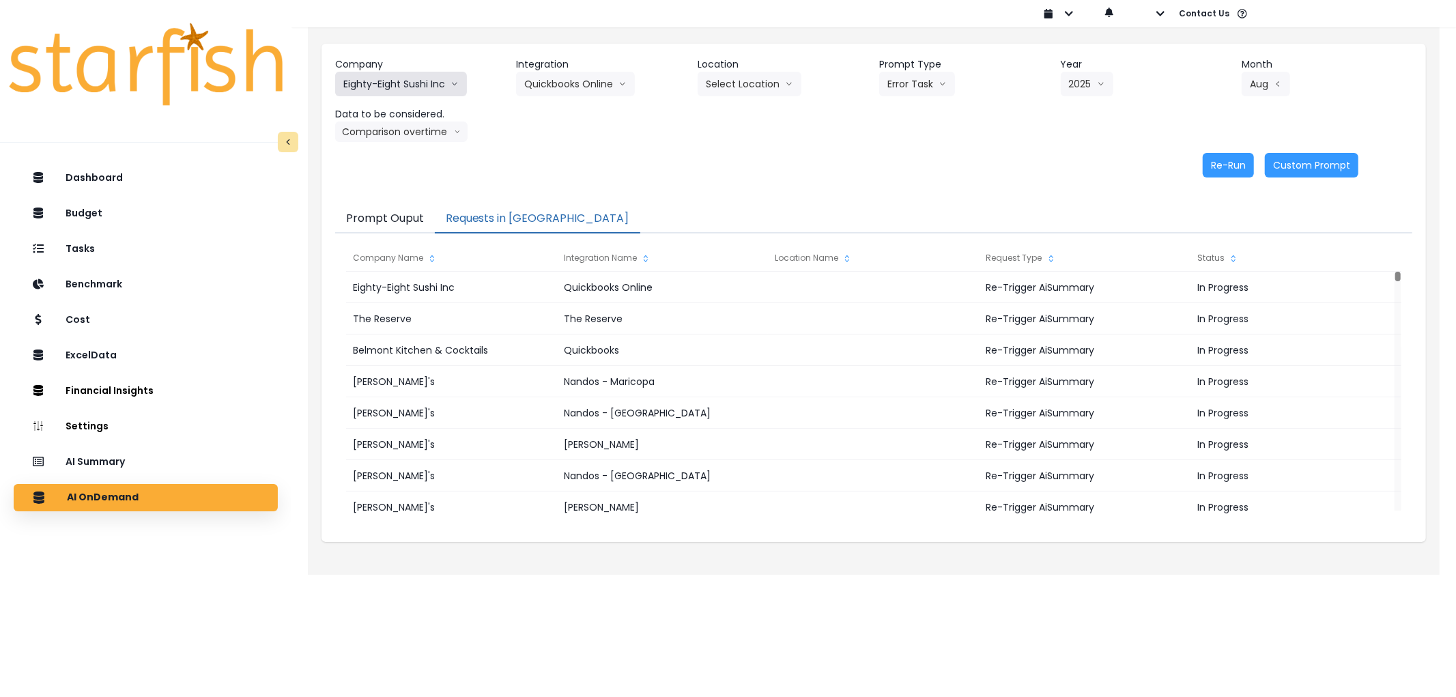
click at [350, 85] on button "Eighty-Eight Sushi Inc" at bounding box center [401, 84] width 132 height 25
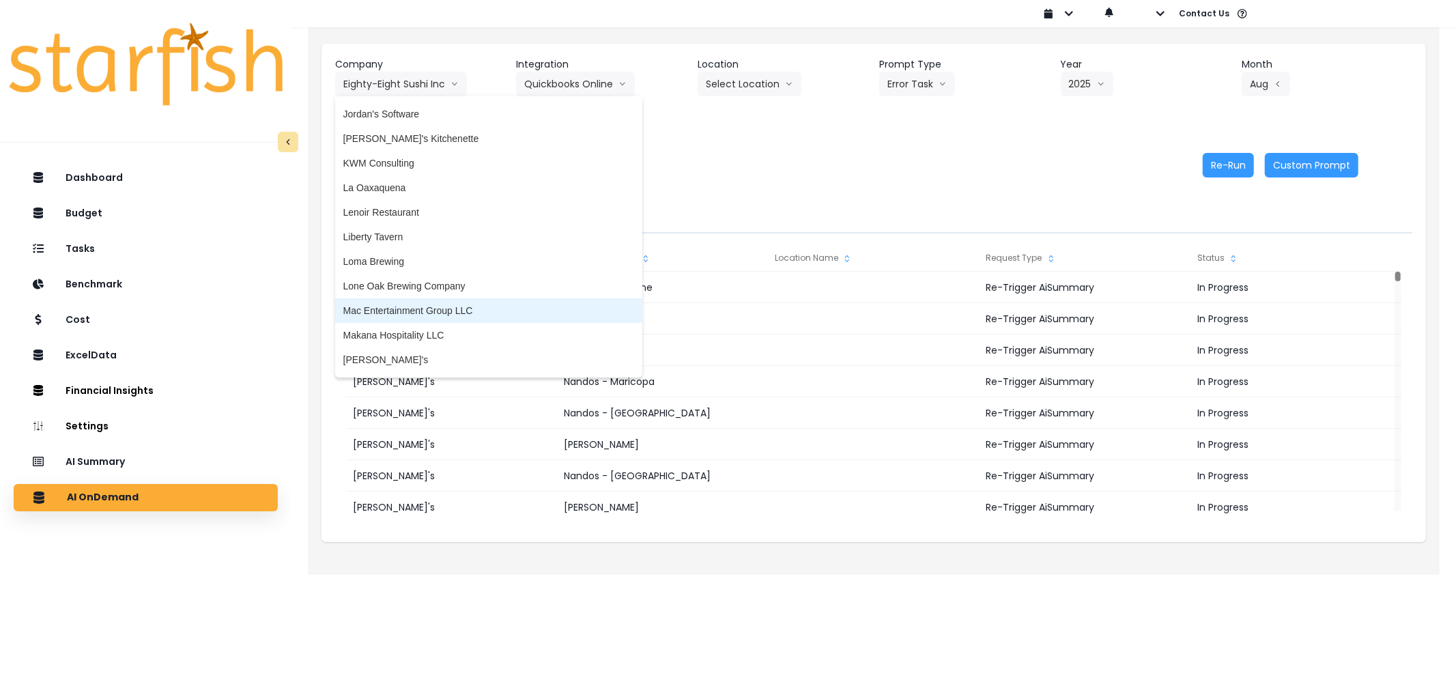
scroll to position [1708, 0]
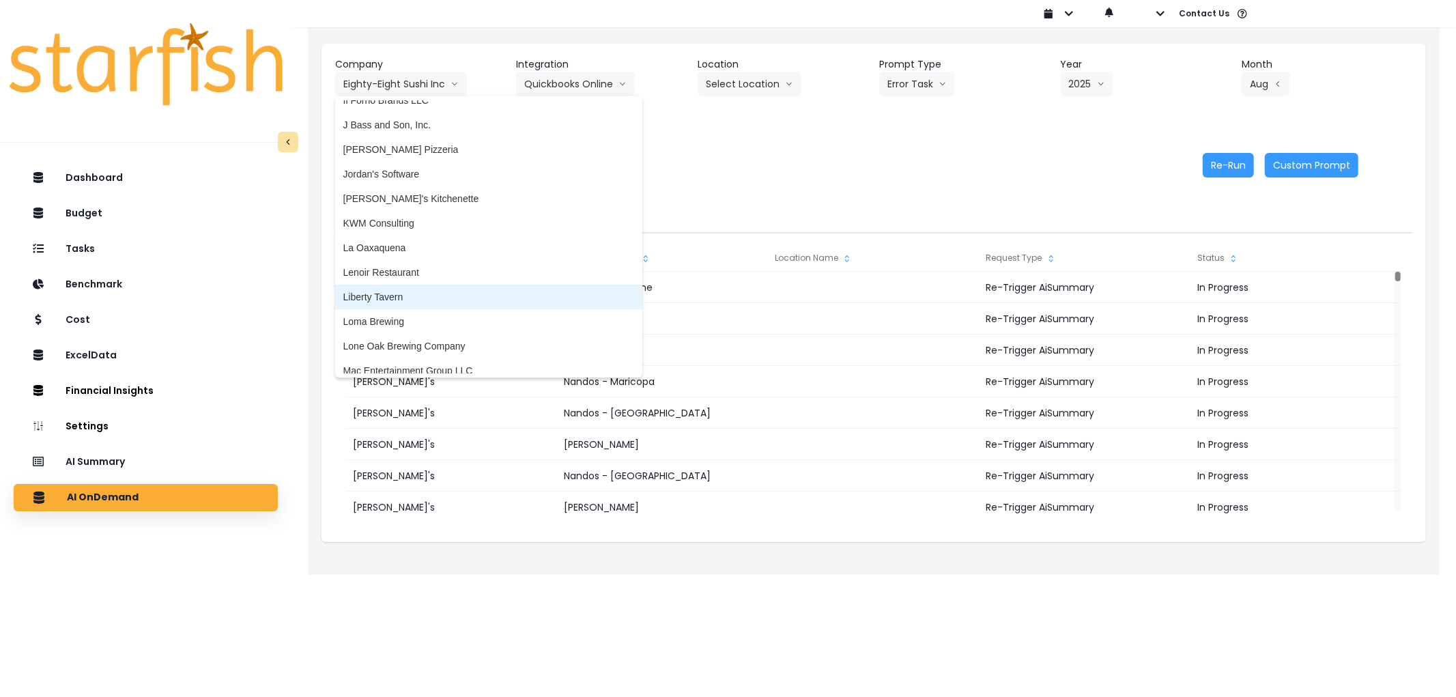
click at [397, 291] on span "Liberty Tavern" at bounding box center [488, 297] width 291 height 14
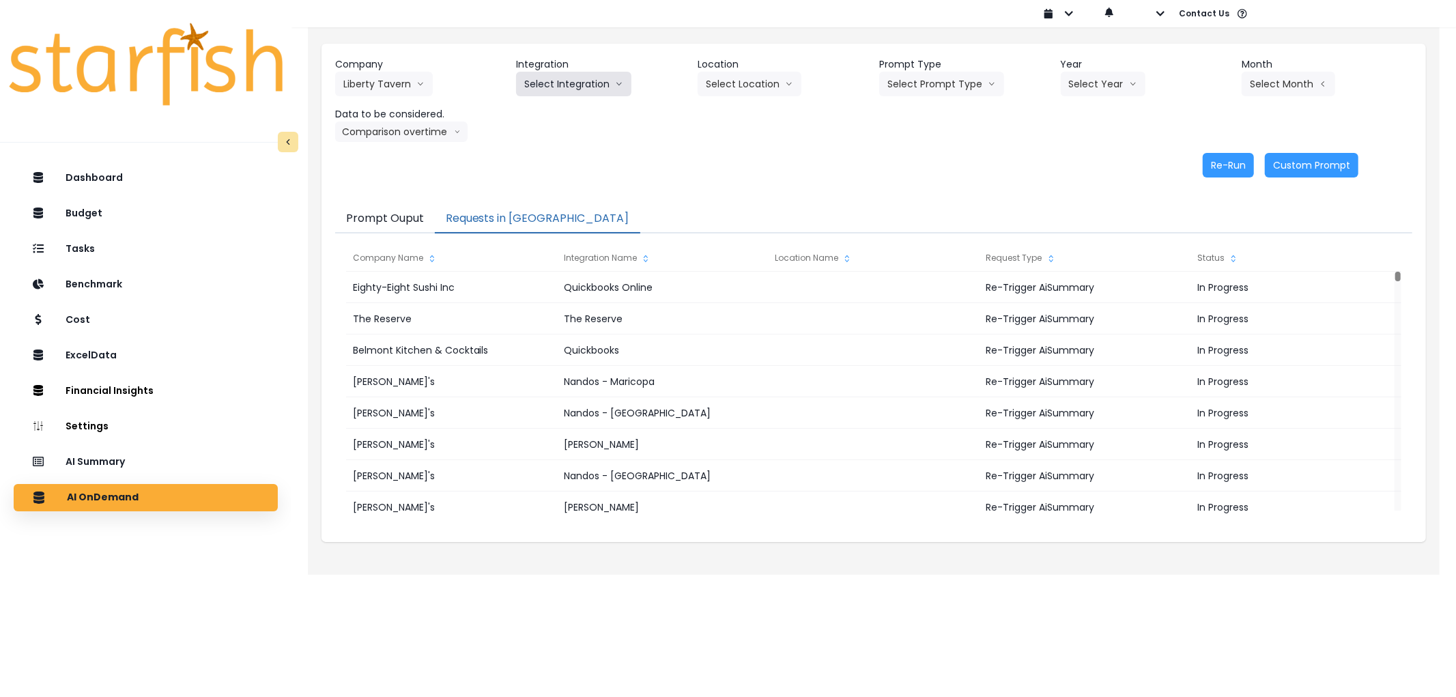
click at [560, 85] on button "Select Integration" at bounding box center [573, 84] width 115 height 25
click at [536, 109] on span "QBO" at bounding box center [534, 113] width 21 height 14
click at [946, 101] on div "Company Liberty Tavern 86 Costs Asti Bagel Cafe Balance Grille Bald Ginger Bar …" at bounding box center [873, 99] width 1077 height 85
click at [947, 90] on button "Select Prompt Type" at bounding box center [941, 84] width 125 height 25
drag, startPoint x: 917, startPoint y: 162, endPoint x: 1074, endPoint y: 115, distance: 164.1
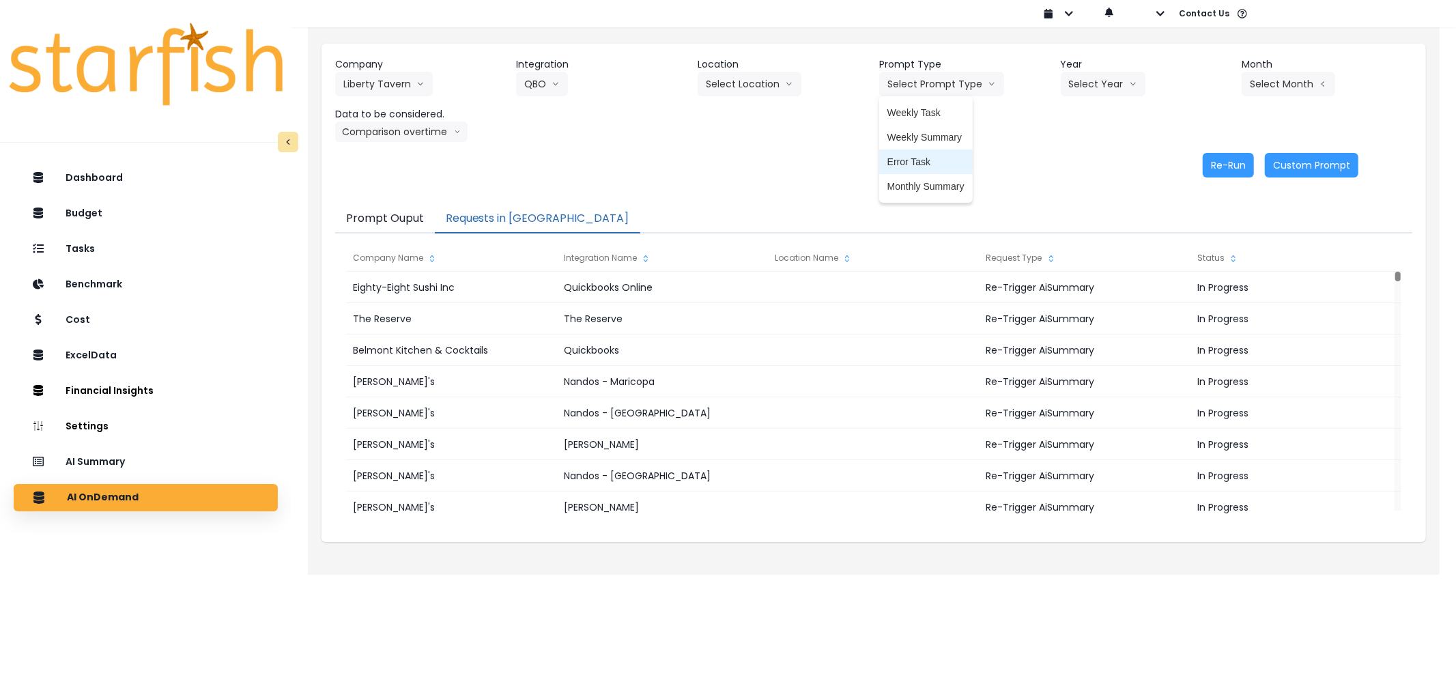
click at [919, 160] on span "Error Task" at bounding box center [925, 162] width 77 height 14
click at [1099, 89] on button "Select Year" at bounding box center [1103, 84] width 85 height 25
click at [1076, 160] on span "2025" at bounding box center [1079, 162] width 21 height 14
click at [1300, 78] on button "Select Month" at bounding box center [1289, 84] width 94 height 25
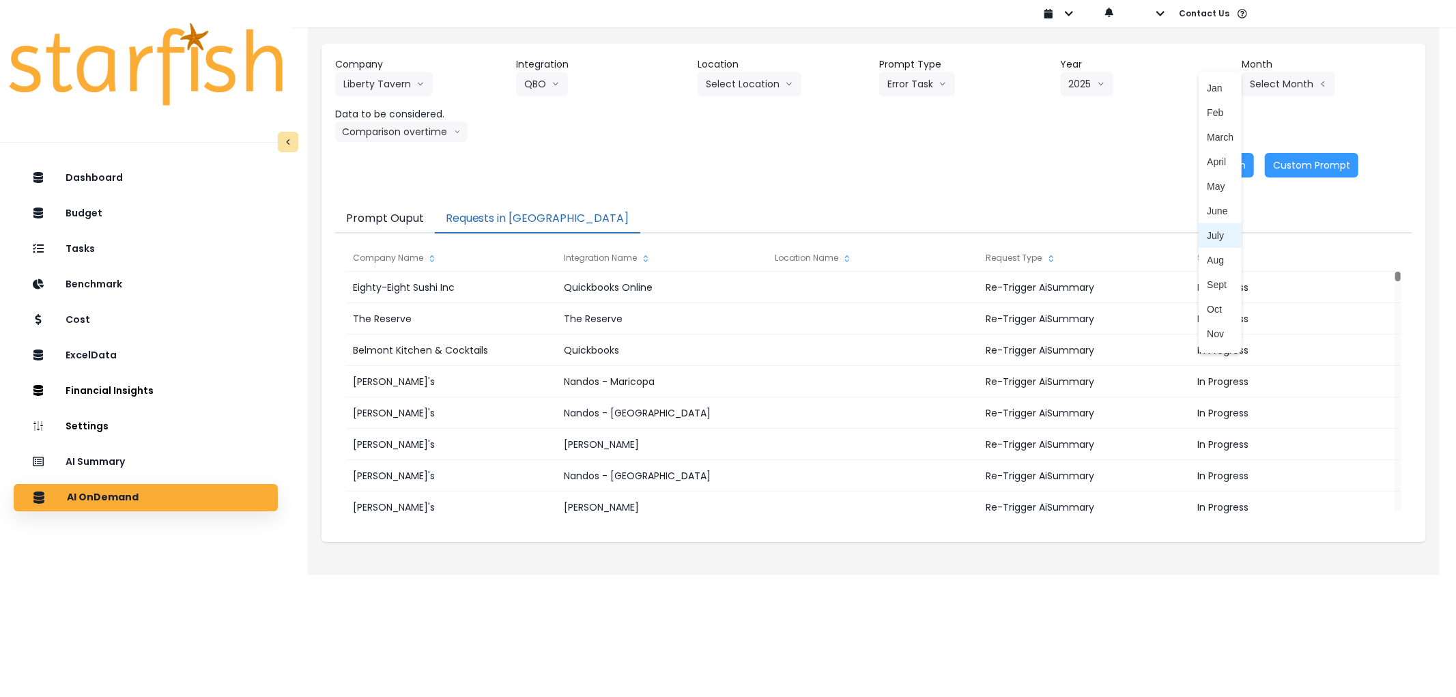
click at [1207, 229] on span "July" at bounding box center [1220, 236] width 27 height 14
click at [1213, 171] on button "Re-Run" at bounding box center [1228, 165] width 51 height 25
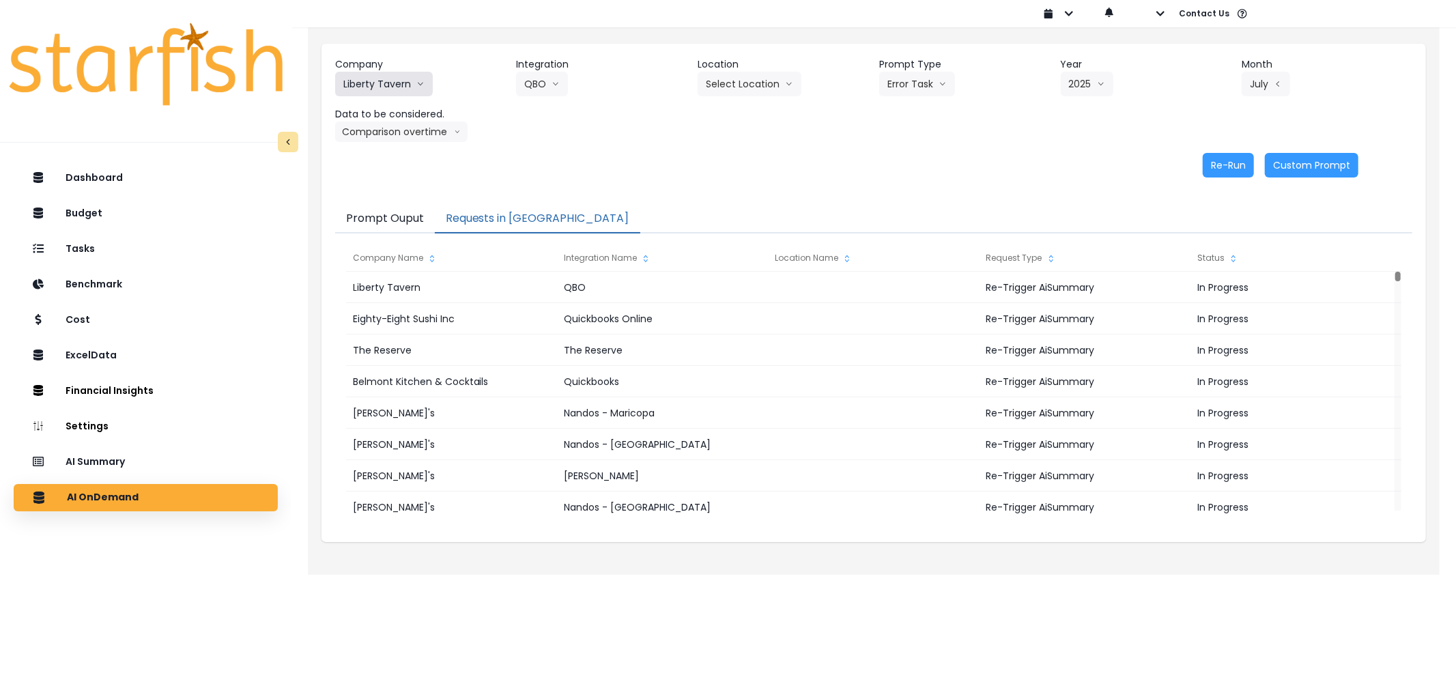
click at [407, 77] on button "Liberty Tavern" at bounding box center [384, 84] width 98 height 25
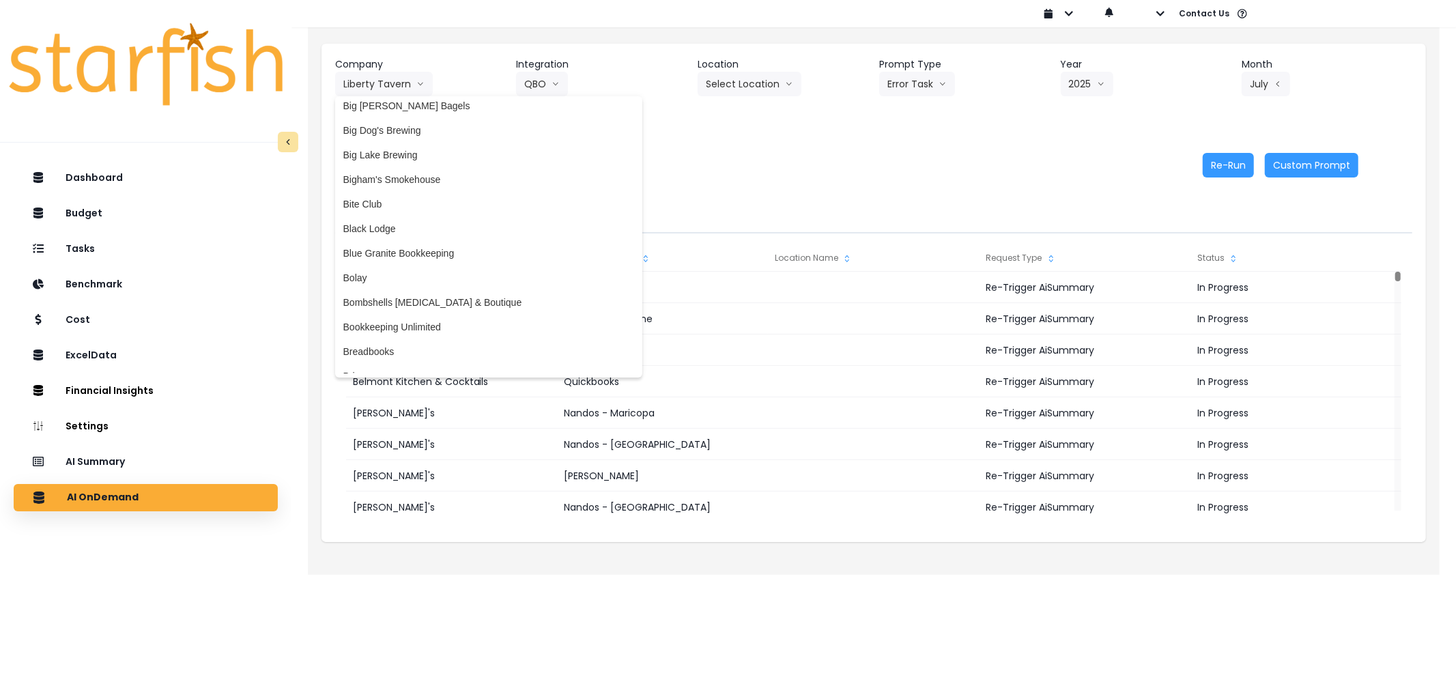
scroll to position [185, 0]
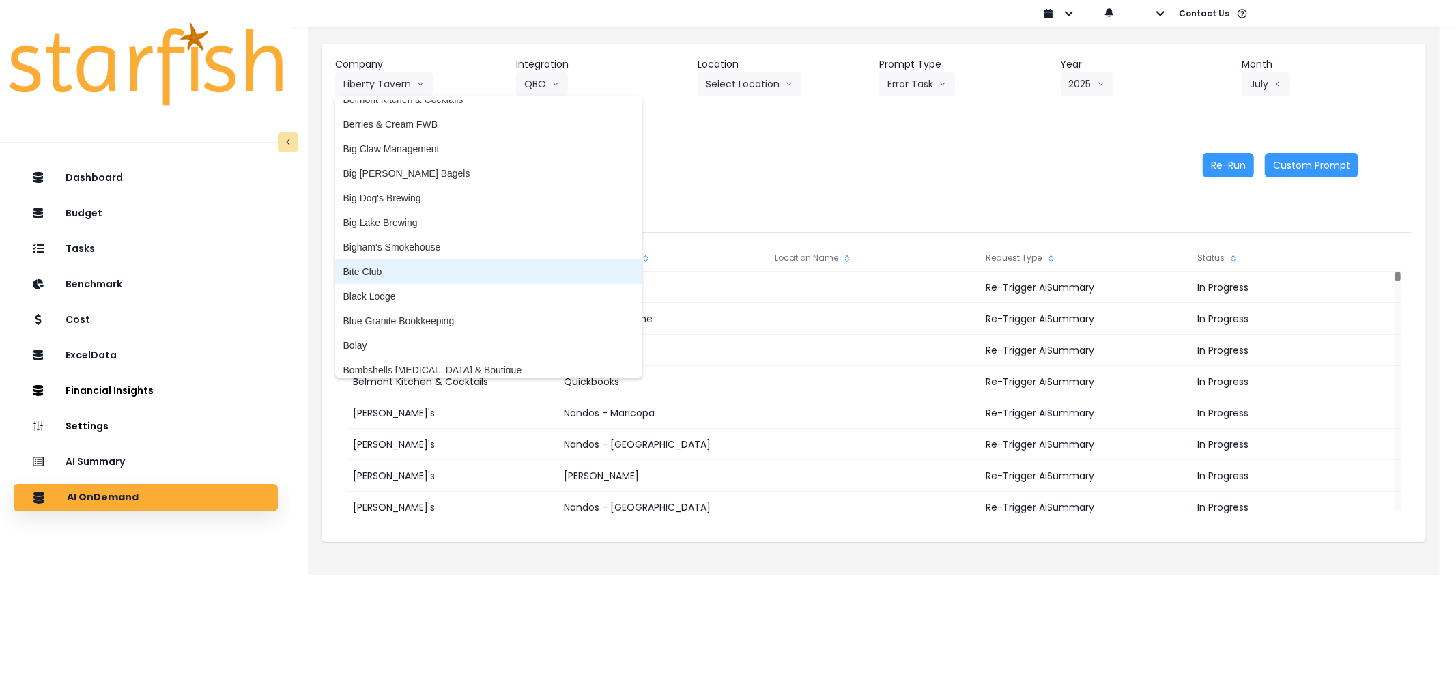
drag, startPoint x: 438, startPoint y: 261, endPoint x: 448, endPoint y: 223, distance: 40.1
click at [438, 261] on li "Bite Club" at bounding box center [488, 271] width 307 height 25
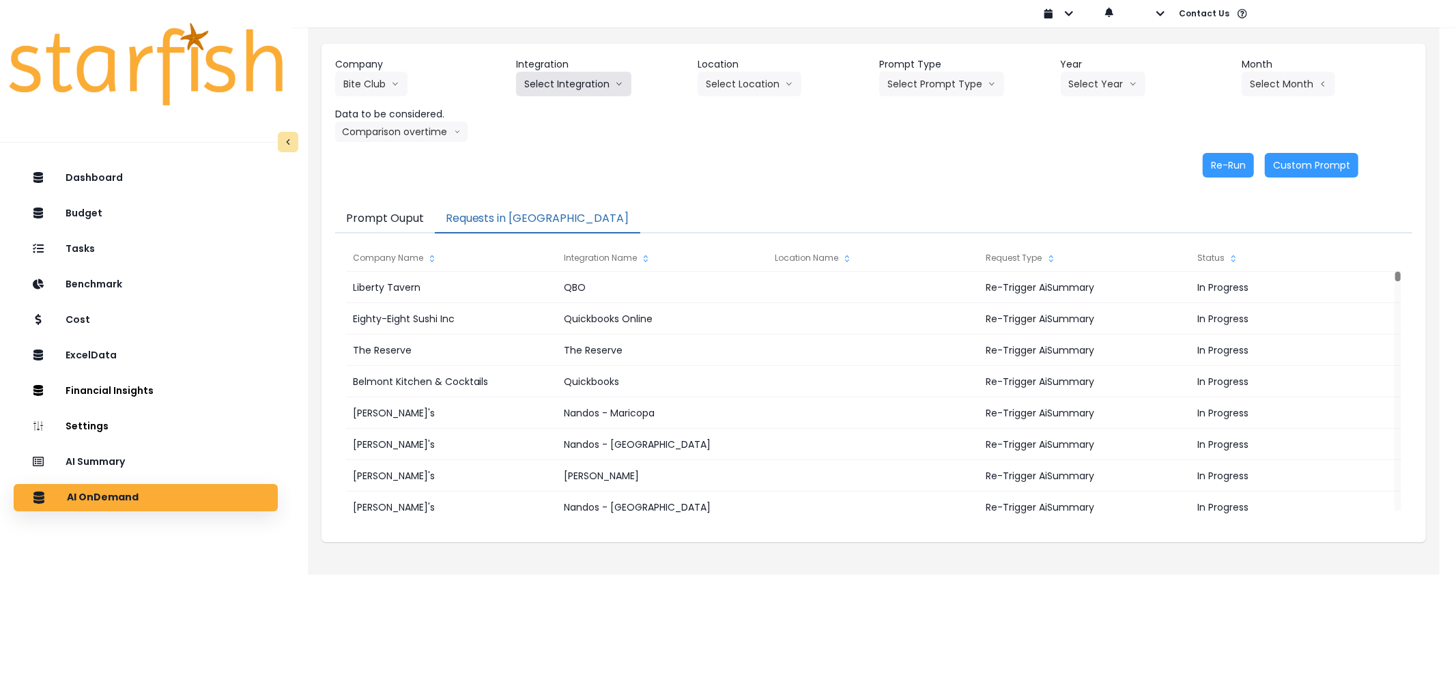
click at [575, 91] on button "Select Integration" at bounding box center [573, 84] width 115 height 25
click at [565, 117] on span "Quickbooks Online" at bounding box center [564, 113] width 81 height 14
click at [881, 89] on button "Select Prompt Type" at bounding box center [941, 84] width 125 height 25
drag, startPoint x: 906, startPoint y: 146, endPoint x: 906, endPoint y: 158, distance: 12.3
click at [906, 158] on div "Weekly Task Weekly Summary Error Task Monthly Summary" at bounding box center [926, 149] width 94 height 98
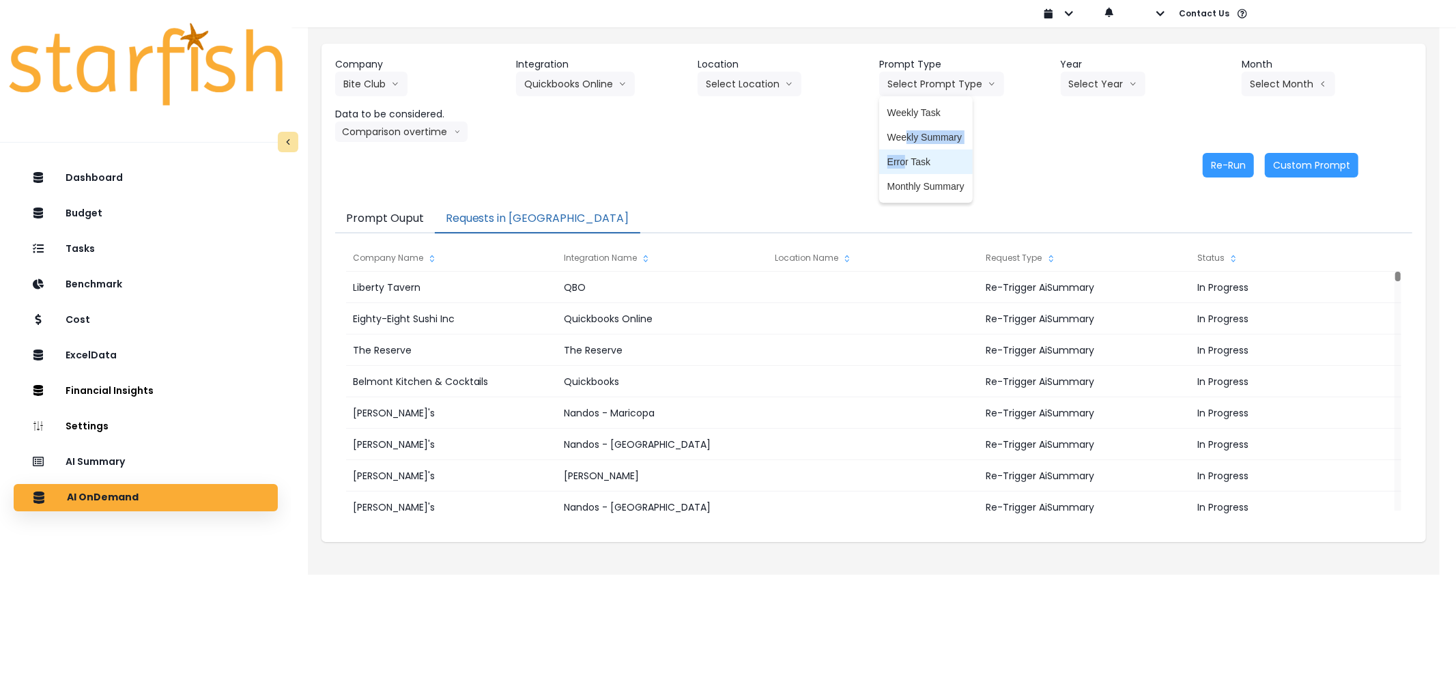
click at [906, 158] on span "Error Task" at bounding box center [925, 162] width 77 height 14
click at [879, 153] on div "Re-Run Custom Prompt" at bounding box center [846, 165] width 1023 height 25
click at [1081, 63] on header "Year" at bounding box center [1146, 64] width 171 height 14
click at [1087, 85] on button "Select Year" at bounding box center [1103, 84] width 85 height 25
click at [1078, 162] on span "2025" at bounding box center [1079, 162] width 21 height 14
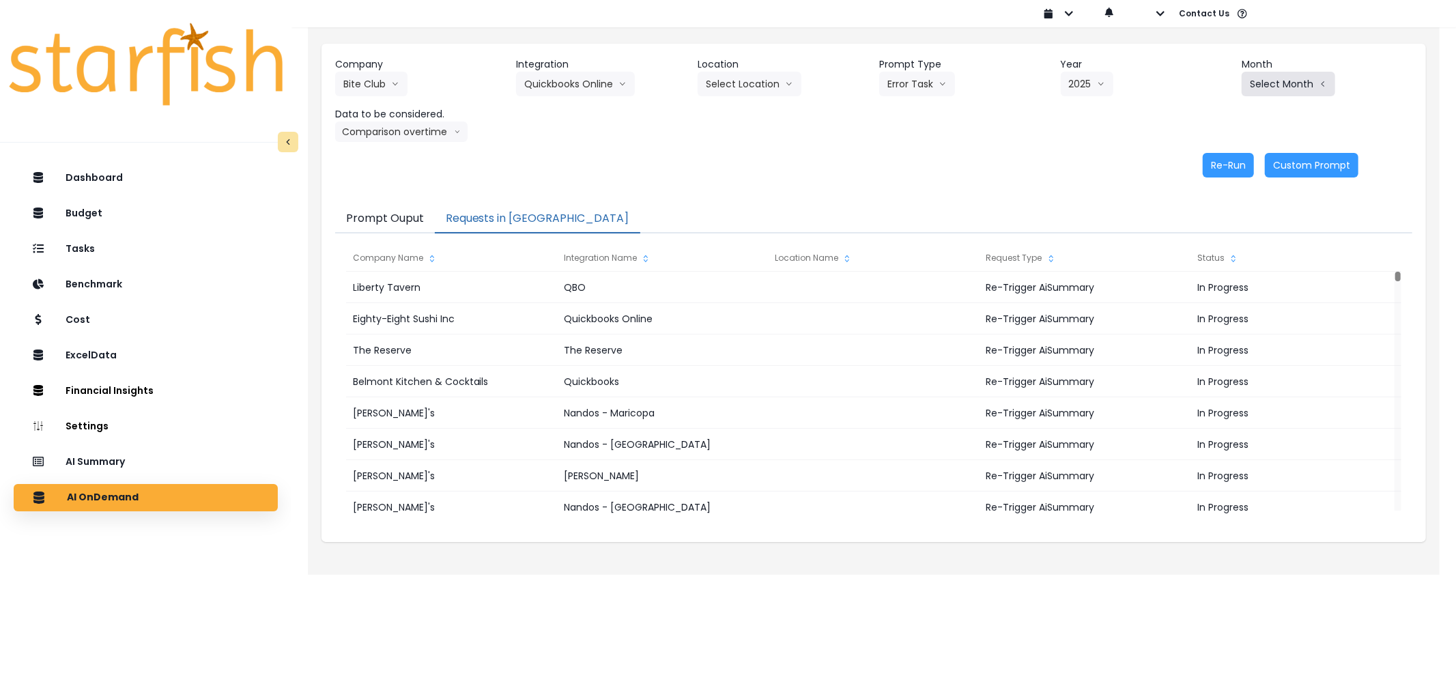
drag, startPoint x: 1263, startPoint y: 98, endPoint x: 1280, endPoint y: 94, distance: 18.2
click at [1264, 98] on div "Company Bite Club 86 Costs Asti Bagel Cafe Balance Grille Bald Ginger Bar Busin…" at bounding box center [873, 99] width 1077 height 85
click at [1280, 94] on button "Select Month" at bounding box center [1289, 84] width 94 height 25
click at [1216, 255] on span "Aug" at bounding box center [1220, 260] width 27 height 14
click at [1236, 164] on button "Re-Run" at bounding box center [1228, 165] width 51 height 25
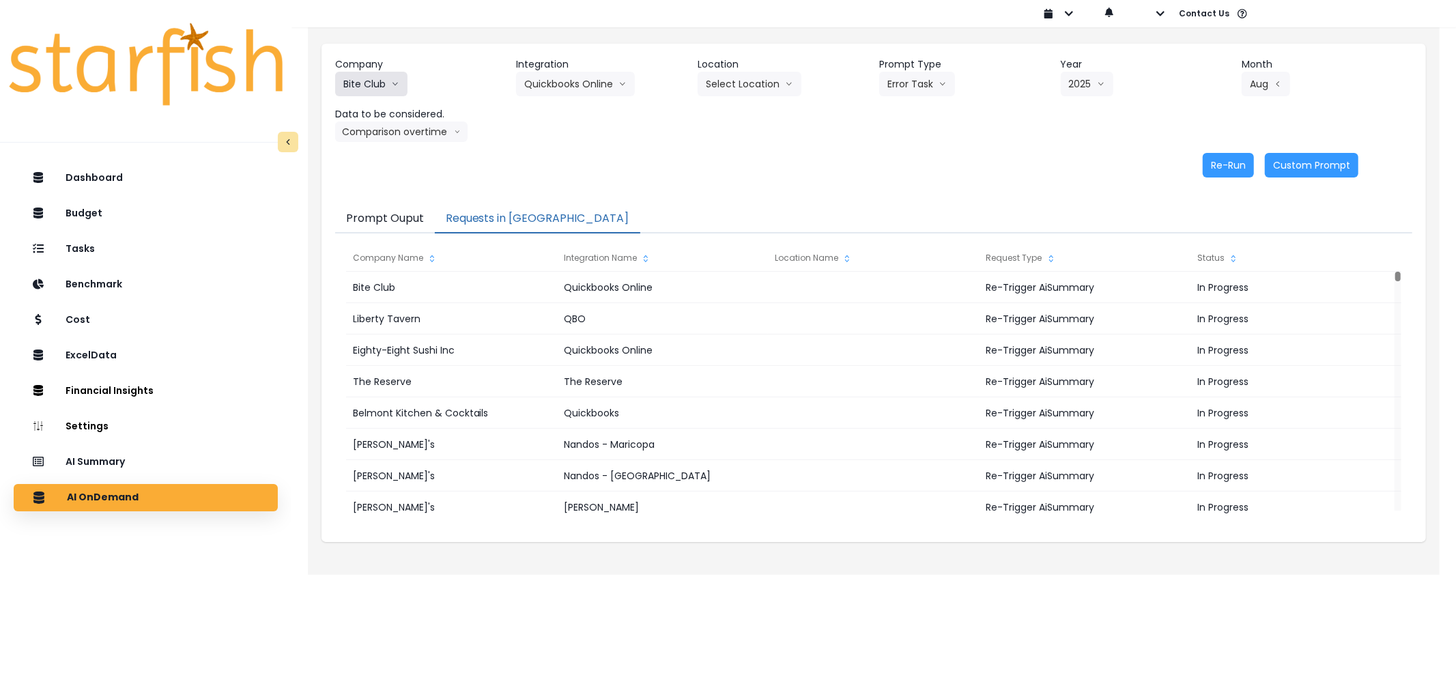
click at [389, 81] on button "Bite Club" at bounding box center [371, 84] width 72 height 25
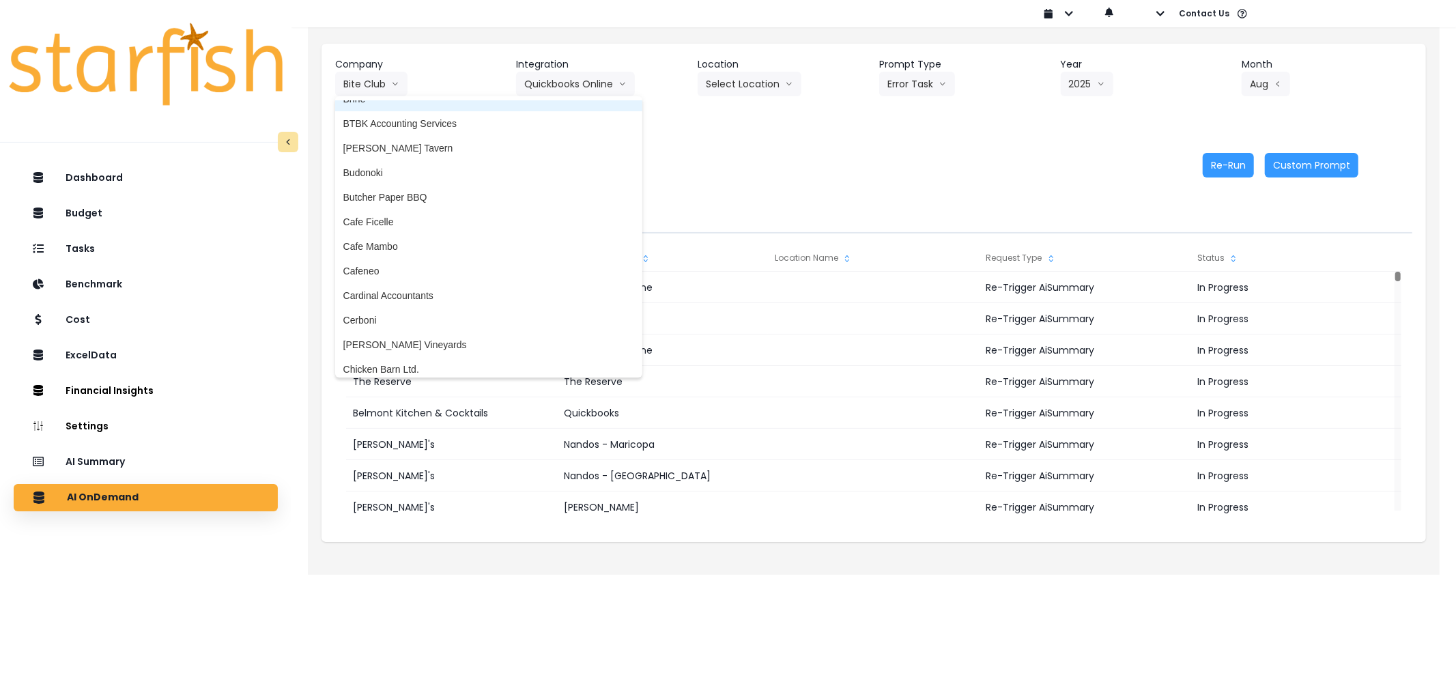
scroll to position [606, 0]
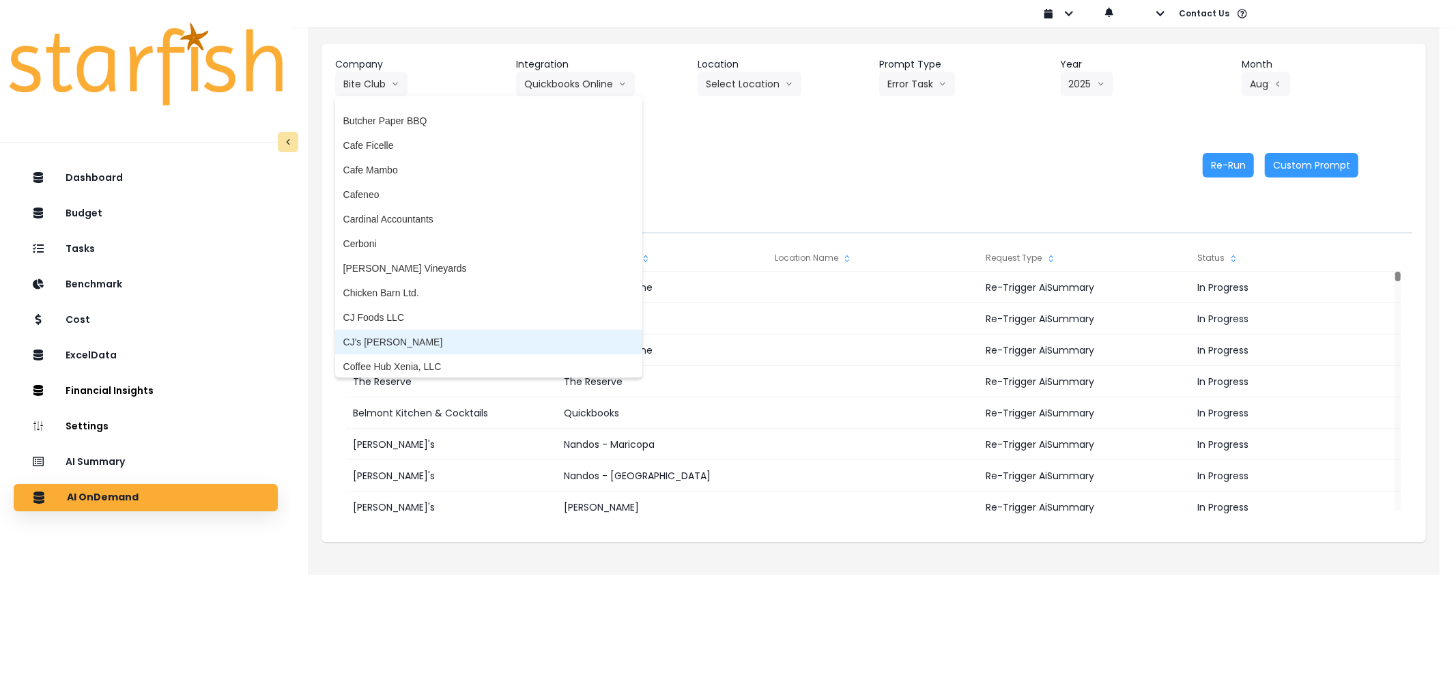
click at [387, 335] on span "CJ's [PERSON_NAME]" at bounding box center [488, 342] width 291 height 14
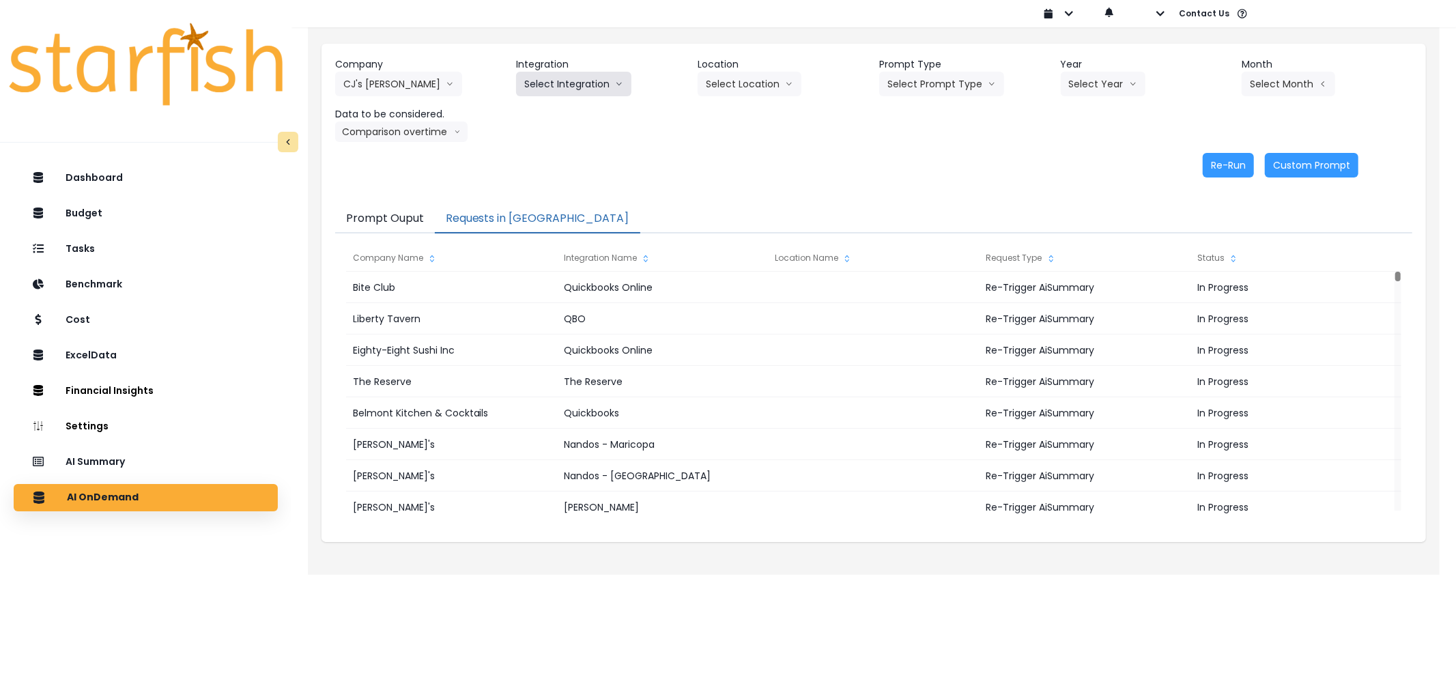
click at [555, 96] on button "Select Integration" at bounding box center [573, 84] width 115 height 25
click at [560, 111] on span "Quickbooks Online" at bounding box center [564, 113] width 81 height 14
click at [930, 85] on button "Select Prompt Type" at bounding box center [941, 84] width 125 height 25
click at [930, 159] on span "Error Task" at bounding box center [925, 162] width 77 height 14
click at [1099, 76] on button "Select Year" at bounding box center [1103, 84] width 85 height 25
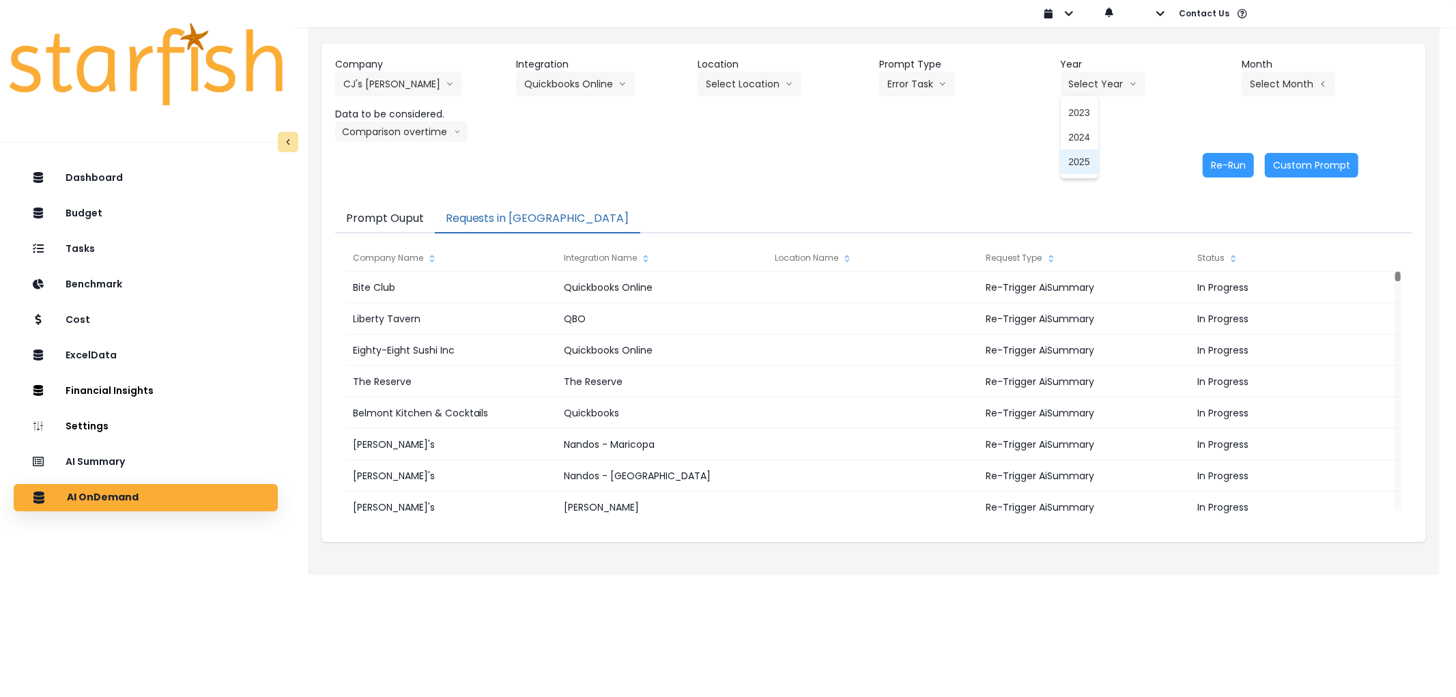
click at [1083, 167] on span "2025" at bounding box center [1079, 162] width 21 height 14
click at [1302, 86] on button "Select Month" at bounding box center [1289, 84] width 94 height 25
click at [1207, 258] on span "Aug" at bounding box center [1220, 260] width 27 height 14
click at [1219, 168] on button "Re-Run" at bounding box center [1228, 165] width 51 height 25
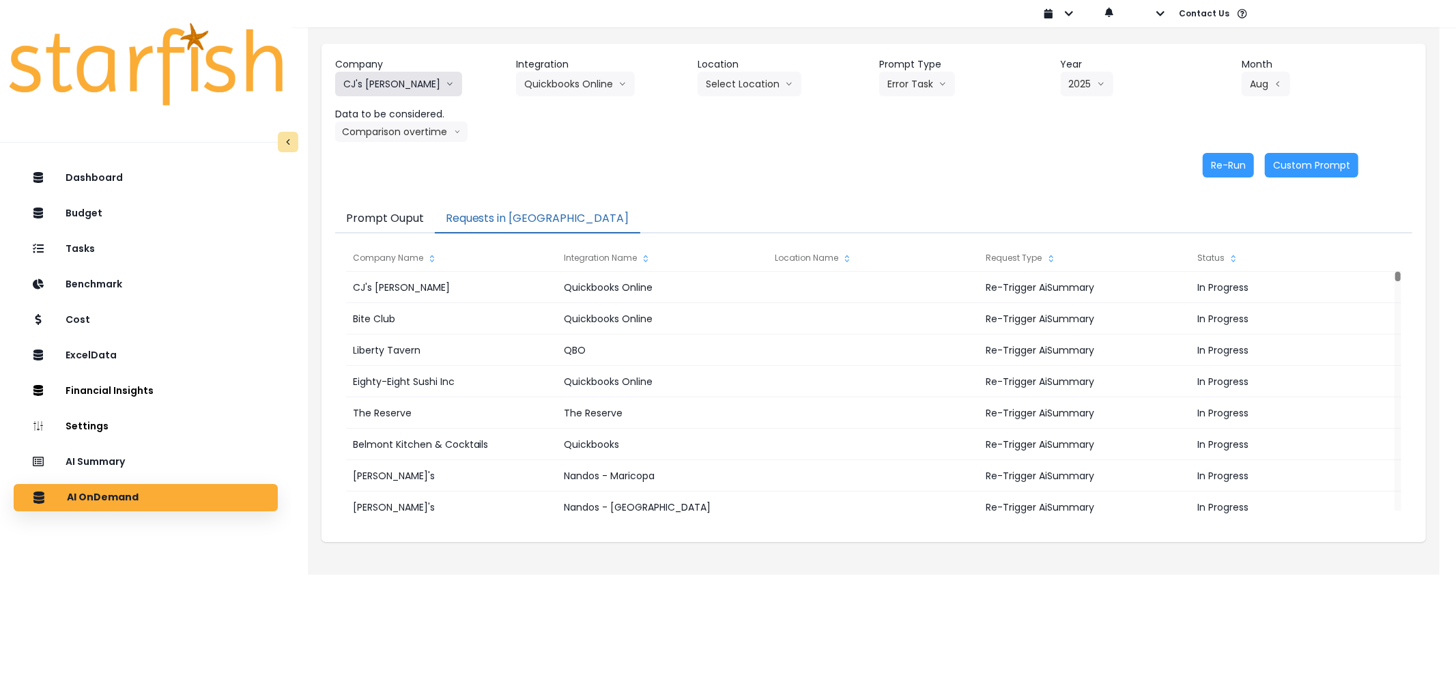
click at [362, 75] on button "CJ's [PERSON_NAME]" at bounding box center [398, 84] width 127 height 25
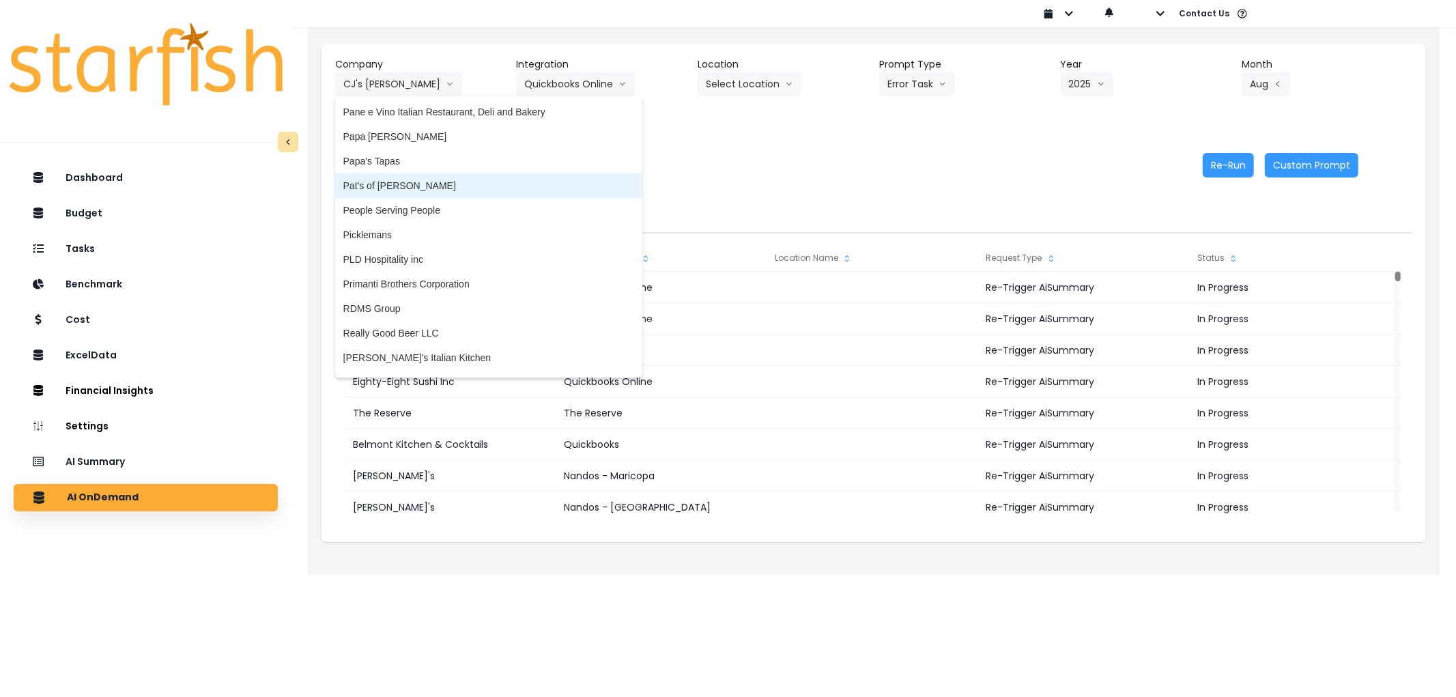
scroll to position [2430, 0]
click at [386, 193] on li "Picklemans" at bounding box center [488, 189] width 307 height 25
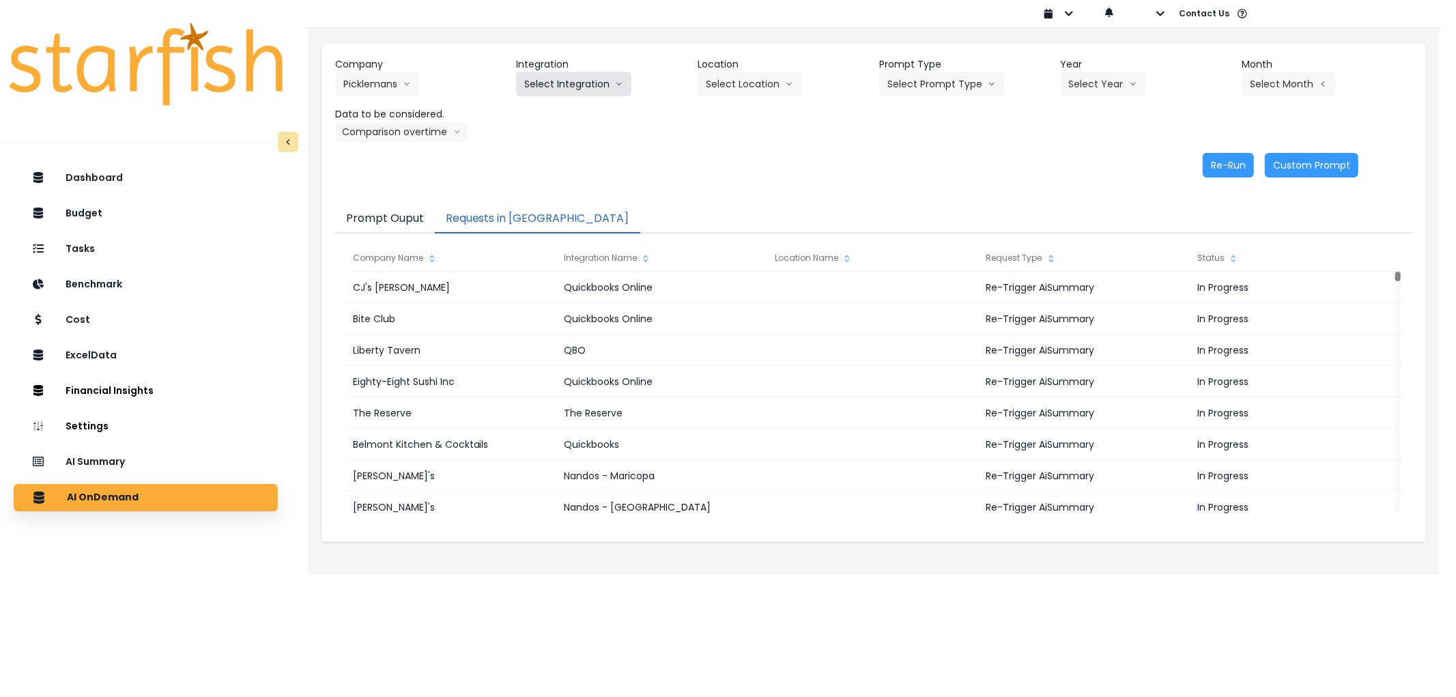
click at [590, 94] on button "Select Integration" at bounding box center [573, 84] width 115 height 25
click at [596, 106] on span "10 - Saint [PERSON_NAME]" at bounding box center [598, 113] width 149 height 14
click at [961, 78] on button "Select Prompt Type" at bounding box center [941, 84] width 125 height 25
drag, startPoint x: 917, startPoint y: 169, endPoint x: 956, endPoint y: 148, distance: 44.3
click at [919, 169] on li "Error Task" at bounding box center [926, 161] width 94 height 25
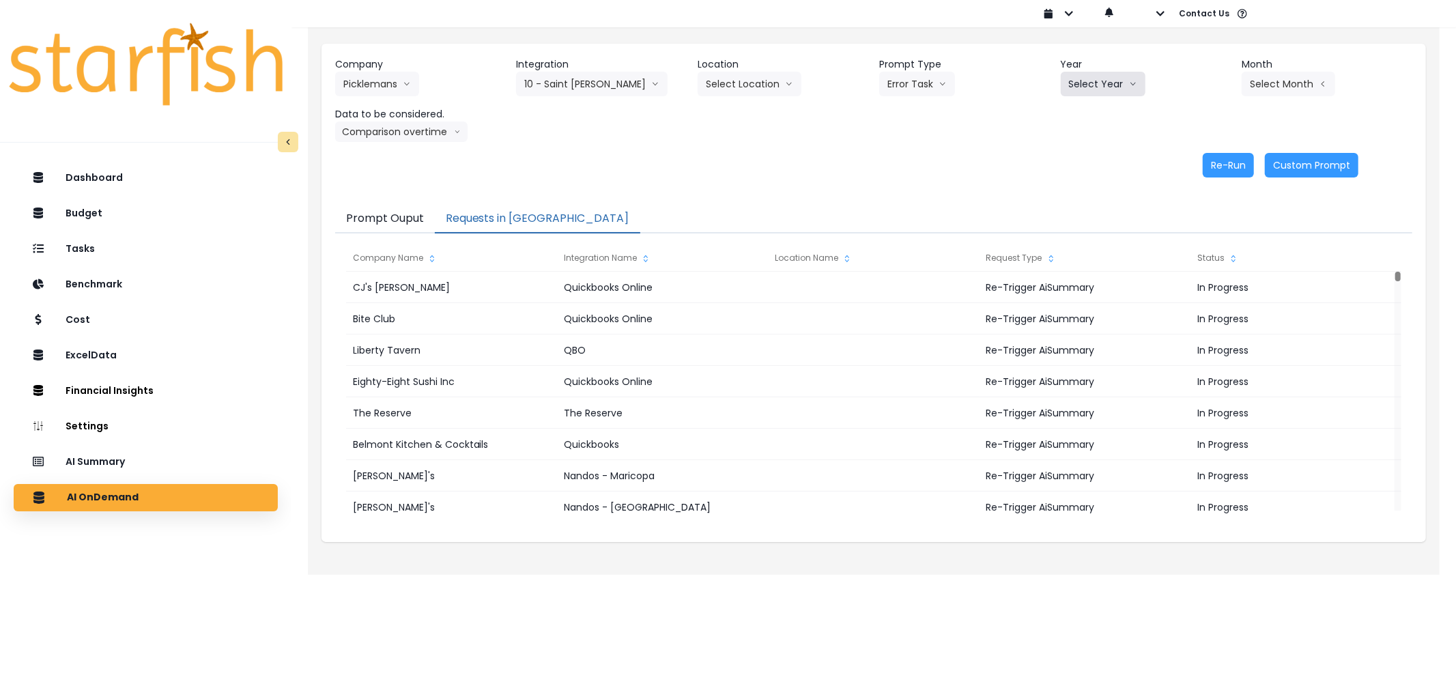
click at [1108, 72] on button "Select Year" at bounding box center [1103, 84] width 85 height 25
click at [1080, 166] on span "2025" at bounding box center [1079, 162] width 21 height 14
click at [1261, 84] on button "Select Month" at bounding box center [1289, 84] width 94 height 25
click at [1207, 261] on span "Aug" at bounding box center [1220, 260] width 27 height 14
click at [1214, 169] on button "Re-Run" at bounding box center [1228, 165] width 51 height 25
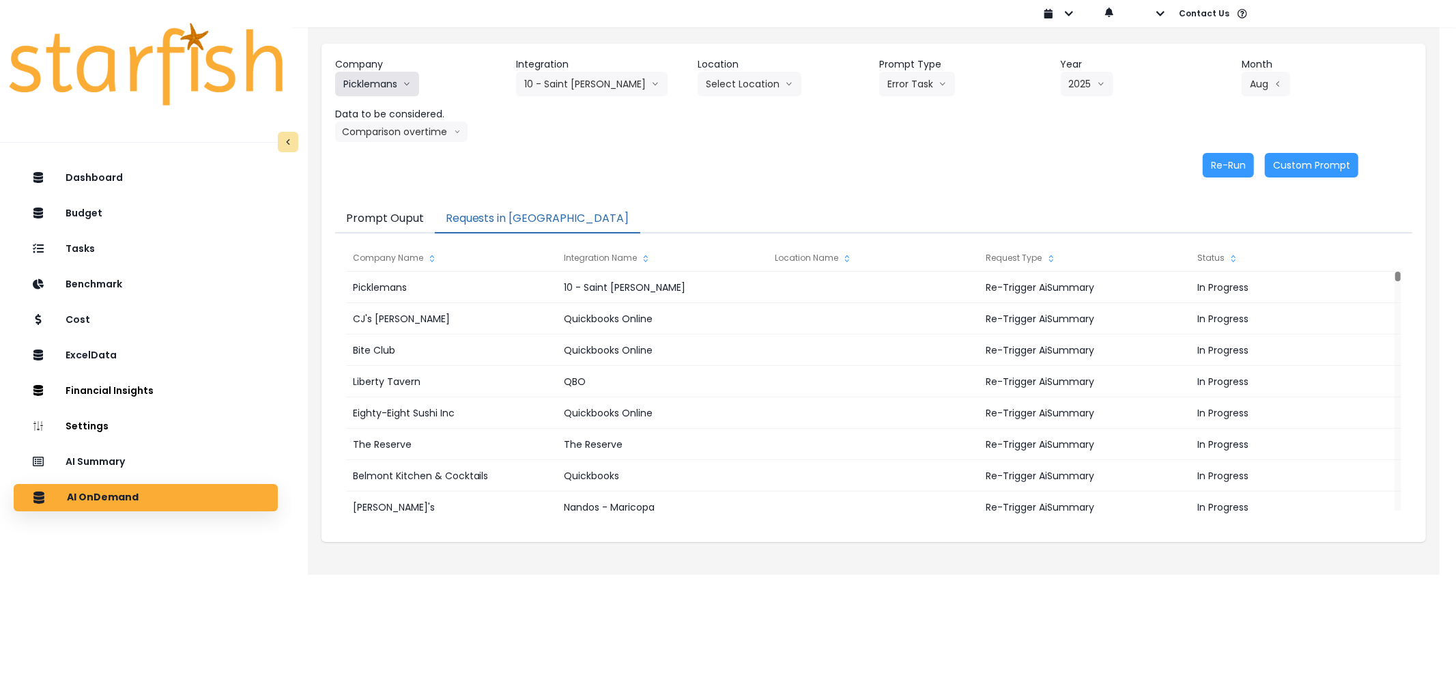
drag, startPoint x: 393, startPoint y: 94, endPoint x: 462, endPoint y: 113, distance: 71.7
click at [394, 94] on button "Picklemans" at bounding box center [377, 84] width 84 height 25
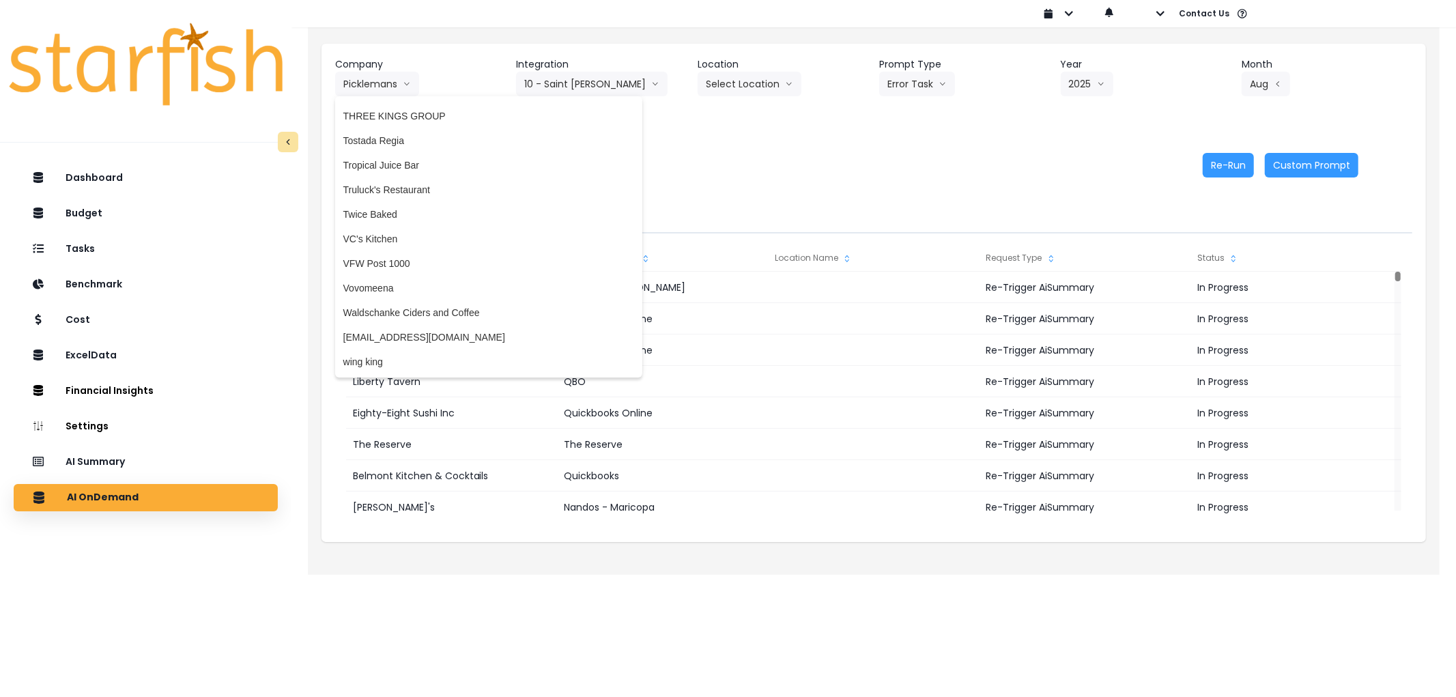
scroll to position [3359, 0]
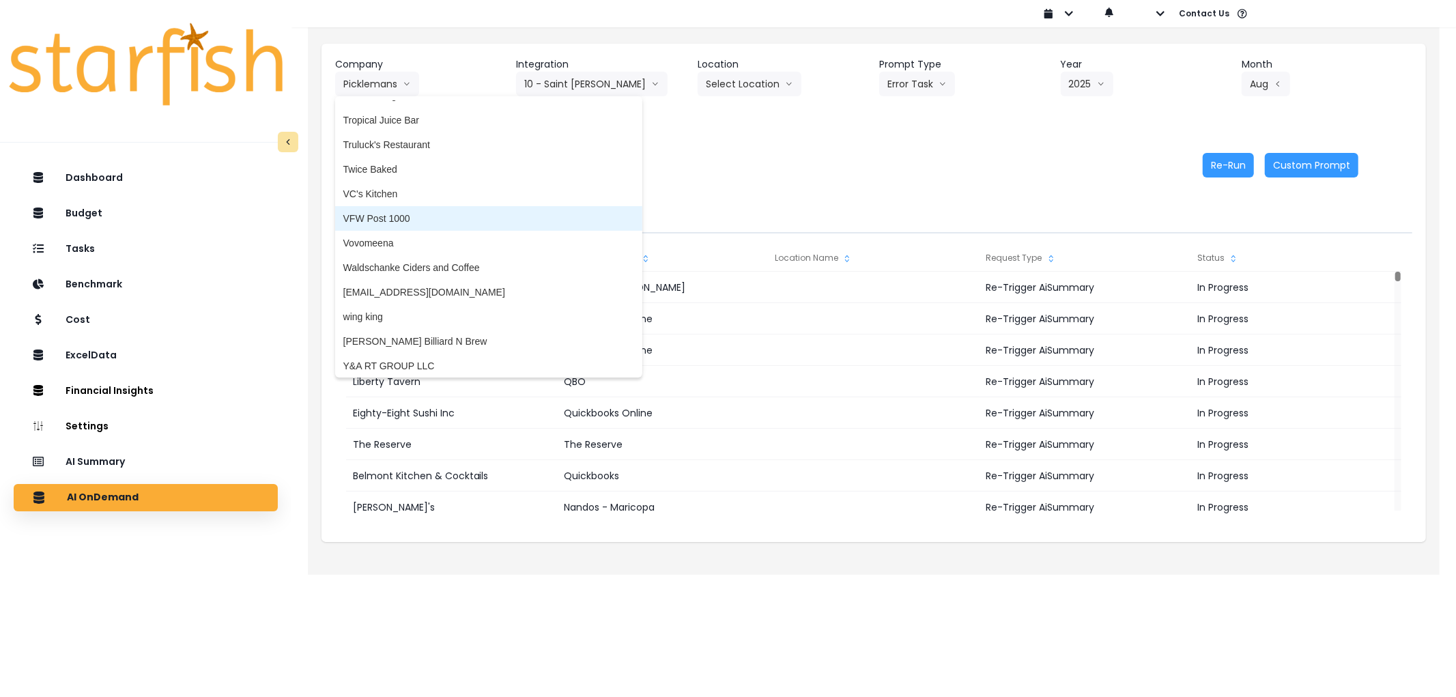
click at [386, 206] on li "VFW Post 1000" at bounding box center [488, 218] width 307 height 25
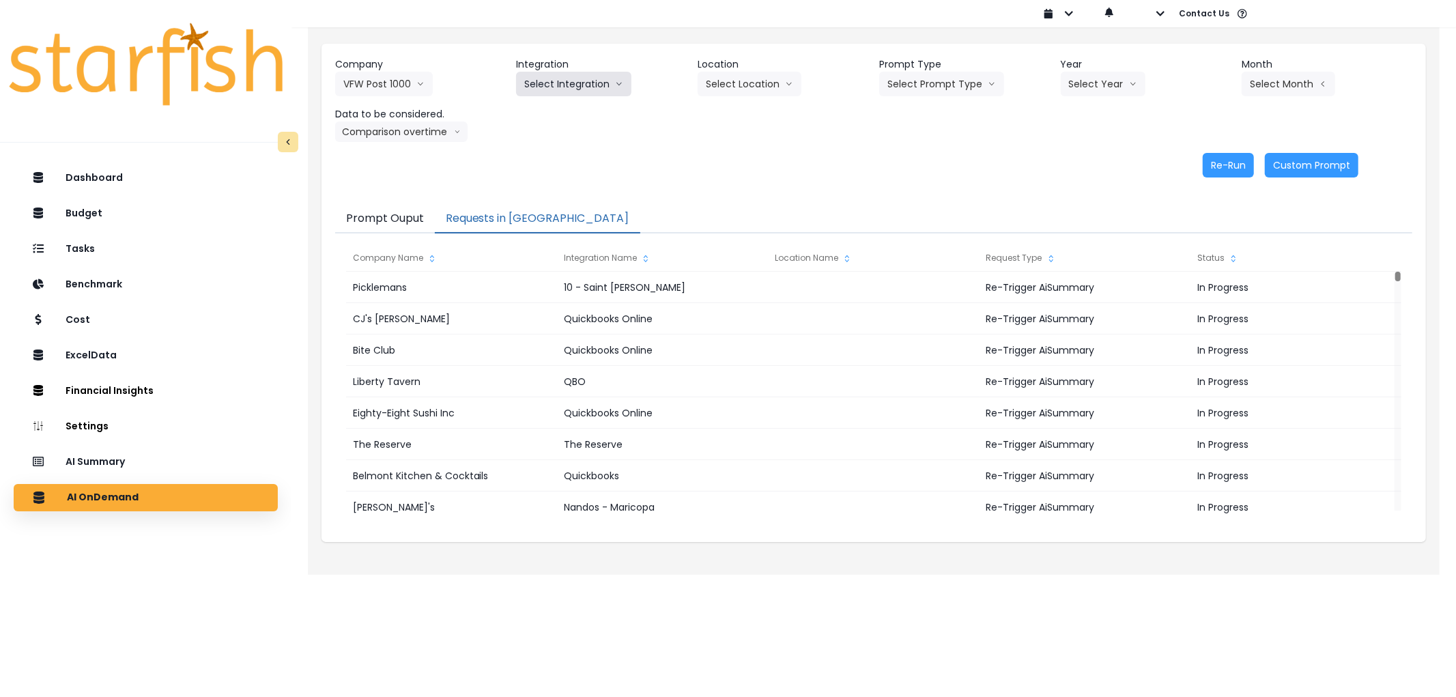
click at [579, 91] on button "Select Integration" at bounding box center [573, 84] width 115 height 25
click at [560, 104] on li "Quickbooks" at bounding box center [549, 112] width 66 height 25
click at [918, 89] on button "Select Prompt Type" at bounding box center [941, 84] width 125 height 25
click at [910, 168] on span "Error Task" at bounding box center [925, 162] width 77 height 14
click at [1100, 94] on button "Select Year" at bounding box center [1103, 84] width 85 height 25
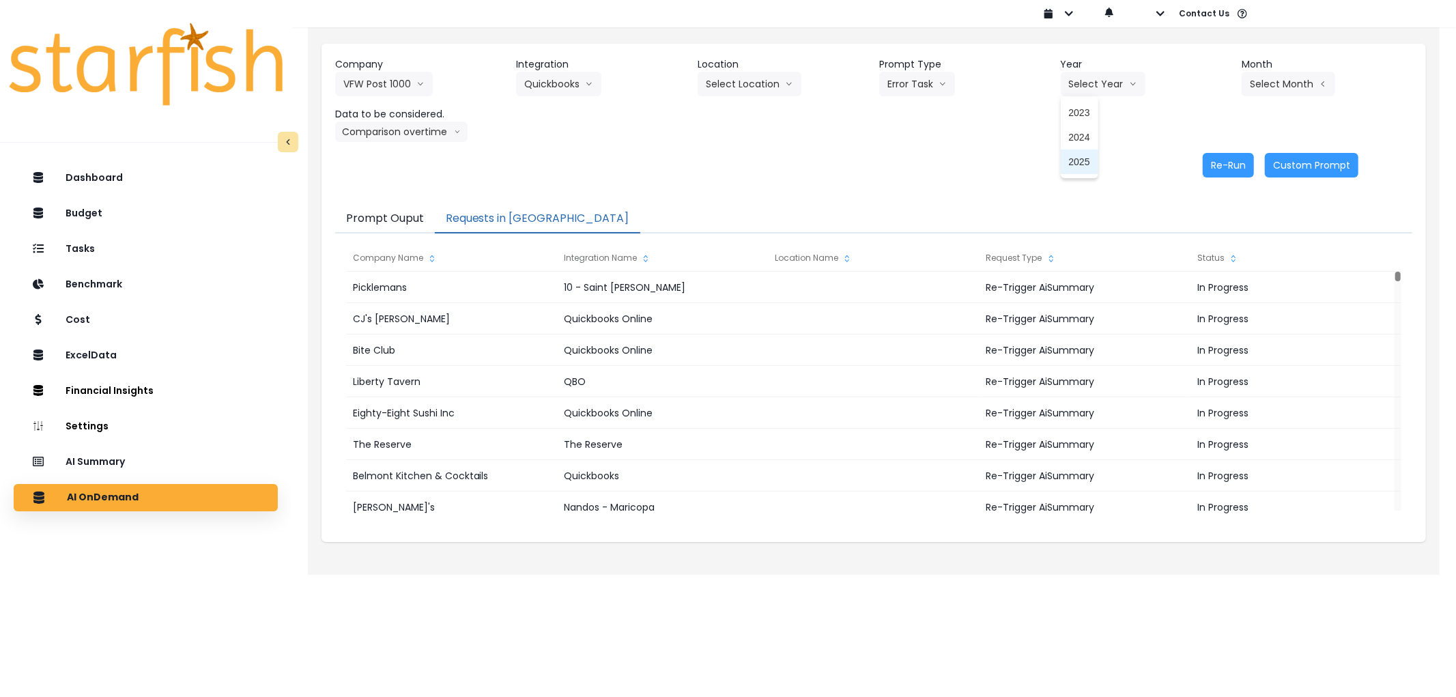
click at [1085, 157] on span "2025" at bounding box center [1079, 162] width 21 height 14
click at [1271, 85] on button "Select Month" at bounding box center [1289, 84] width 94 height 25
click at [1210, 262] on span "Aug" at bounding box center [1220, 260] width 27 height 14
click at [1233, 160] on button "Re-Run" at bounding box center [1228, 165] width 51 height 25
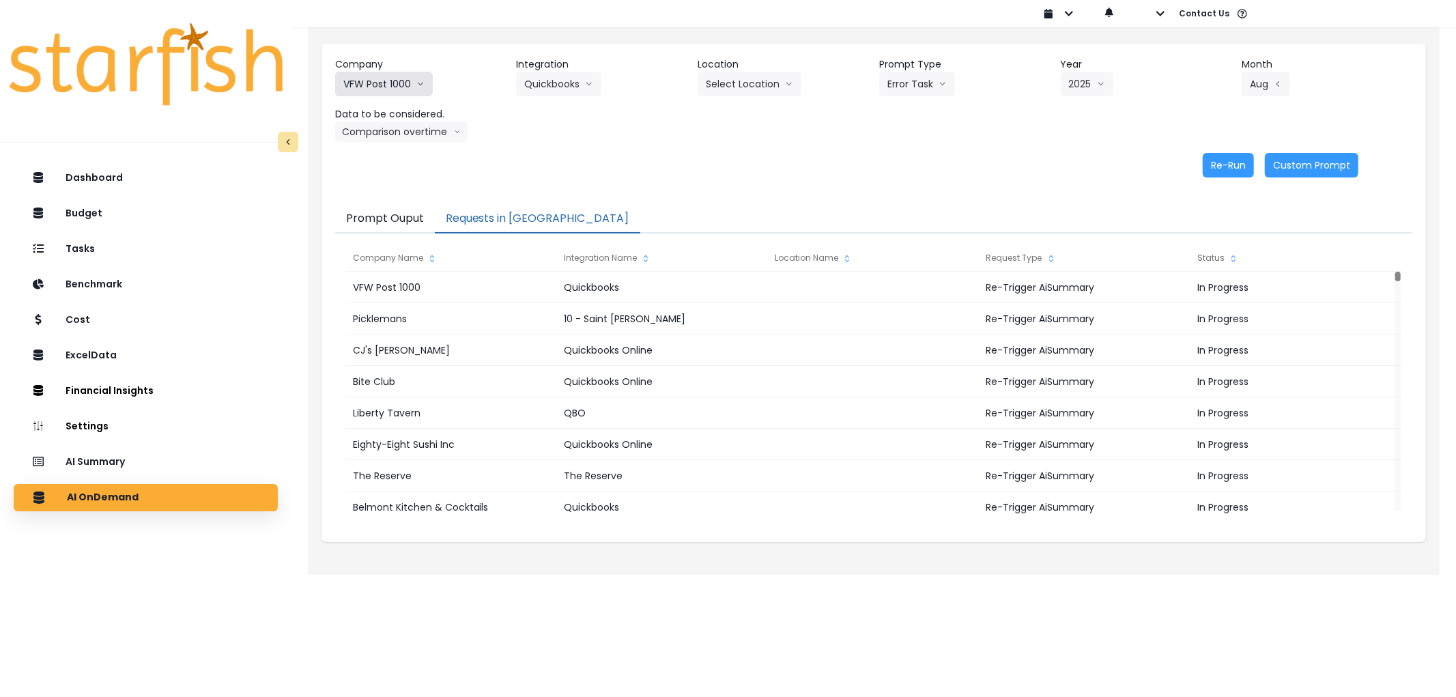
click at [401, 91] on button "VFW Post 1000" at bounding box center [384, 84] width 98 height 25
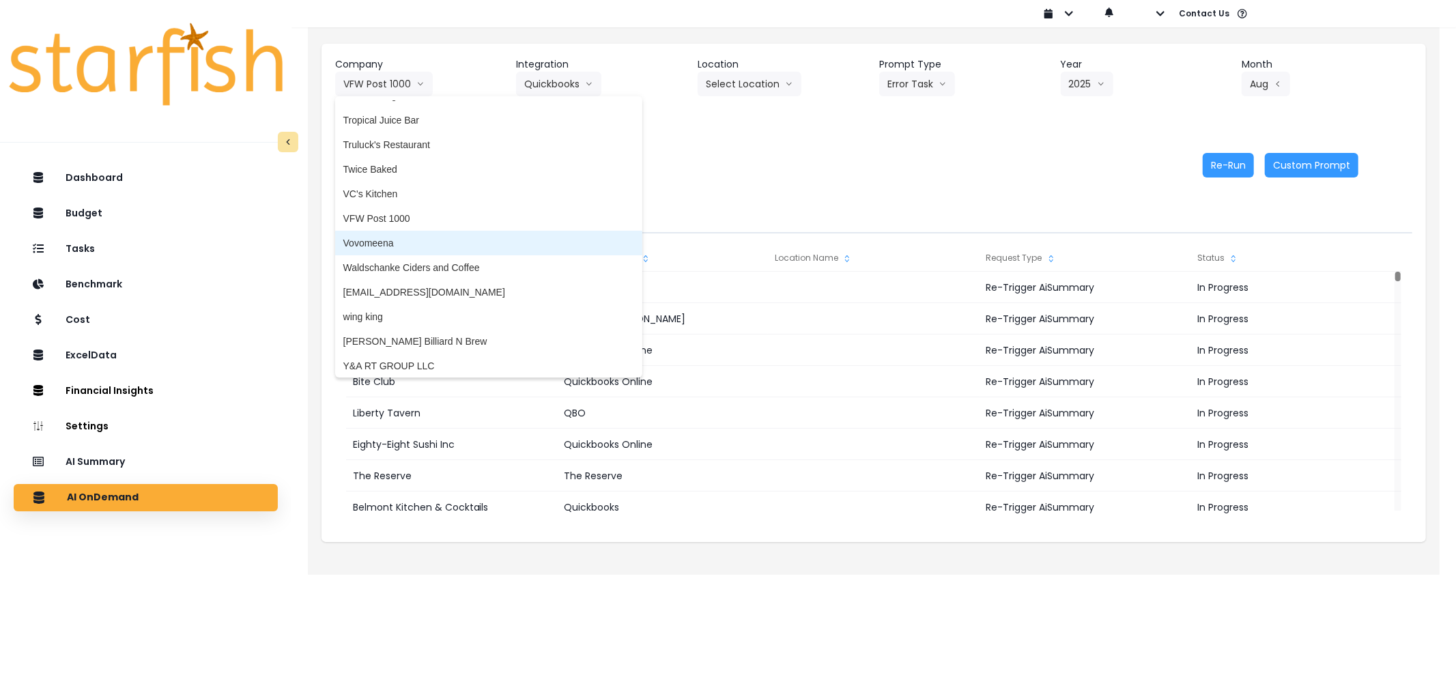
click at [438, 236] on span "Vovomeena" at bounding box center [488, 243] width 291 height 14
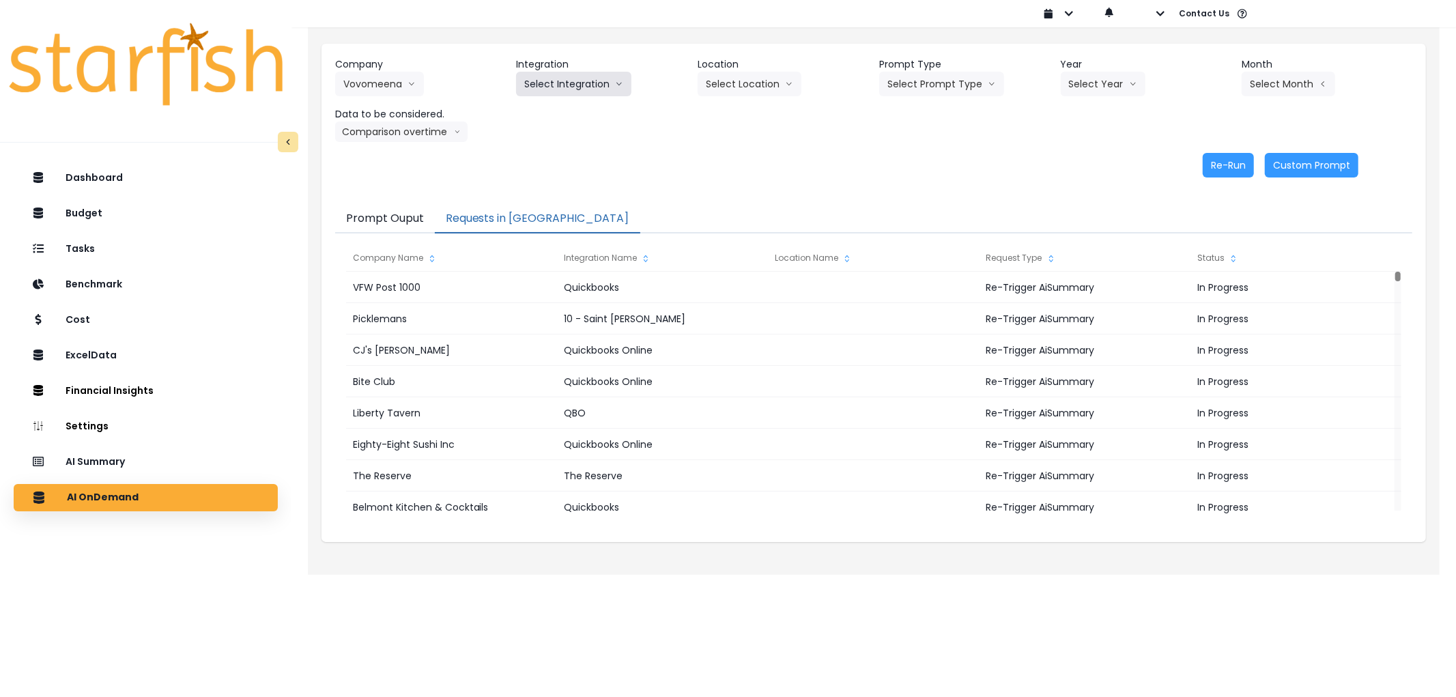
click at [596, 90] on button "Select Integration" at bounding box center [573, 84] width 115 height 25
click at [568, 107] on span "Quick Books Online" at bounding box center [566, 113] width 84 height 14
click at [917, 82] on button "Select Prompt Type" at bounding box center [941, 84] width 125 height 25
click at [911, 160] on span "Error Task" at bounding box center [925, 162] width 77 height 14
click at [1114, 92] on button "Select Year" at bounding box center [1103, 84] width 85 height 25
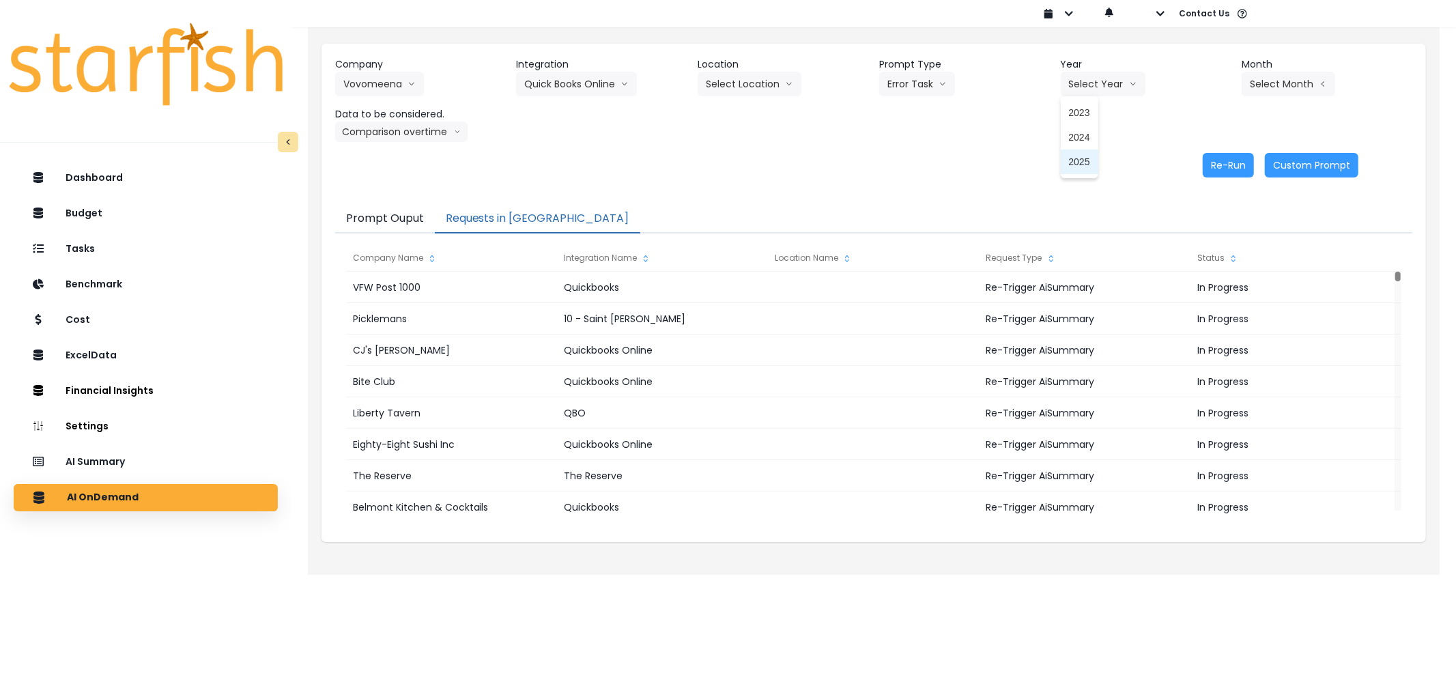
click at [1087, 160] on span "2025" at bounding box center [1079, 162] width 21 height 14
click at [1293, 85] on button "Select Month" at bounding box center [1289, 84] width 94 height 25
click at [1212, 262] on span "Aug" at bounding box center [1220, 260] width 27 height 14
click at [1215, 162] on button "Re-Run" at bounding box center [1228, 165] width 51 height 25
